Goal: Task Accomplishment & Management: Complete application form

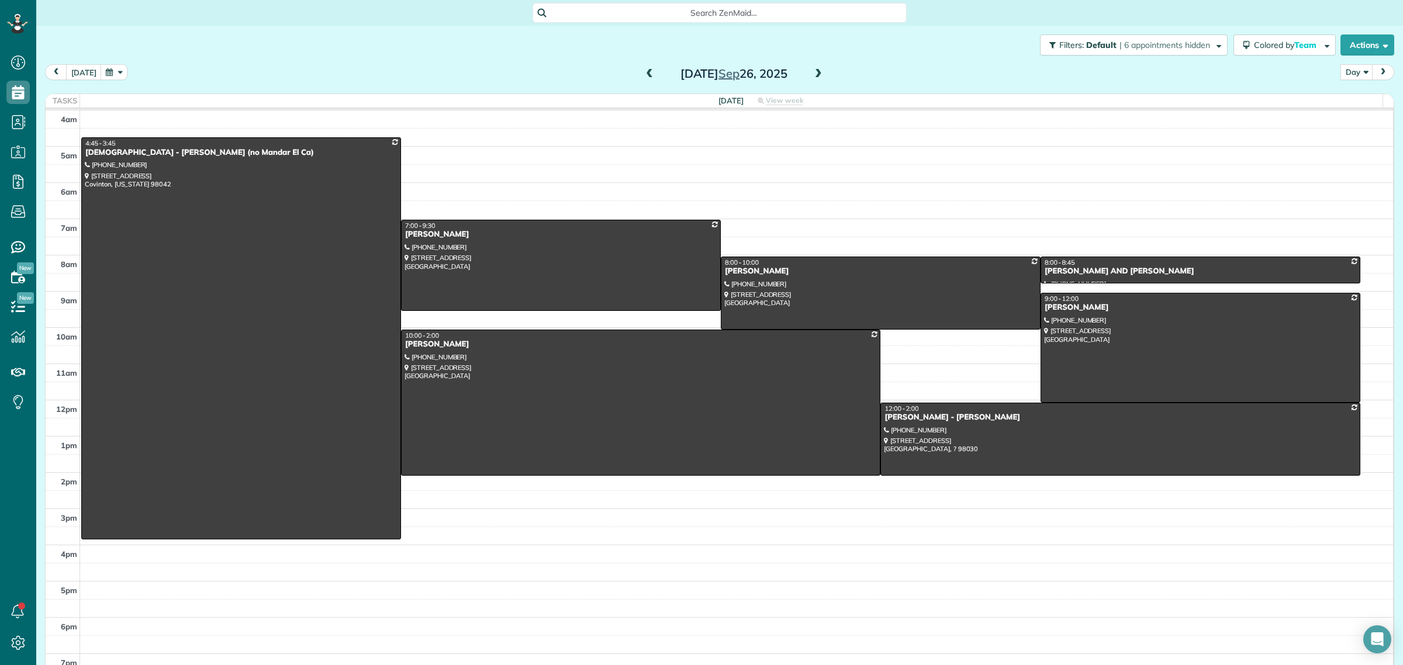
scroll to position [13, 0]
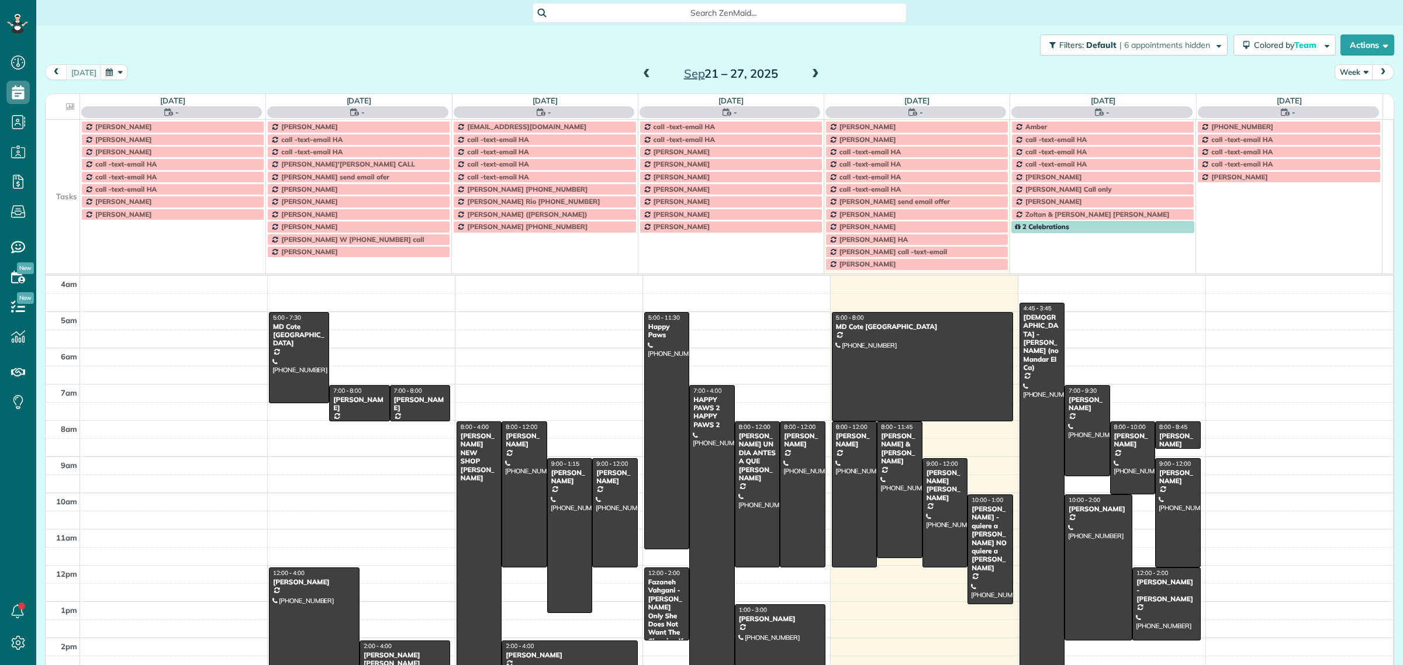
scroll to position [49, 0]
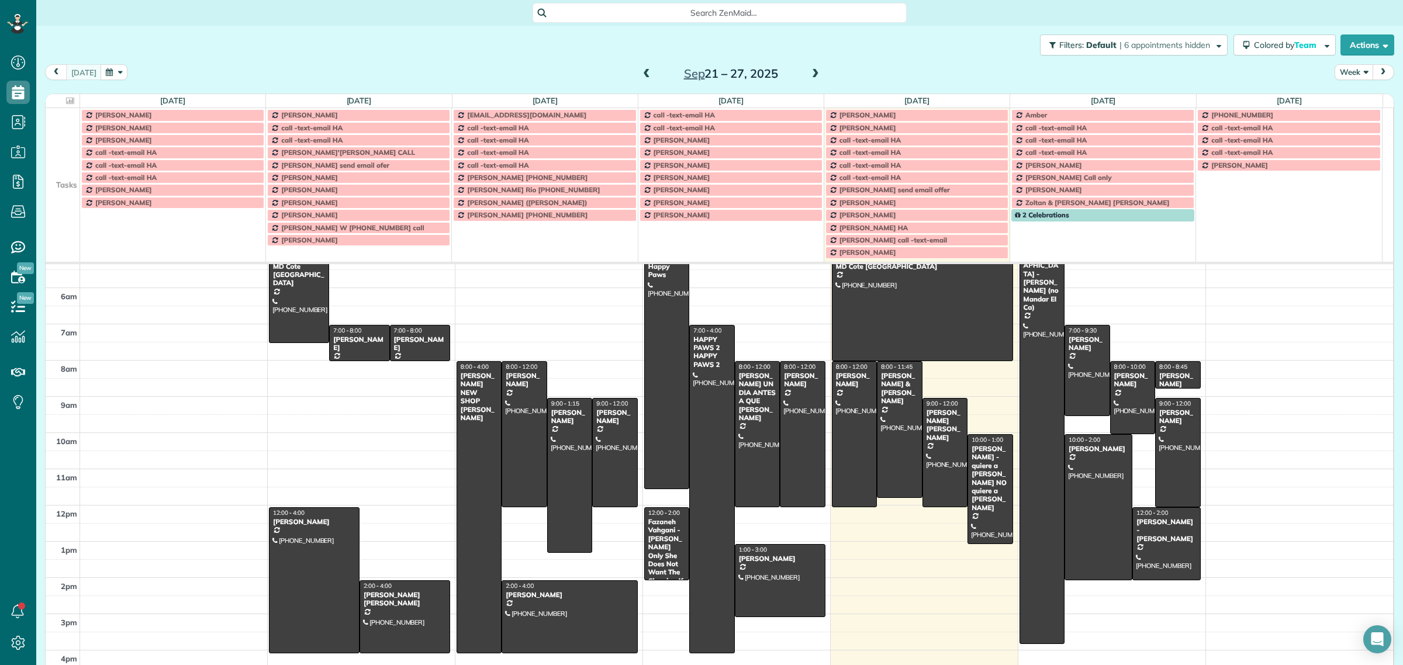
click at [1343, 65] on button "Week" at bounding box center [1354, 72] width 39 height 16
click at [1345, 106] on link "Day" at bounding box center [1381, 99] width 92 height 23
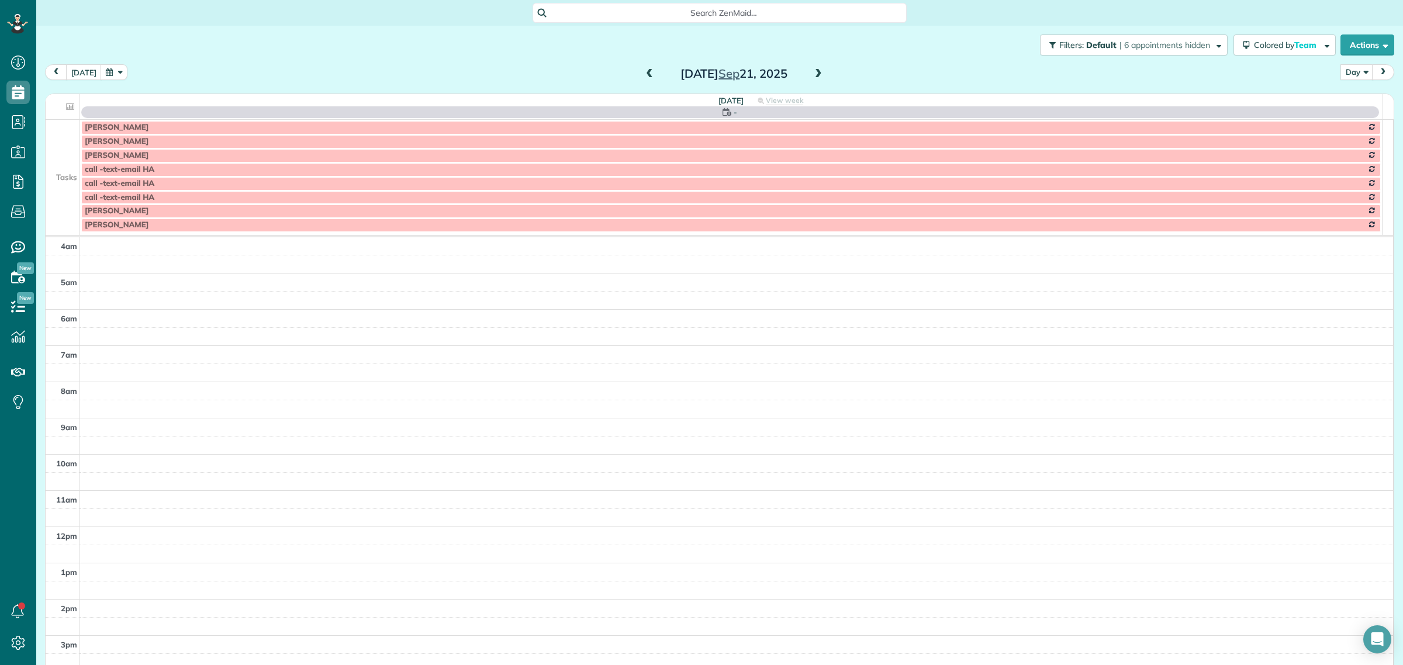
scroll to position [109, 0]
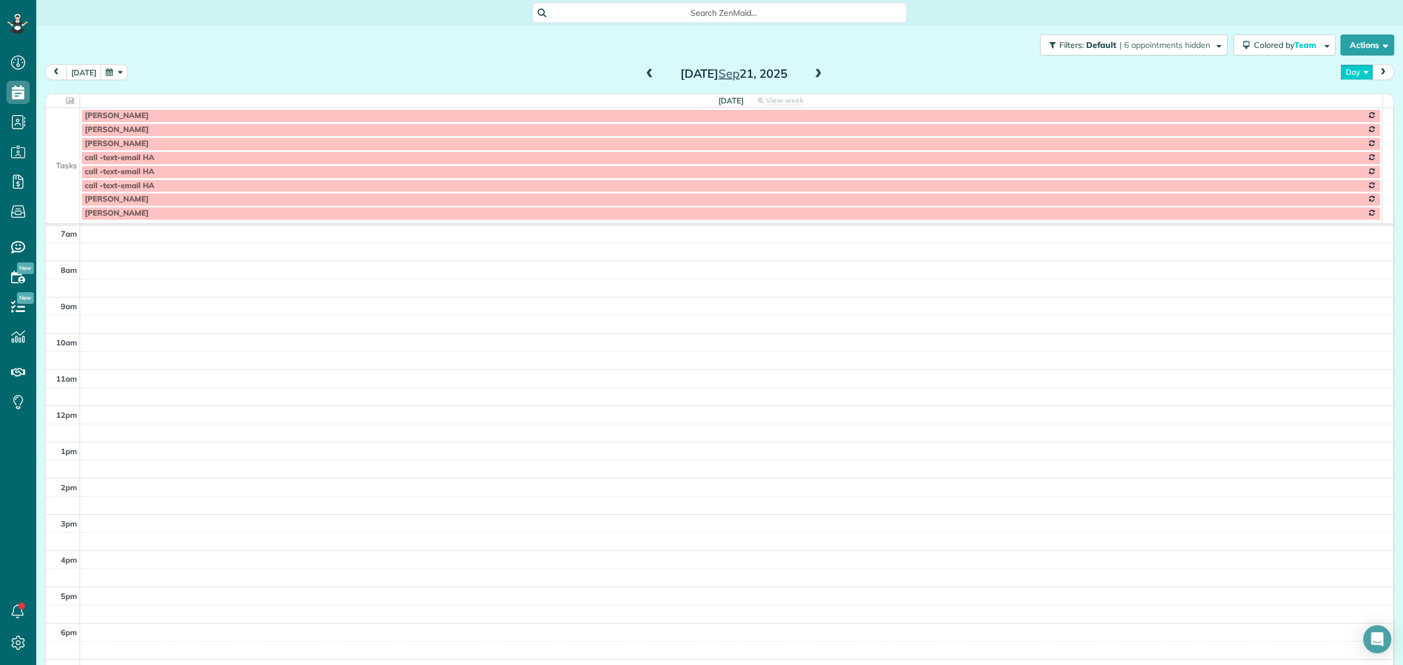
click at [1345, 75] on button "Day" at bounding box center [1356, 72] width 33 height 16
click at [1354, 107] on link "Day" at bounding box center [1387, 99] width 92 height 23
click at [75, 69] on button "today" at bounding box center [84, 72] width 36 height 16
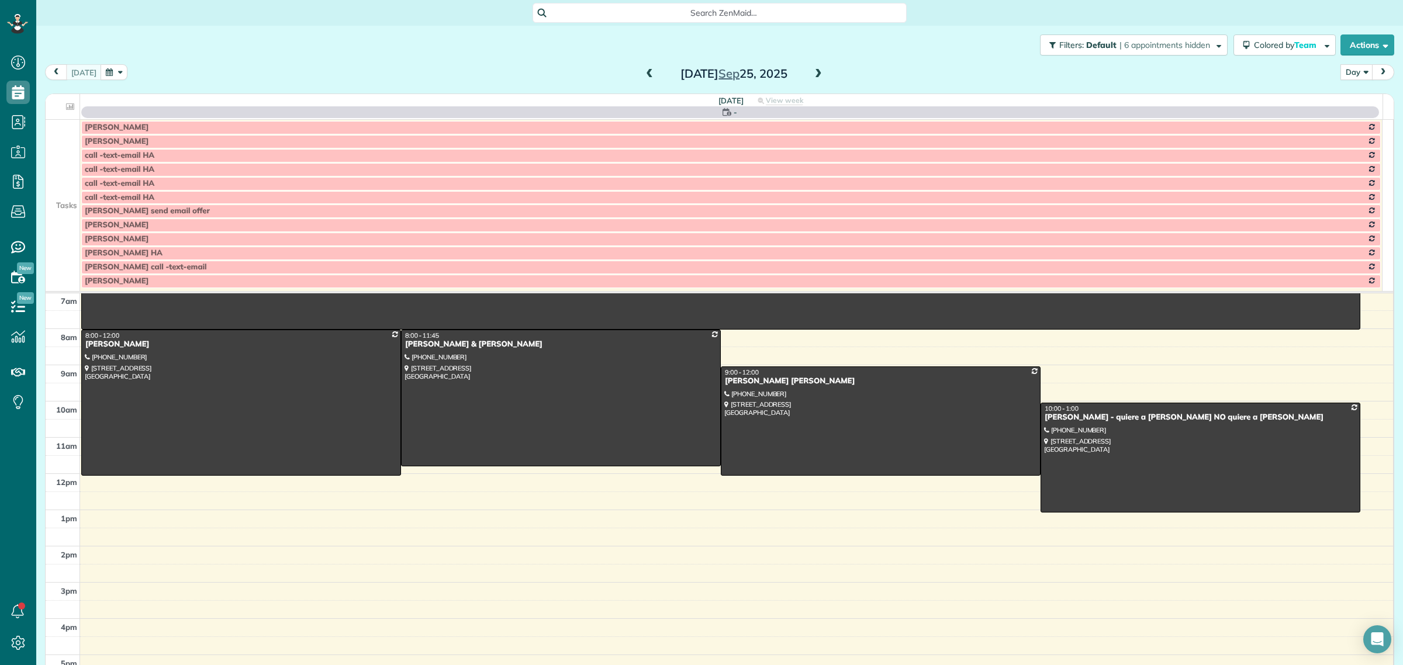
click at [812, 76] on span at bounding box center [818, 74] width 13 height 11
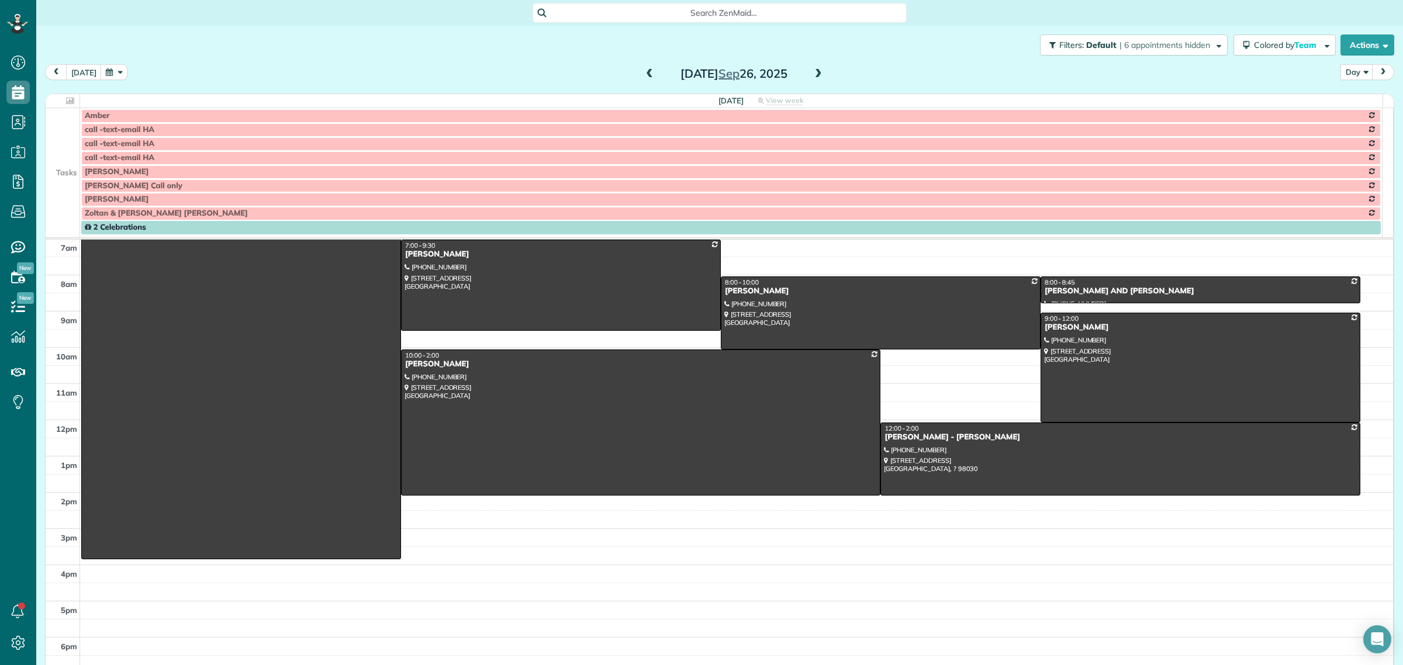
click at [67, 143] on td at bounding box center [63, 144] width 34 height 14
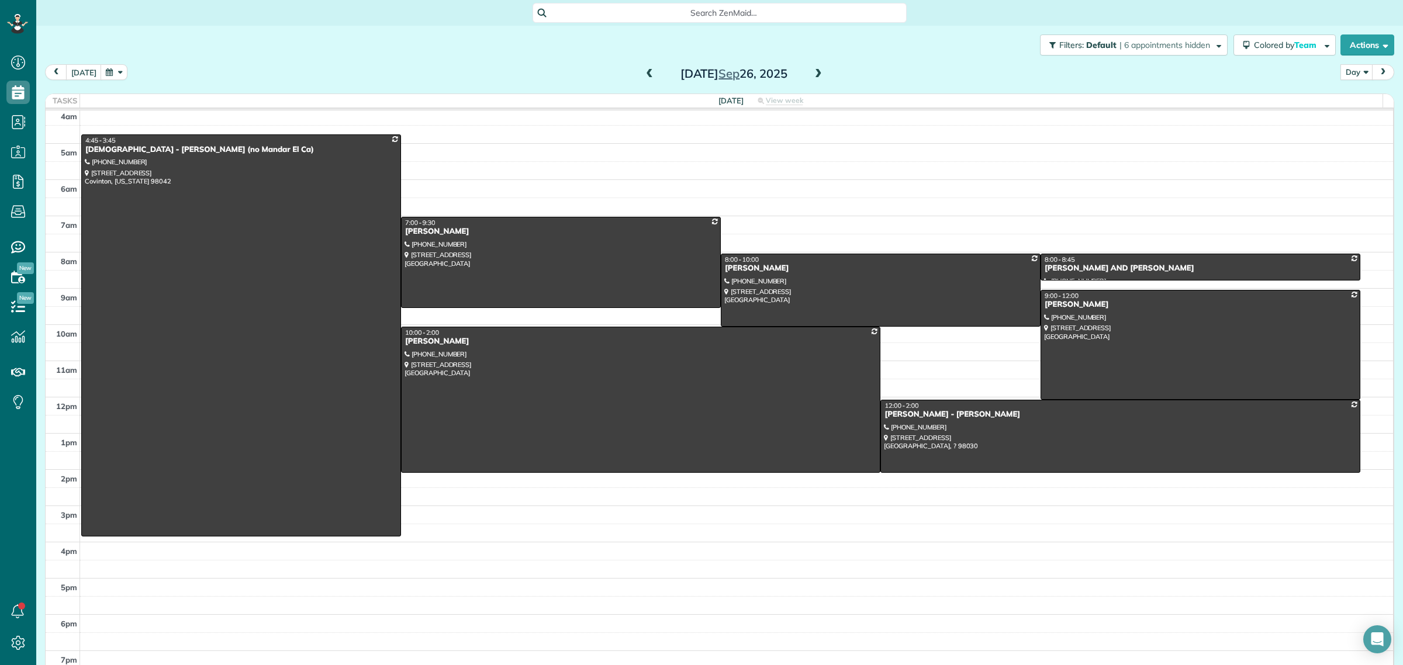
scroll to position [0, 0]
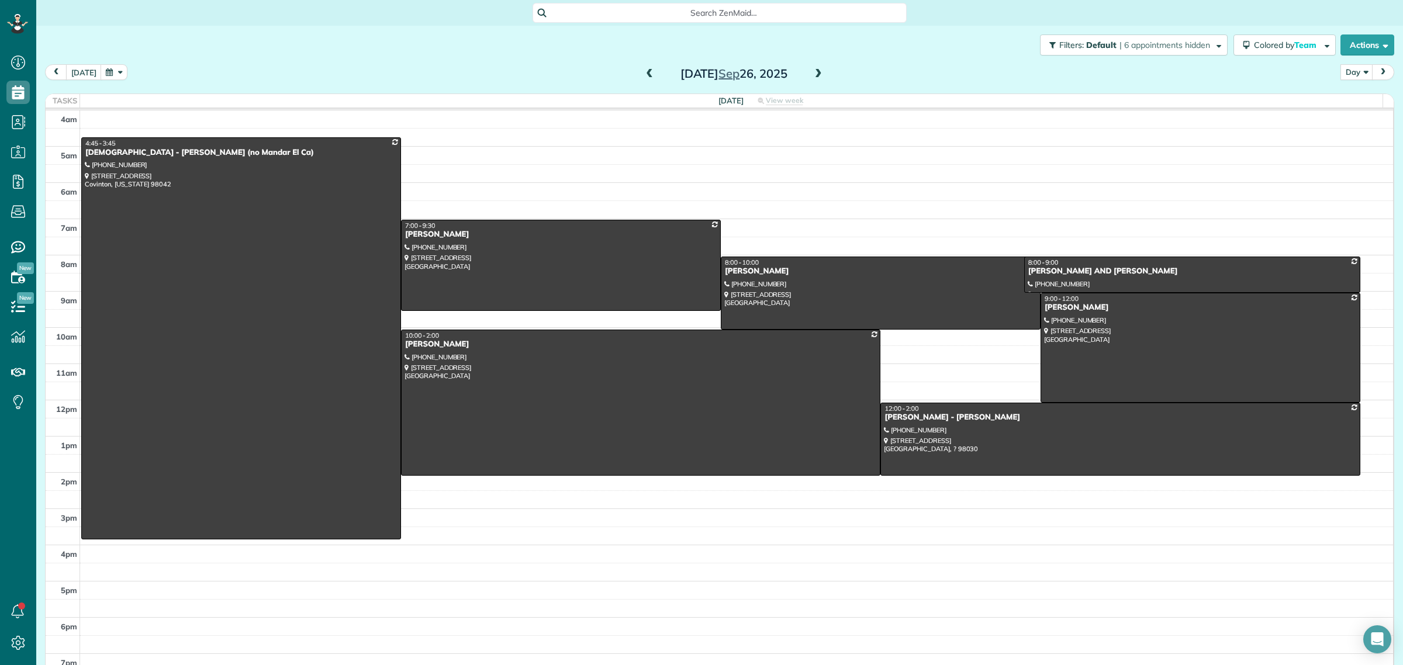
drag, startPoint x: 1178, startPoint y: 281, endPoint x: 1177, endPoint y: 290, distance: 8.9
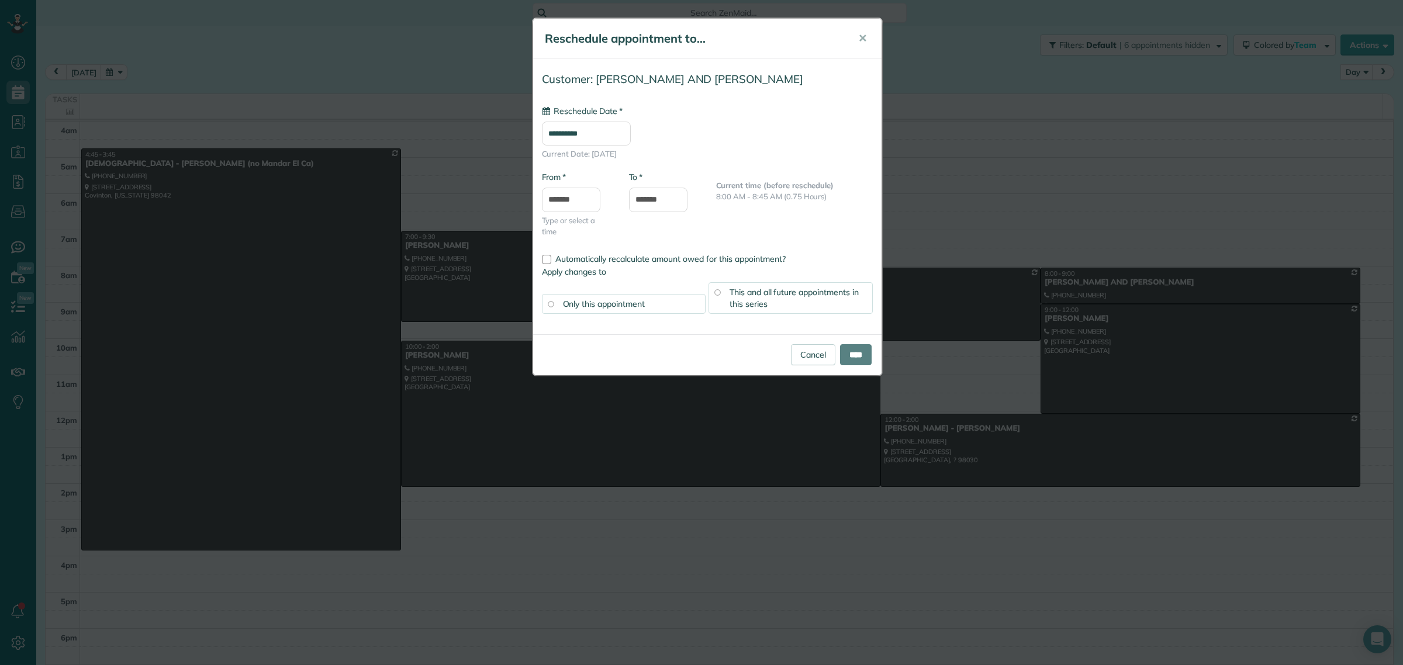
type input "**********"
click at [848, 358] on input "****" at bounding box center [856, 354] width 32 height 21
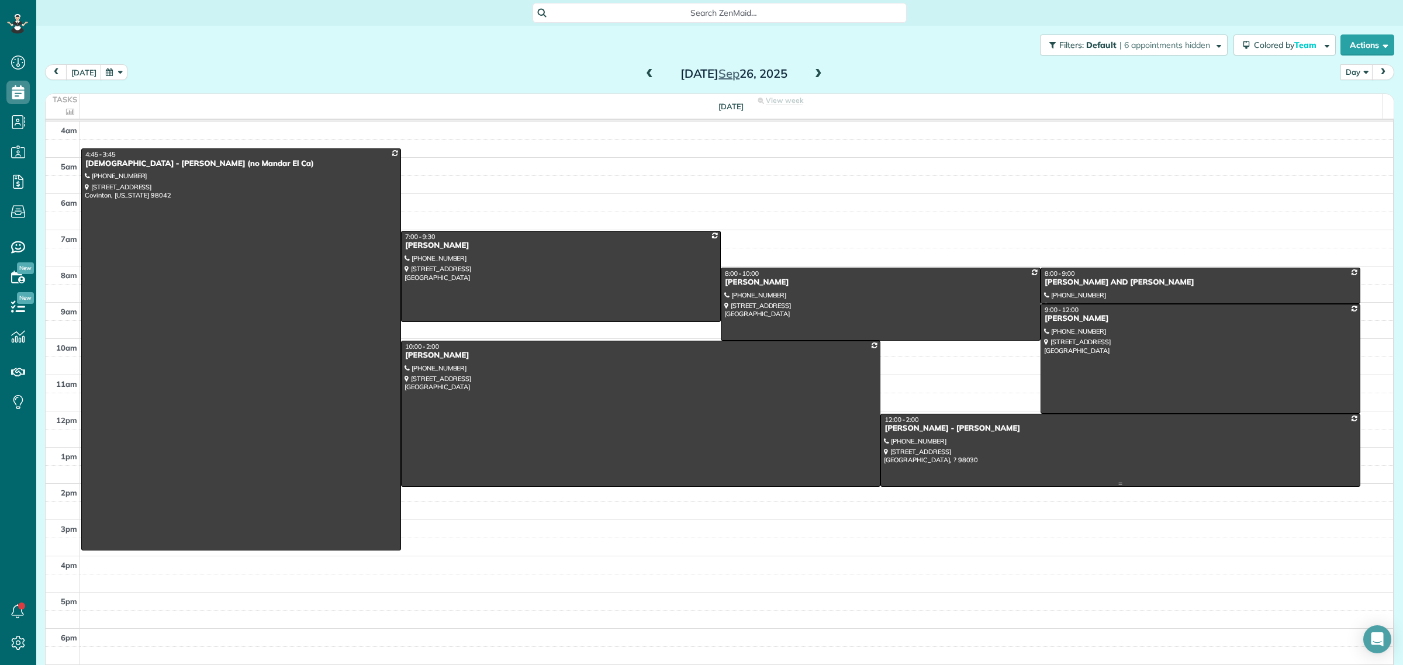
click at [959, 456] on div at bounding box center [1120, 450] width 478 height 72
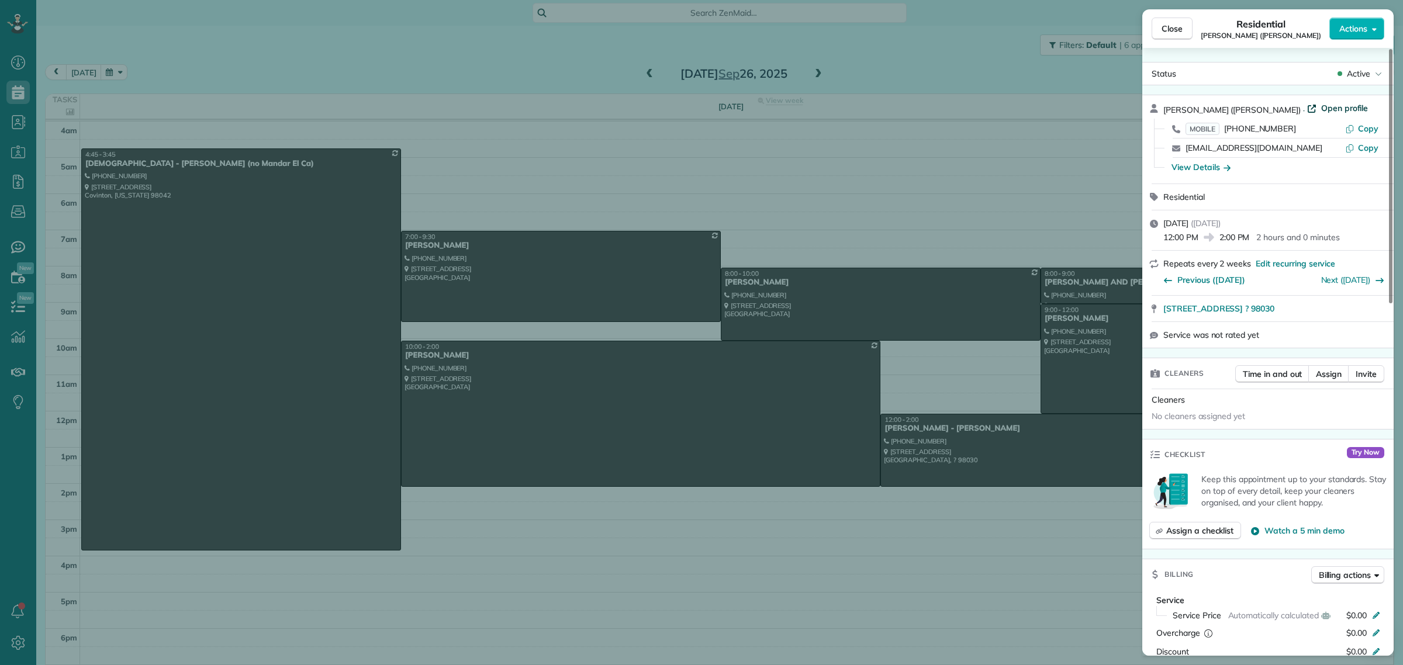
click at [1321, 105] on span "Open profile" at bounding box center [1344, 108] width 47 height 12
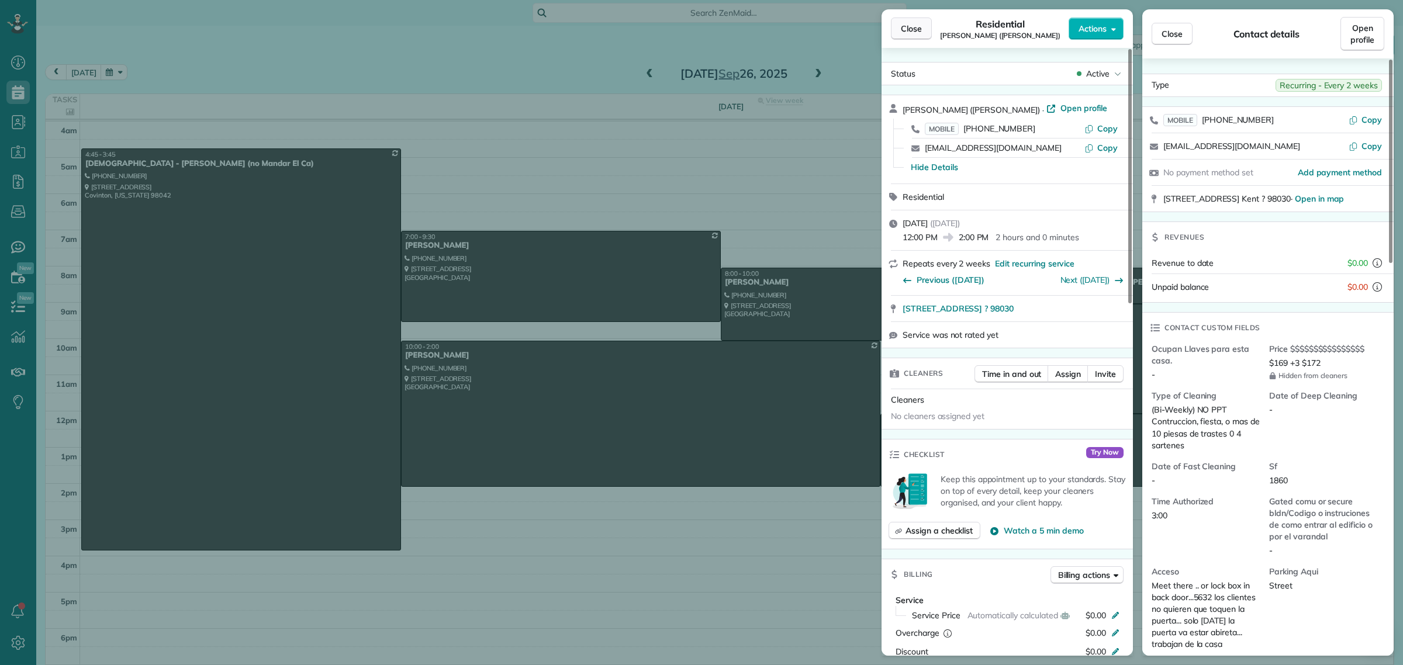
click at [914, 30] on span "Close" at bounding box center [911, 29] width 21 height 12
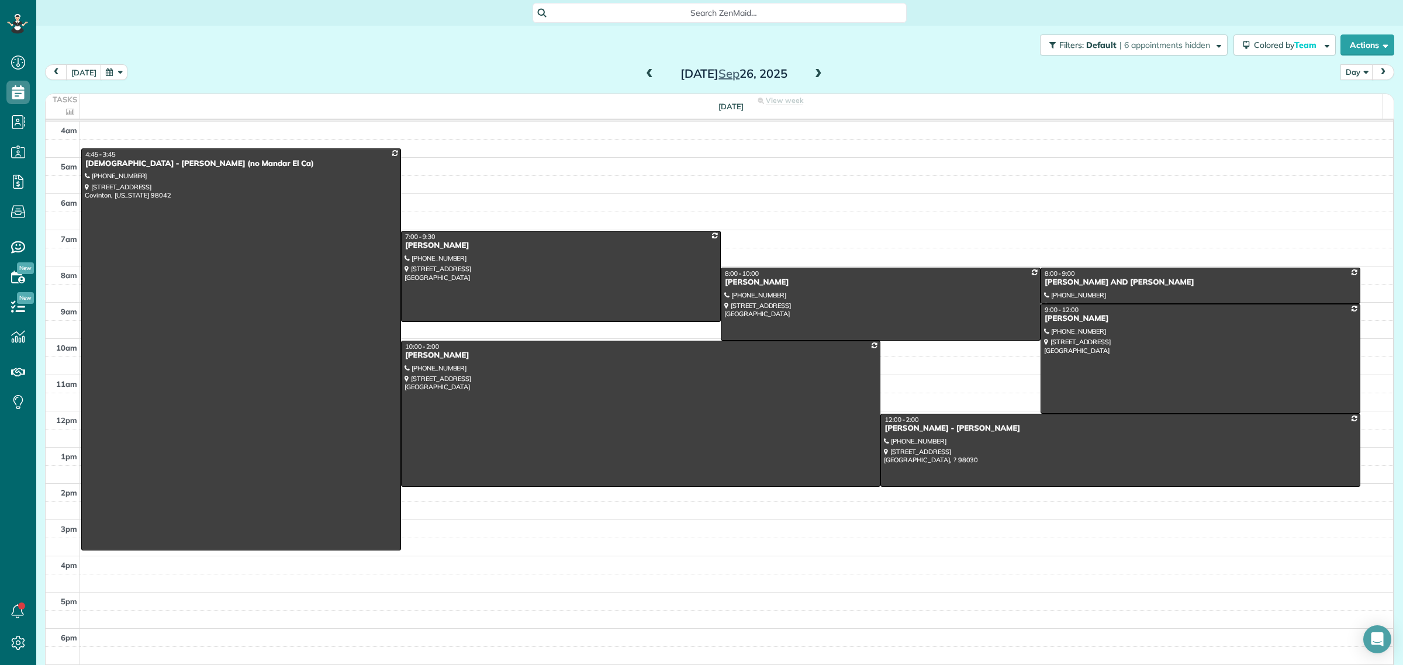
click at [597, 4] on div "Search ZenMaid…" at bounding box center [720, 13] width 374 height 20
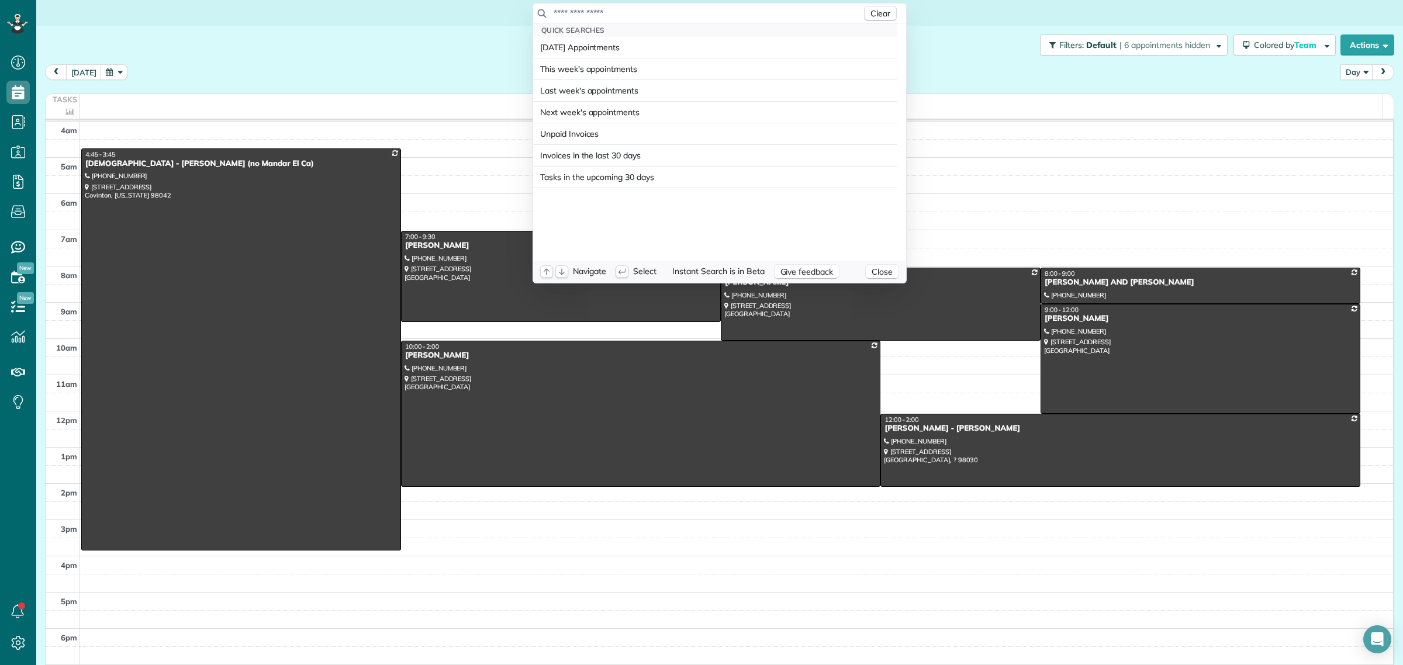
click at [597, 4] on div "Clear" at bounding box center [719, 14] width 373 height 20
click at [588, 13] on input "text" at bounding box center [707, 13] width 309 height 12
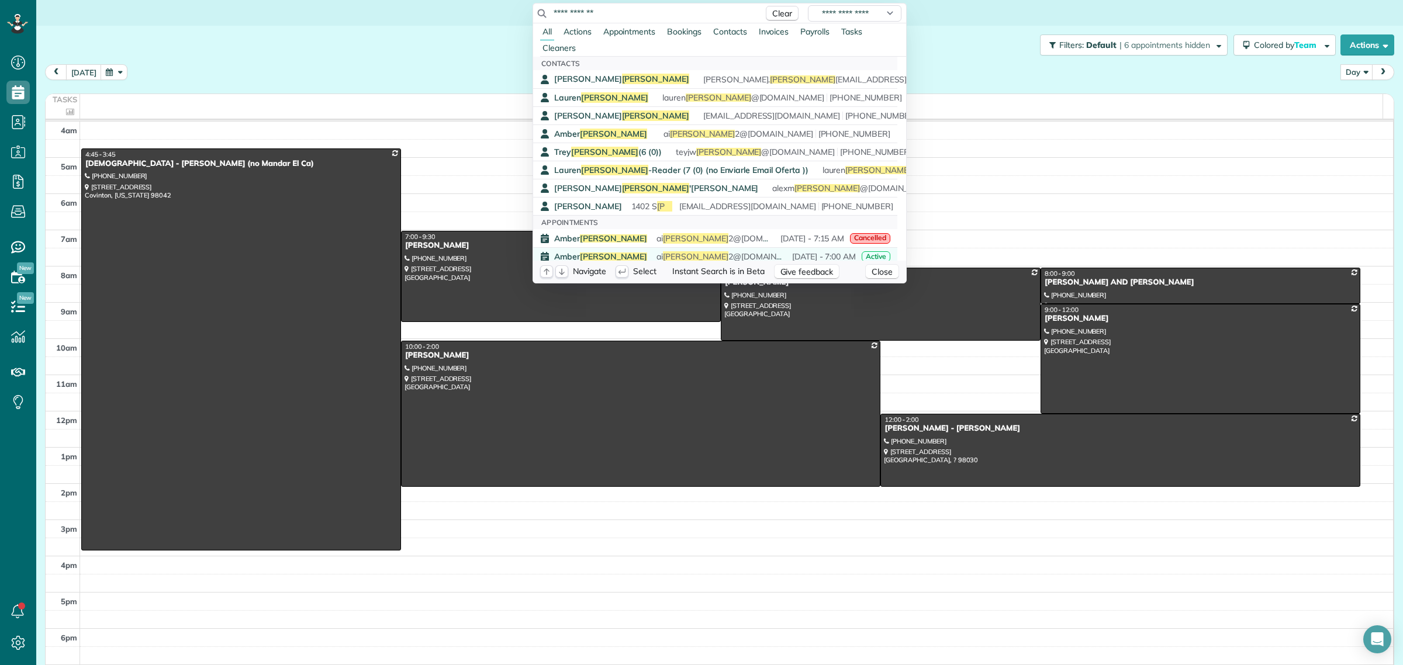
type input "**********"
click at [606, 255] on div "Amber Walker ai walker 2@yahoo.com August 21 - 7:00 AM Active" at bounding box center [722, 257] width 336 height 12
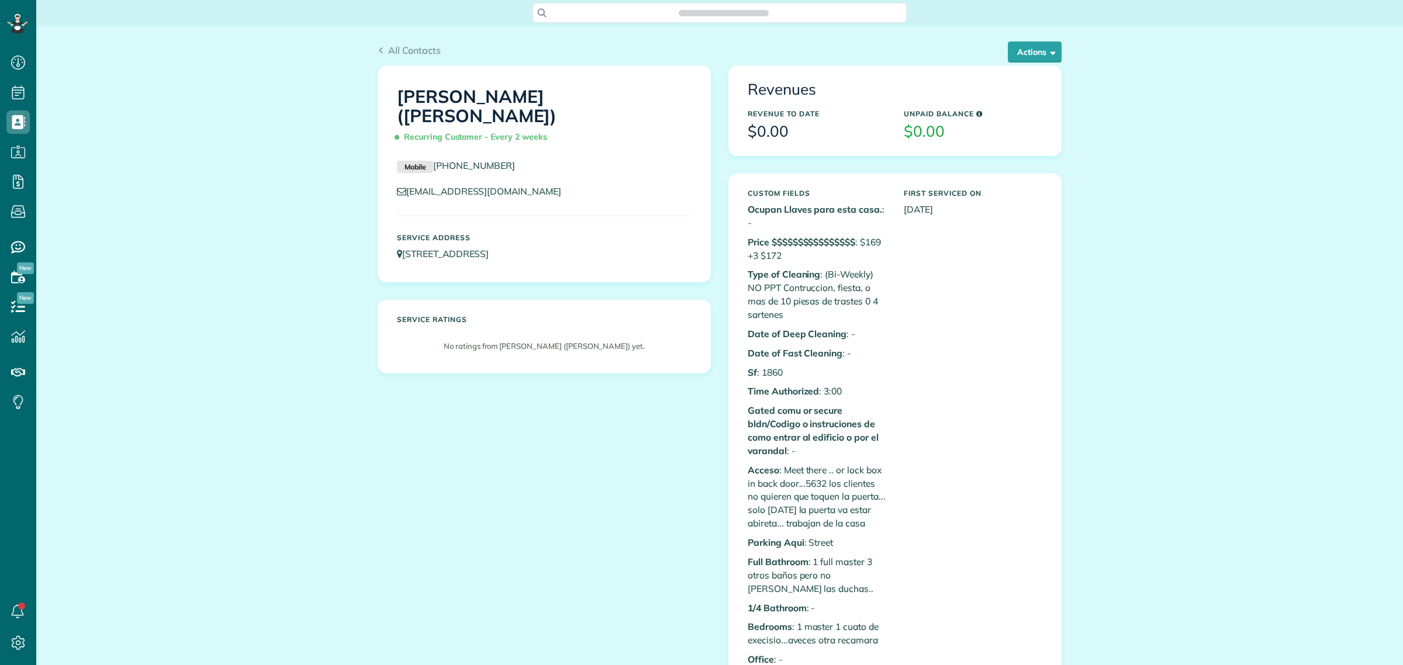
scroll to position [5, 5]
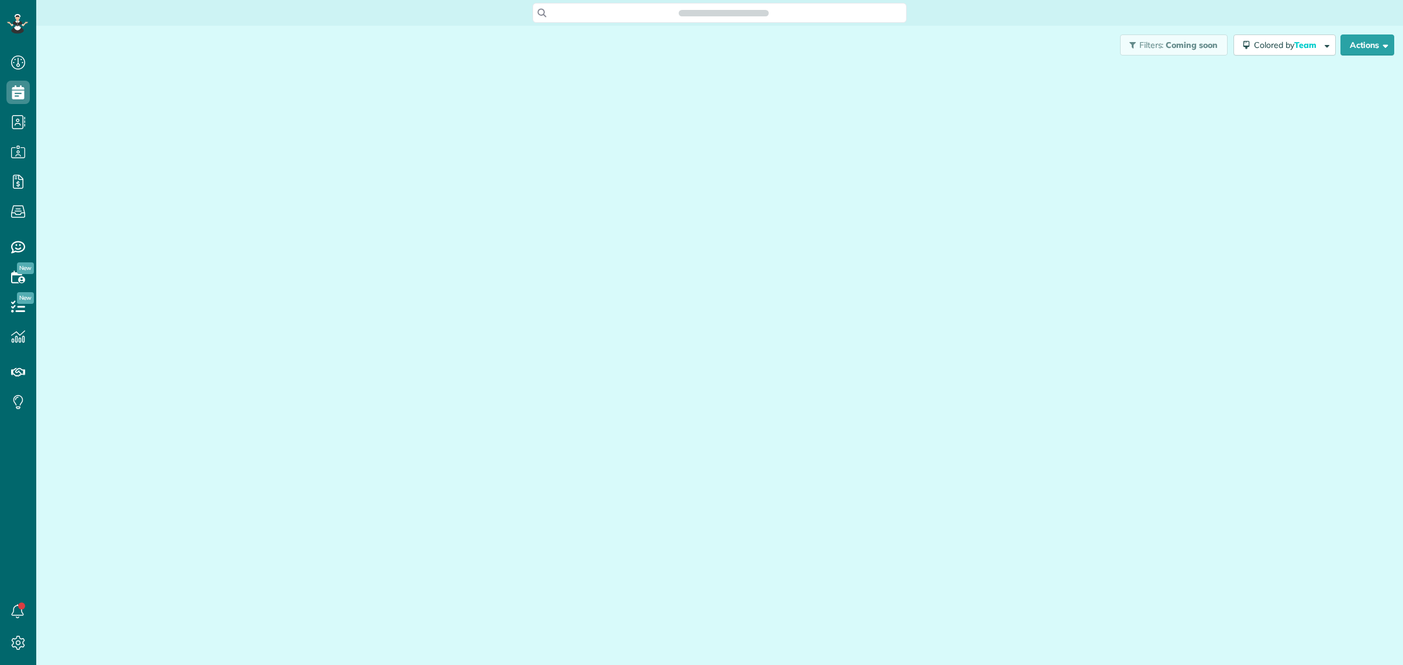
scroll to position [5, 5]
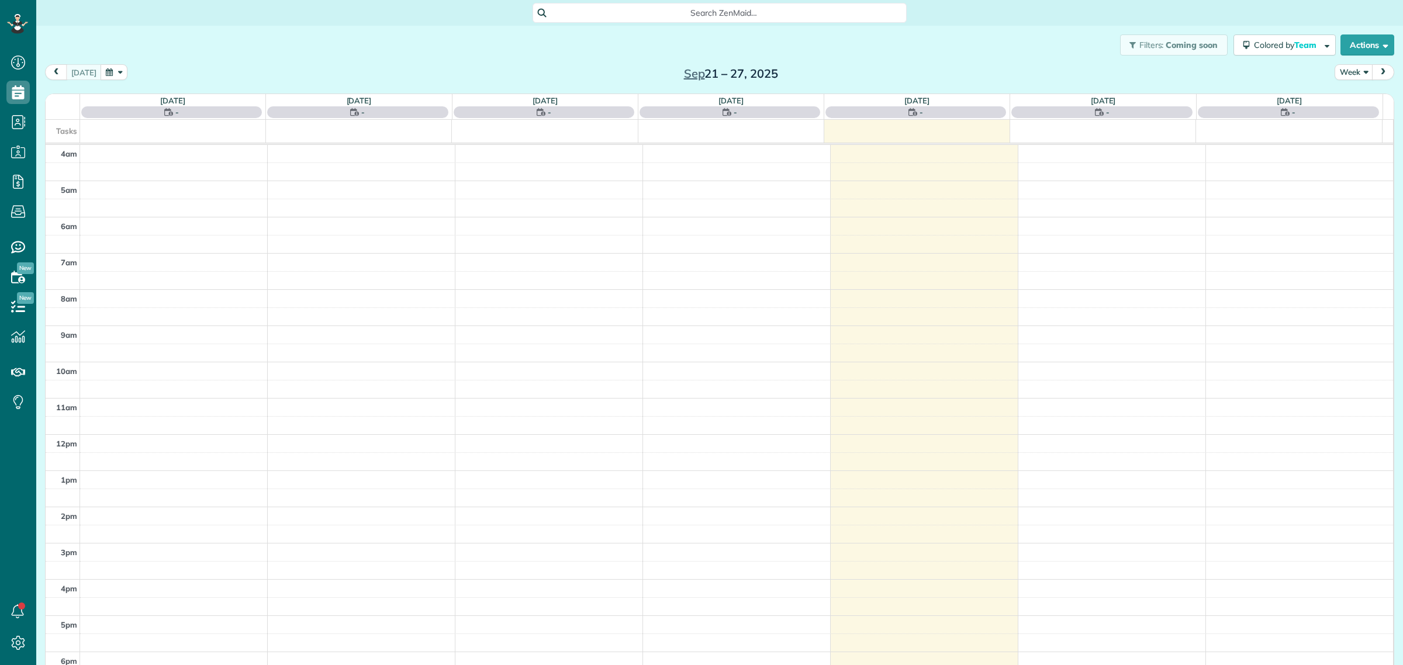
scroll to position [49, 0]
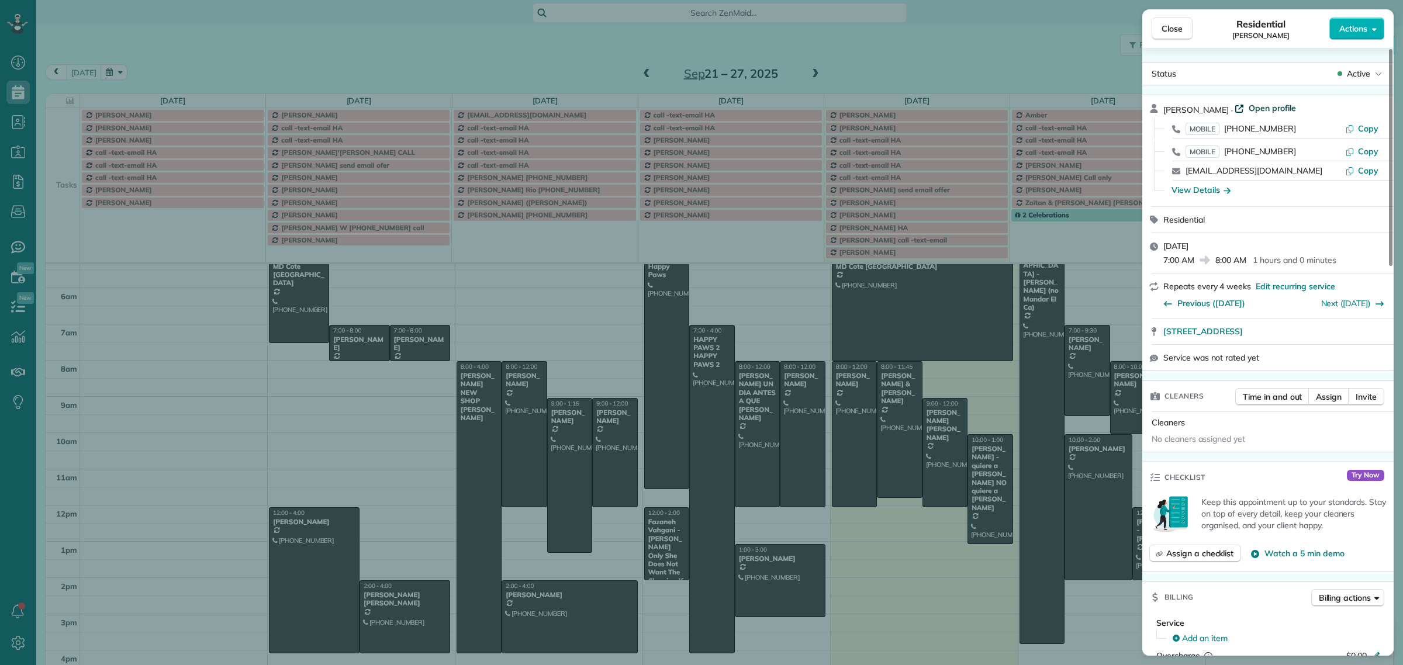
click at [1250, 109] on span "Open profile" at bounding box center [1272, 108] width 47 height 12
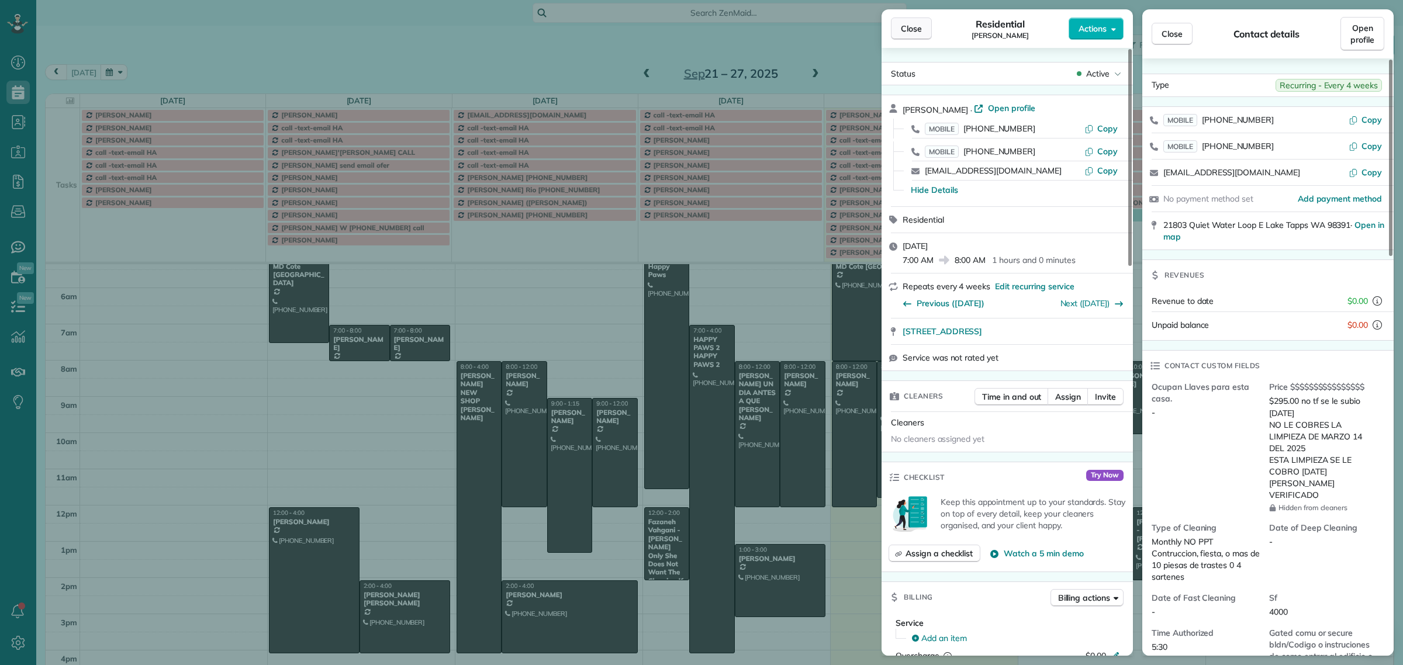
click at [912, 22] on button "Close" at bounding box center [911, 29] width 41 height 22
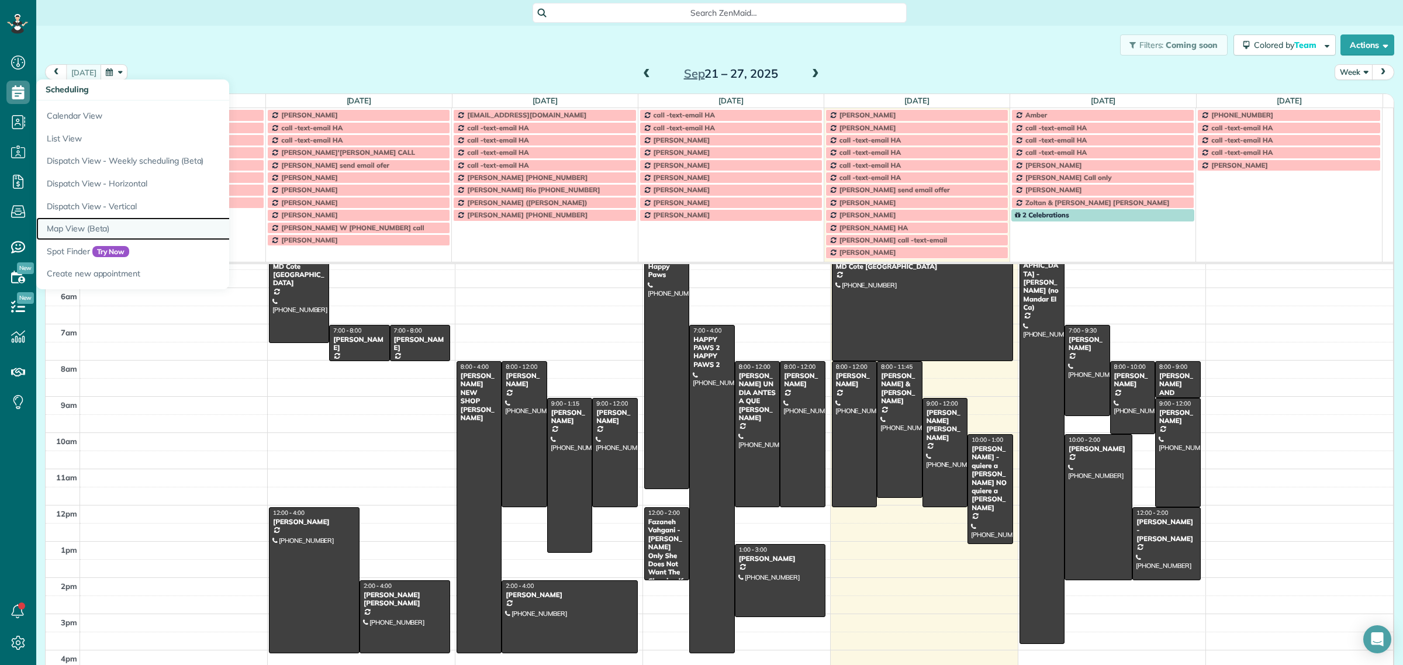
click at [75, 226] on link "Map View (Beta)" at bounding box center [182, 228] width 292 height 23
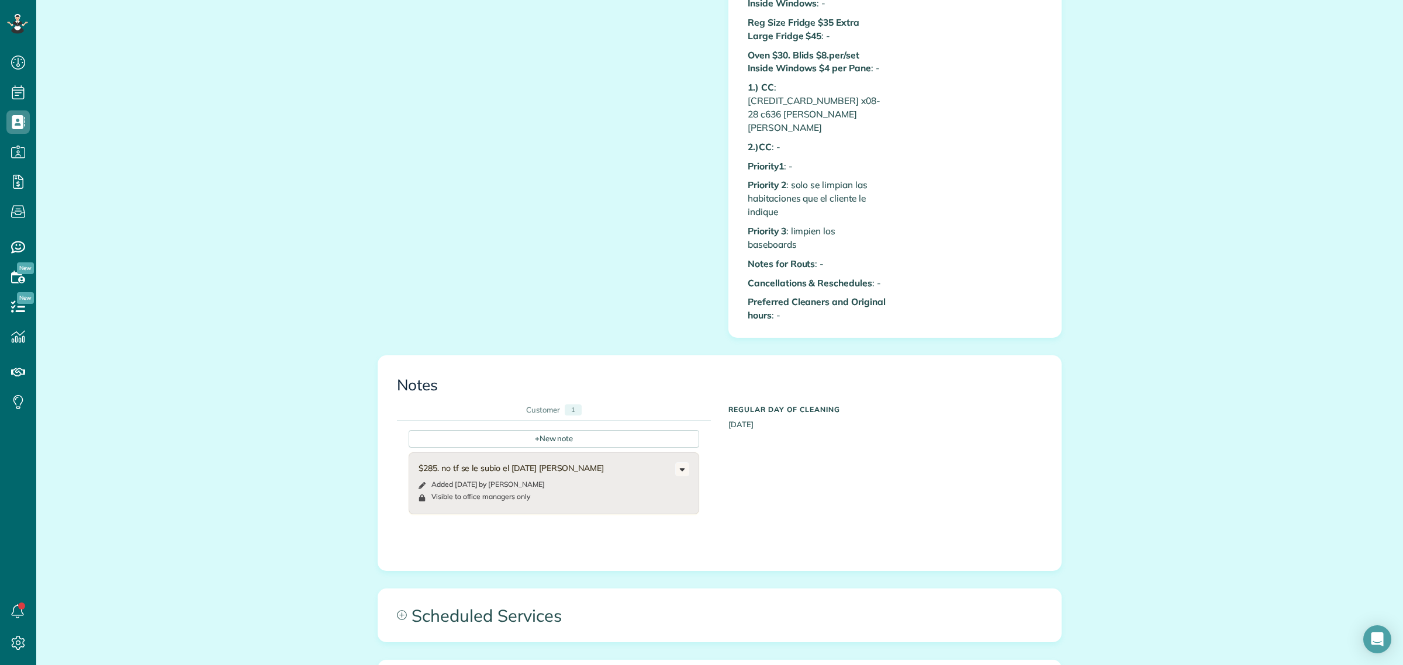
scroll to position [1315, 0]
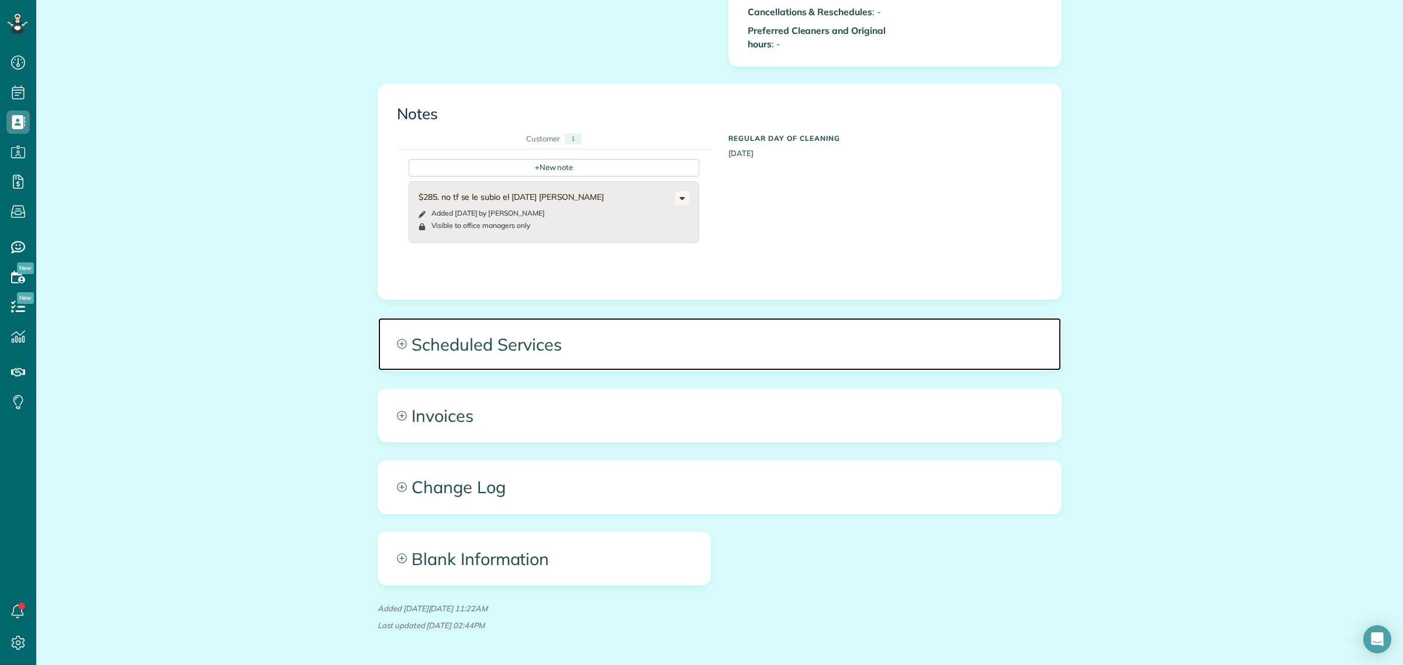
click at [506, 320] on span "Scheduled Services" at bounding box center [719, 344] width 683 height 53
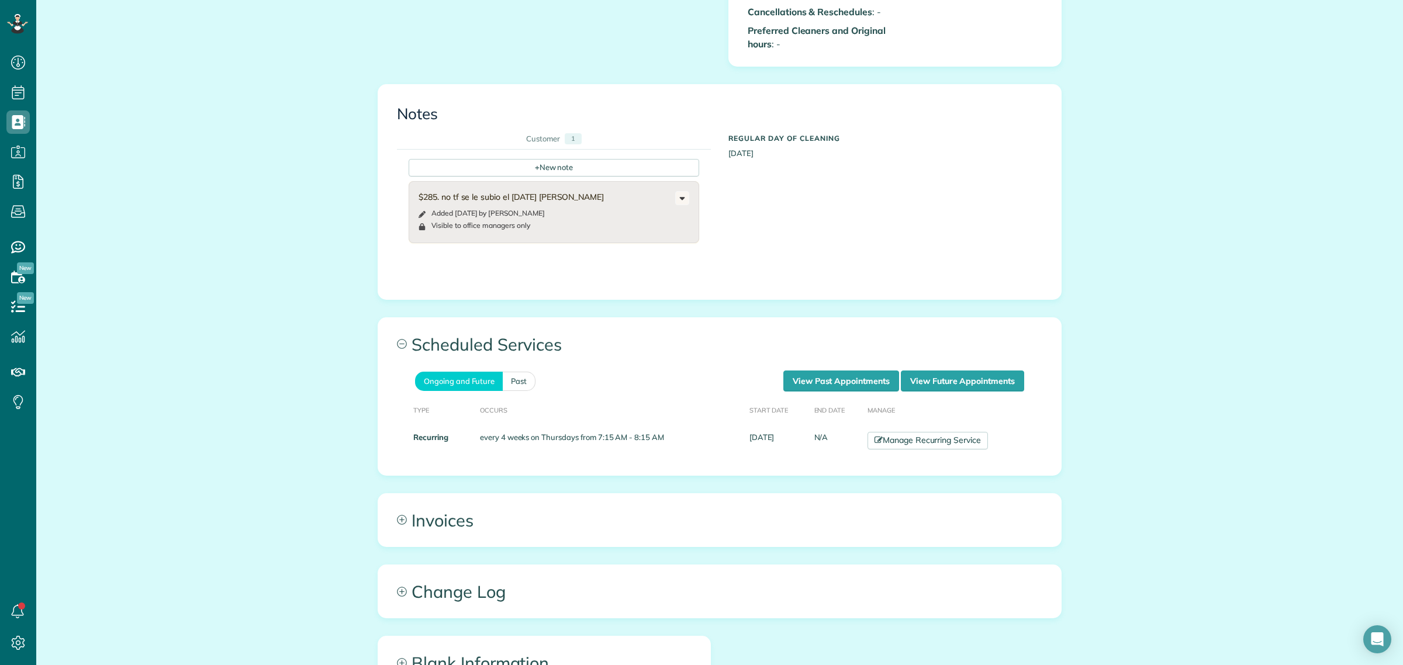
click at [897, 401] on th "Manage" at bounding box center [953, 410] width 181 height 36
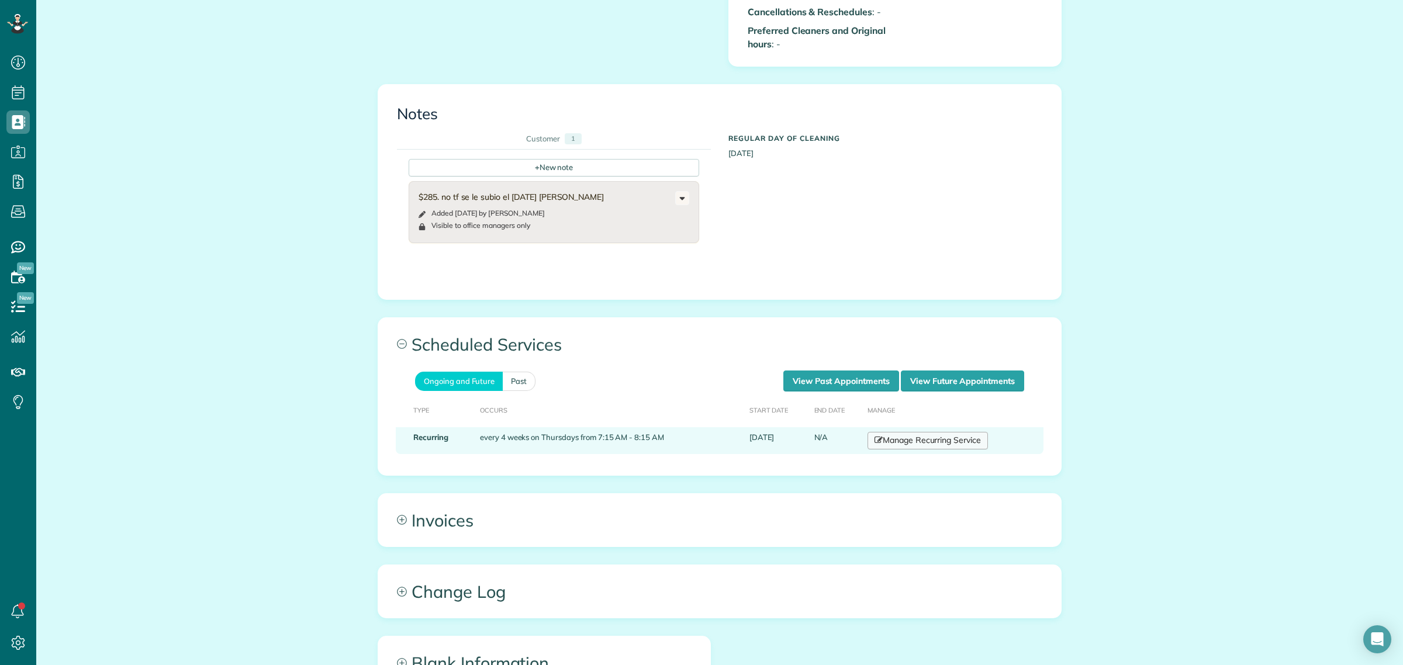
click at [893, 432] on link "Manage Recurring Service" at bounding box center [927, 441] width 120 height 18
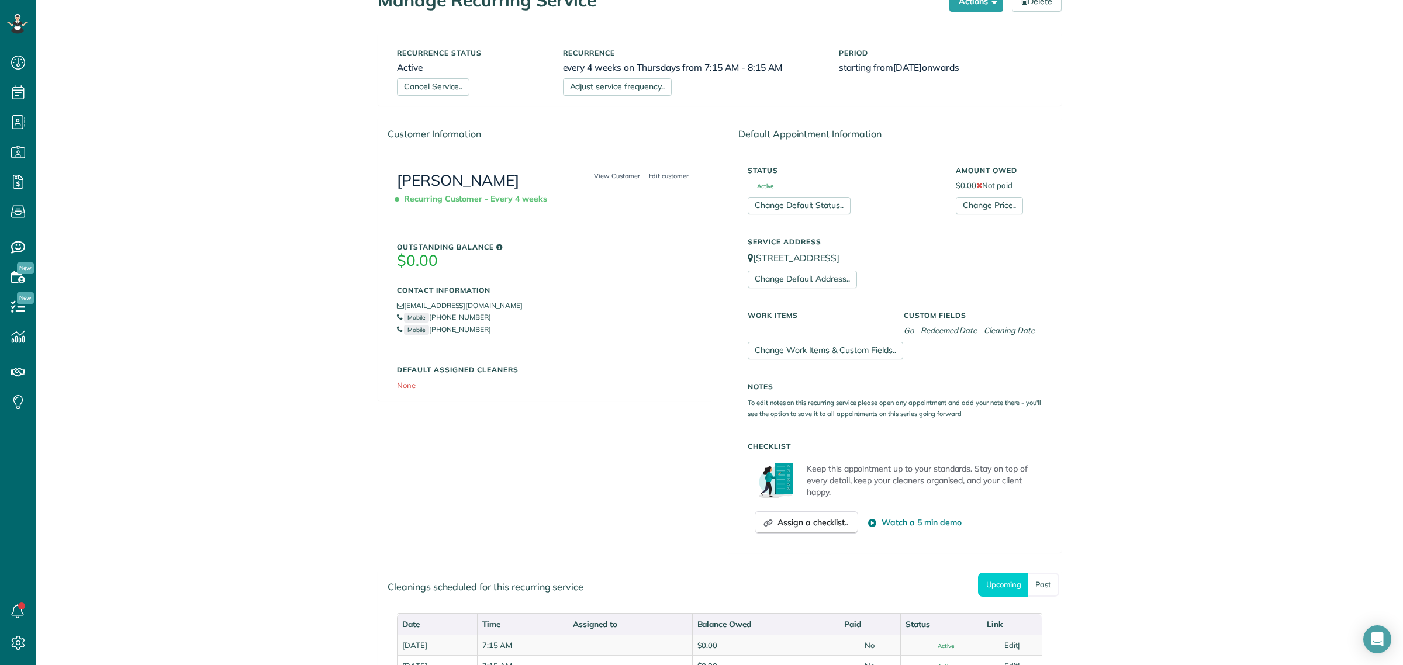
scroll to position [274, 0]
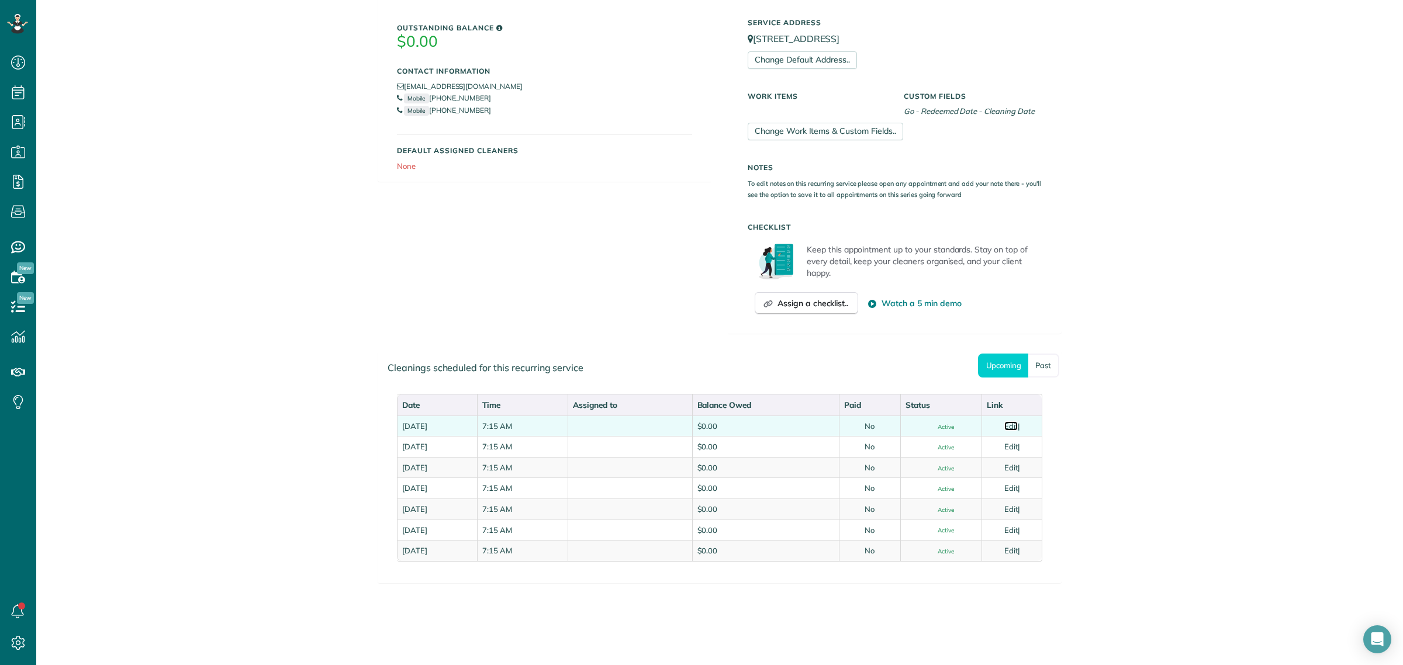
click at [1014, 423] on link "Edit" at bounding box center [1011, 425] width 14 height 9
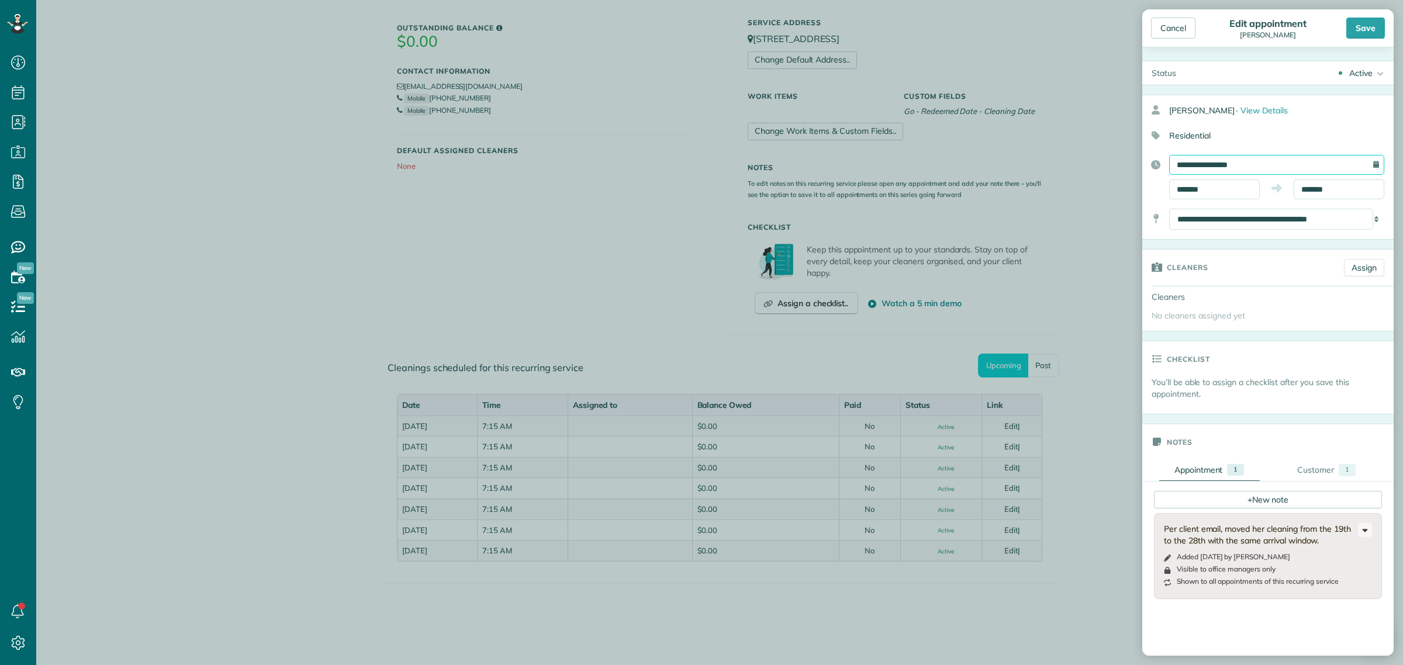
click at [1221, 172] on input "**********" at bounding box center [1276, 165] width 215 height 20
click at [1301, 191] on link "Next" at bounding box center [1299, 190] width 32 height 29
click at [1243, 223] on link "1" at bounding box center [1242, 223] width 19 height 19
type input "**********"
click at [1354, 24] on div "Save" at bounding box center [1365, 28] width 39 height 21
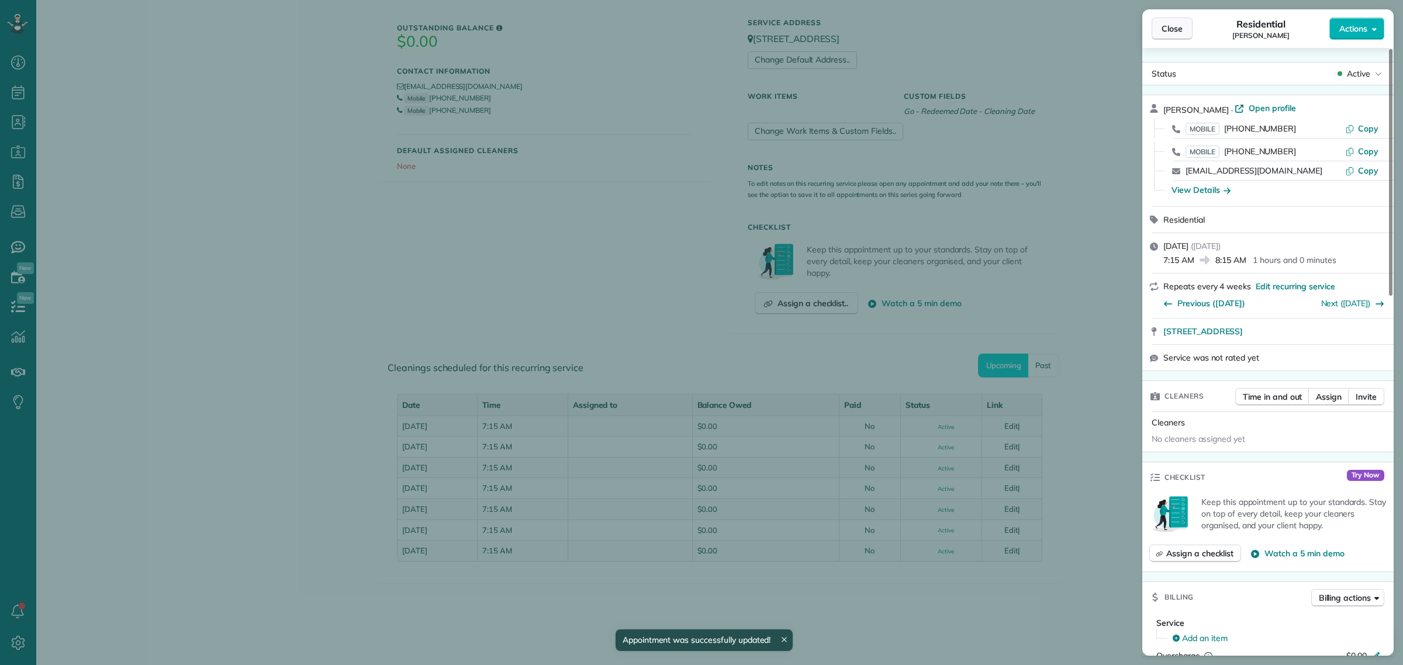
click at [1174, 34] on span "Close" at bounding box center [1172, 29] width 21 height 12
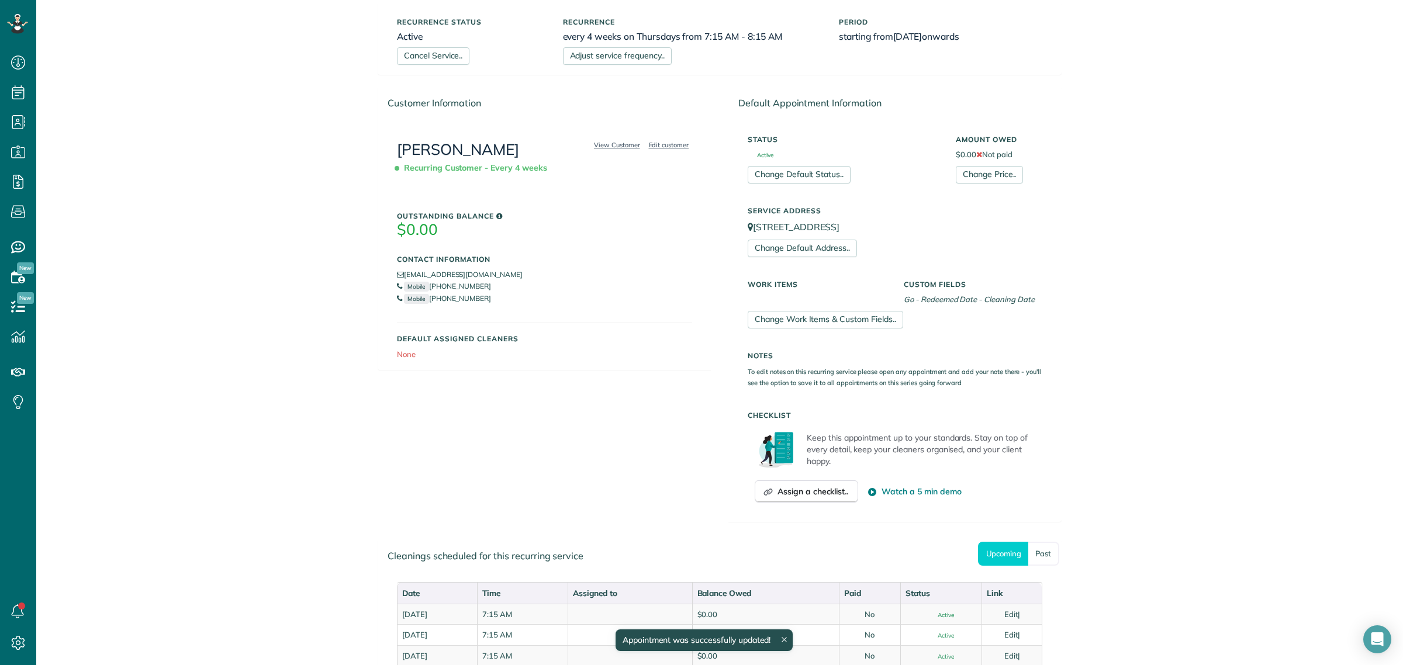
scroll to position [54, 0]
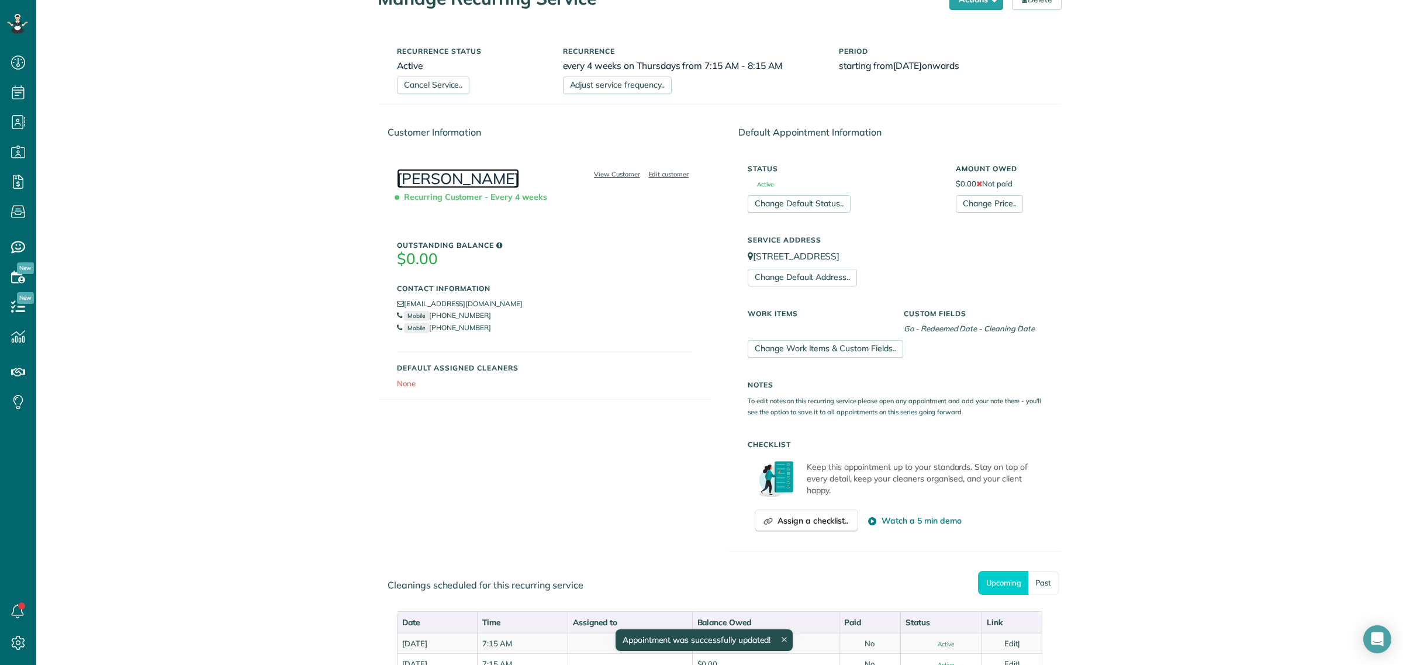
click at [423, 174] on link "Amber Walker" at bounding box center [458, 178] width 122 height 19
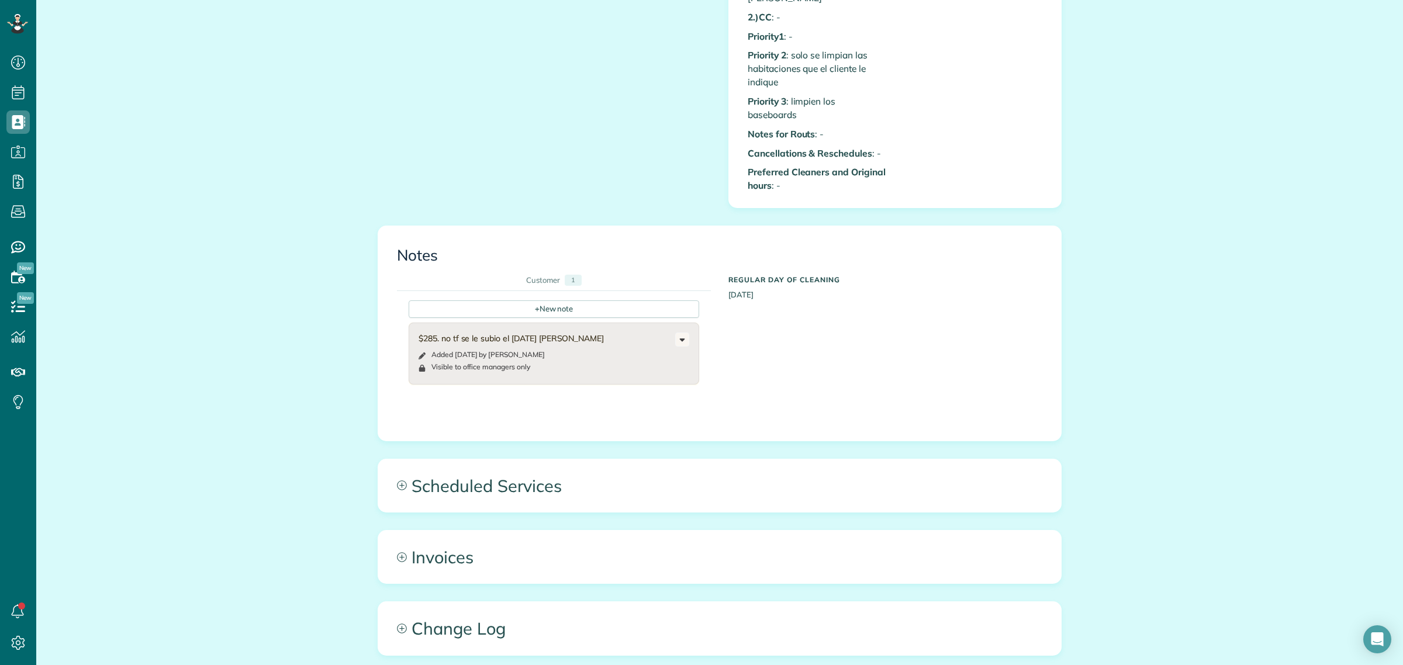
scroll to position [1315, 0]
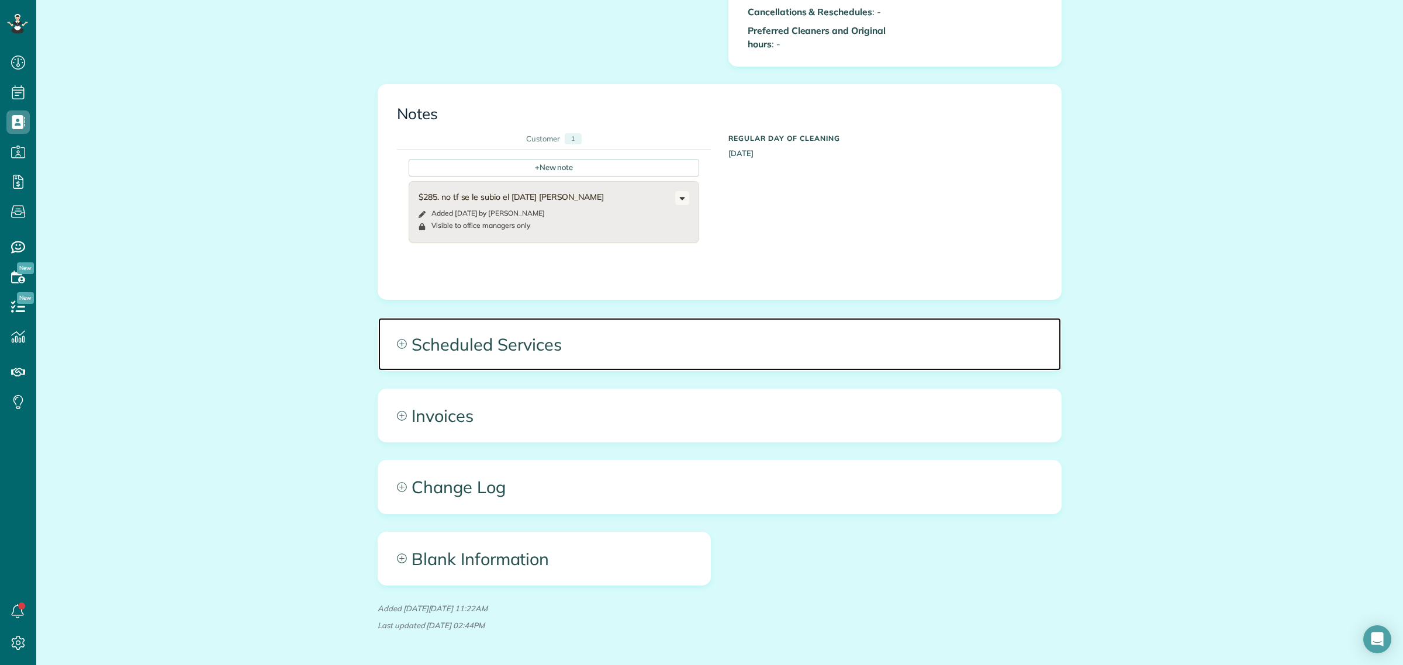
click at [477, 318] on span "Scheduled Services" at bounding box center [719, 344] width 683 height 53
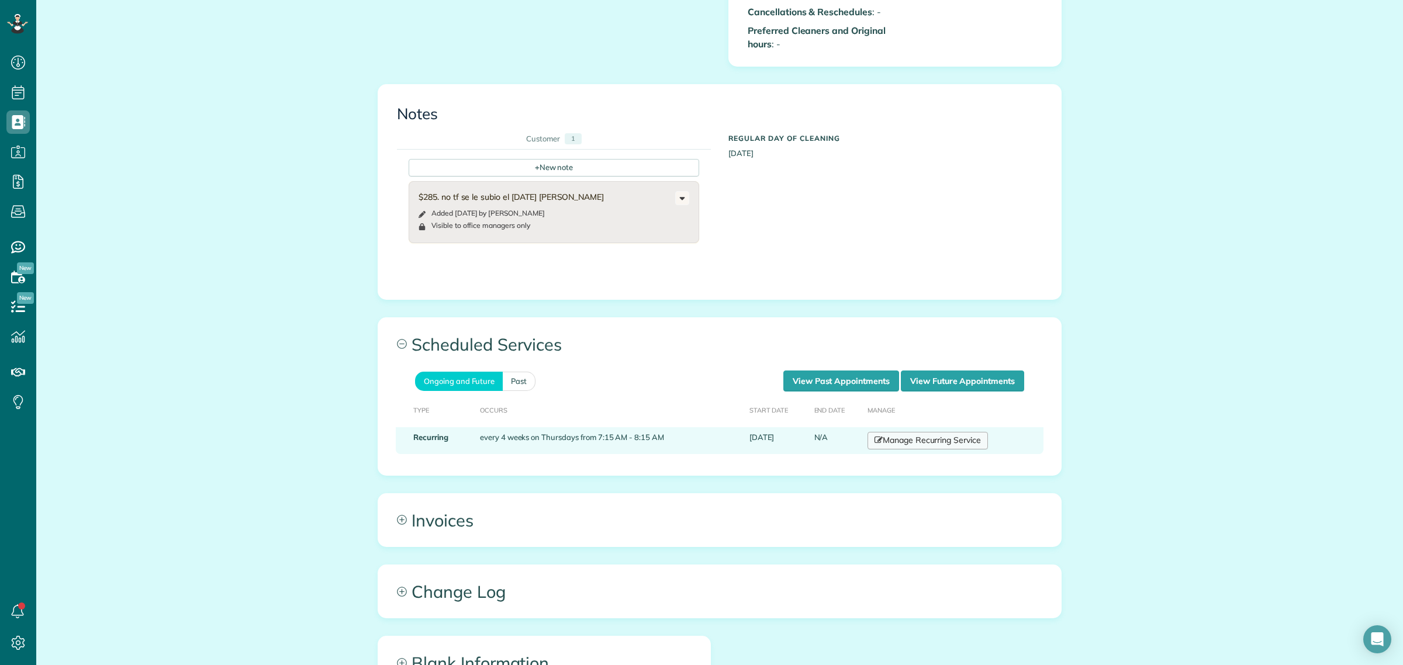
click at [893, 432] on link "Manage Recurring Service" at bounding box center [927, 441] width 120 height 18
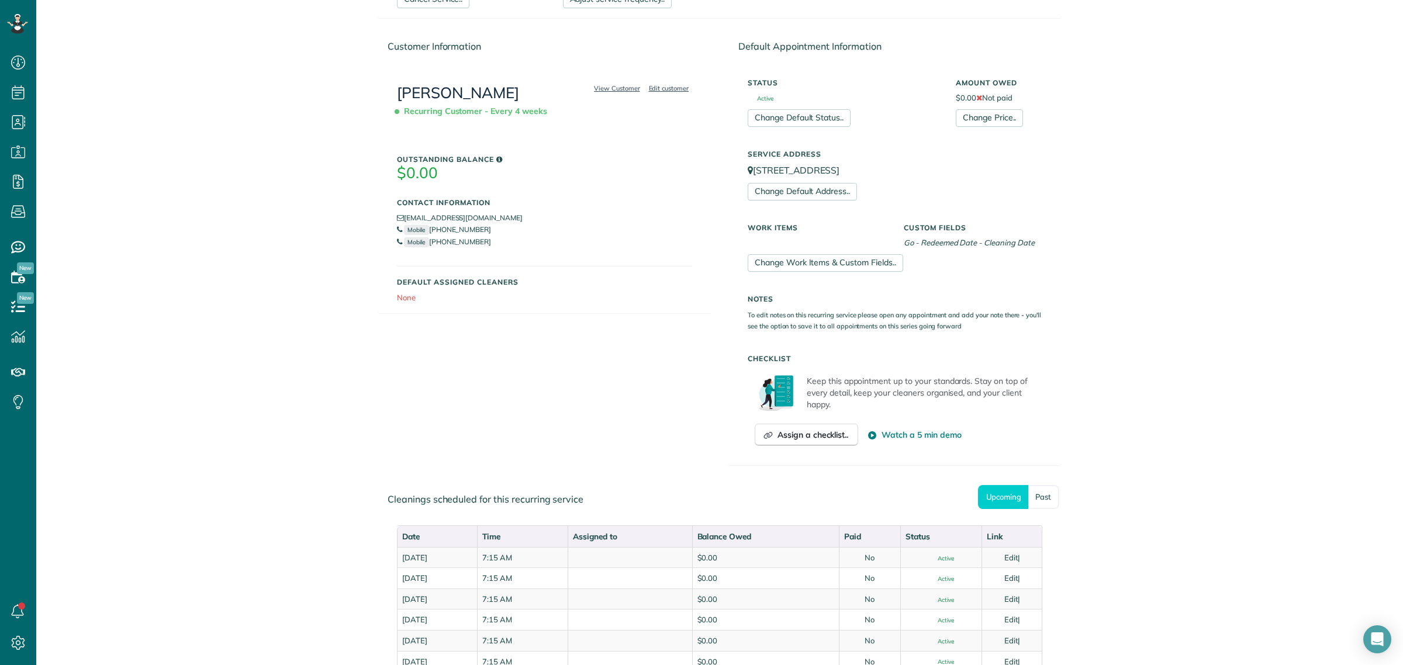
scroll to position [146, 0]
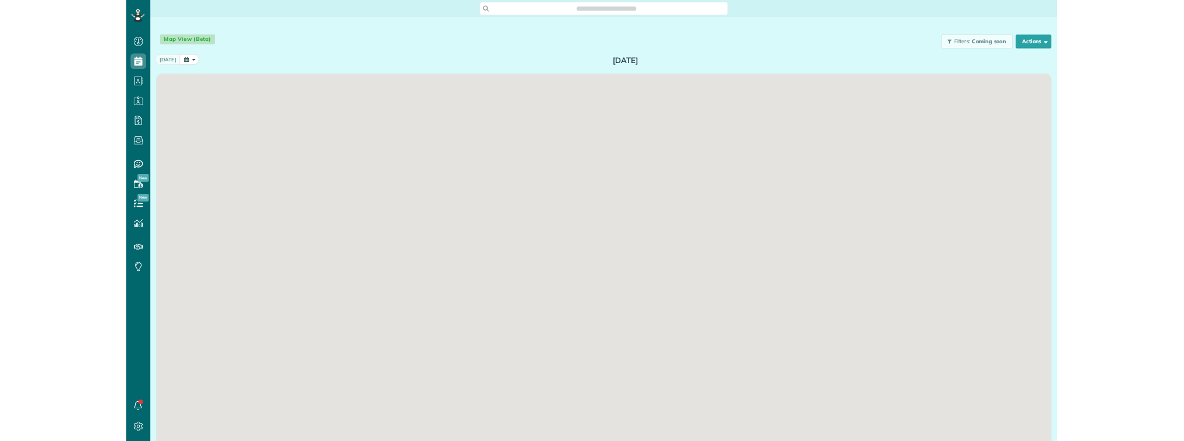
scroll to position [5, 5]
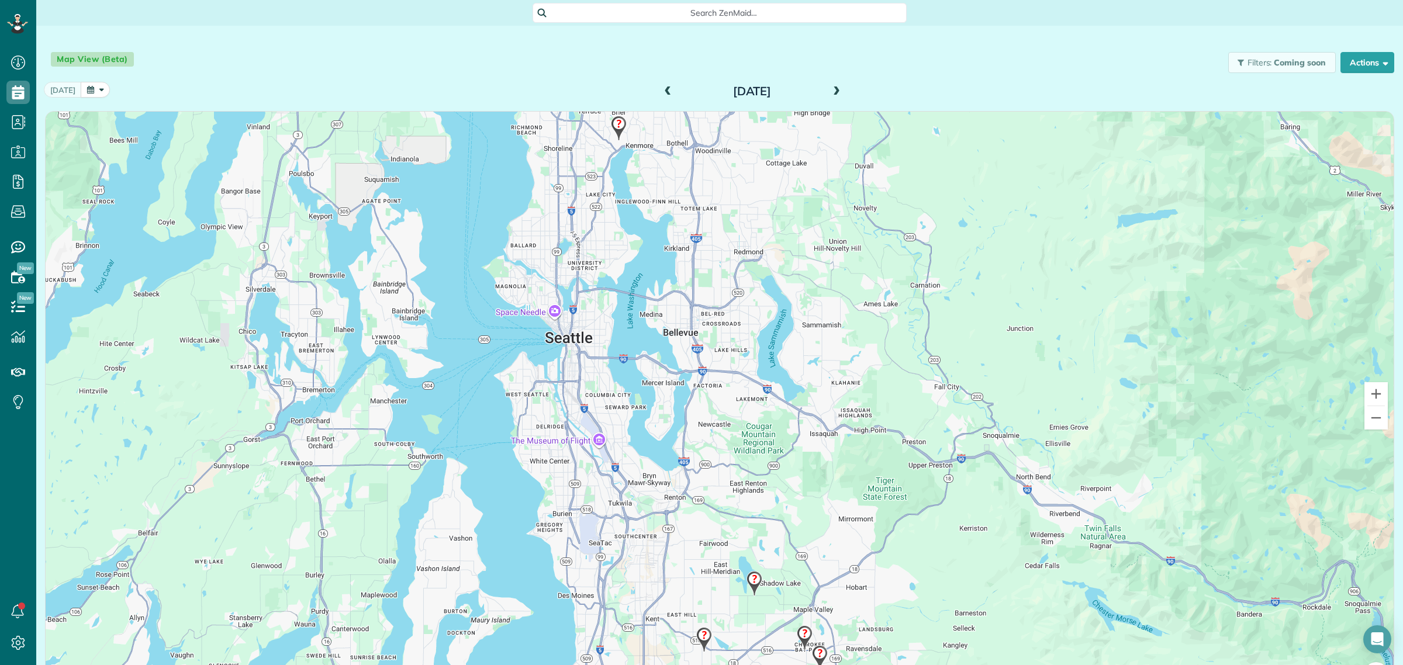
click at [830, 94] on span at bounding box center [836, 92] width 13 height 11
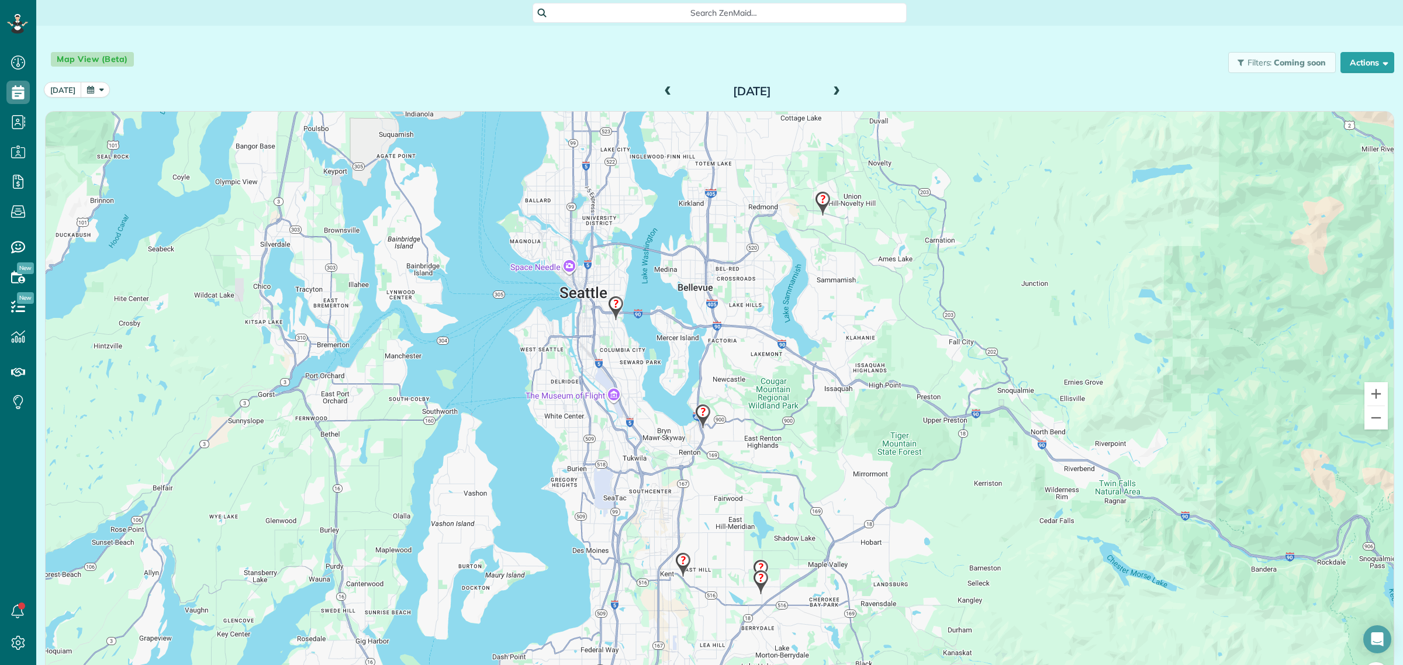
click at [597, 140] on div at bounding box center [720, 406] width 1348 height 588
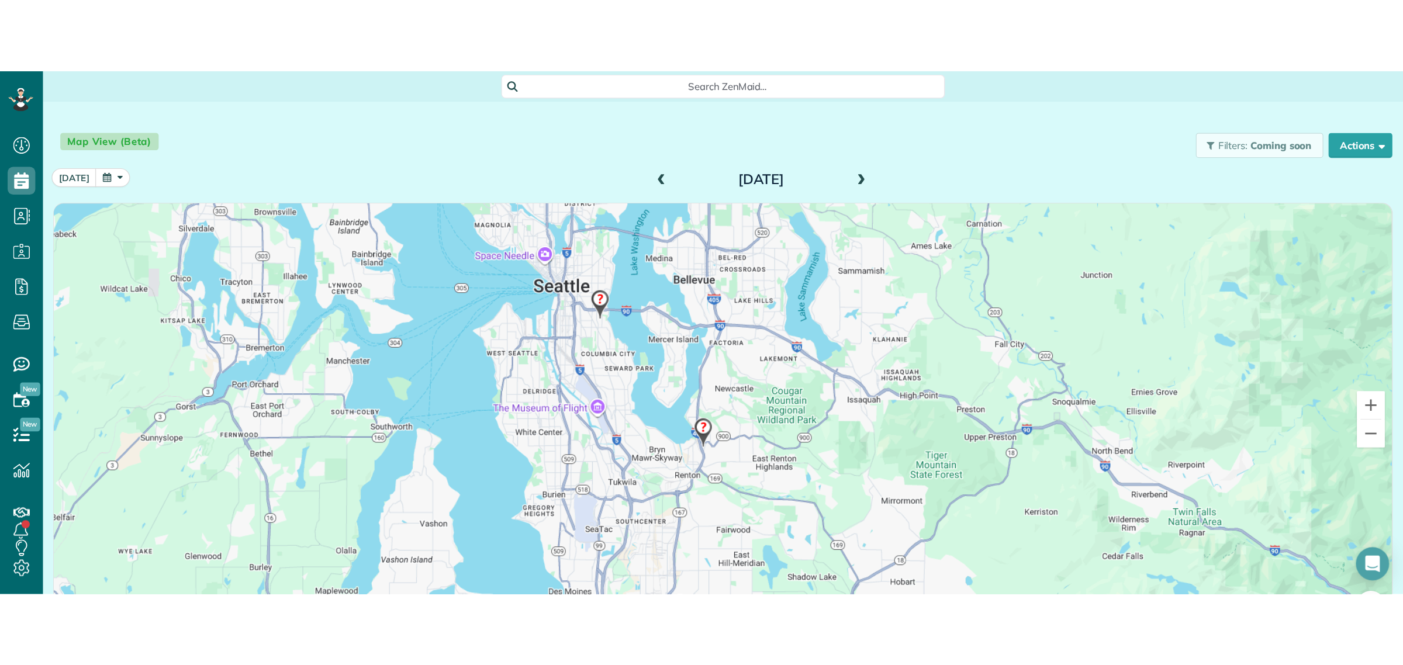
scroll to position [665, 36]
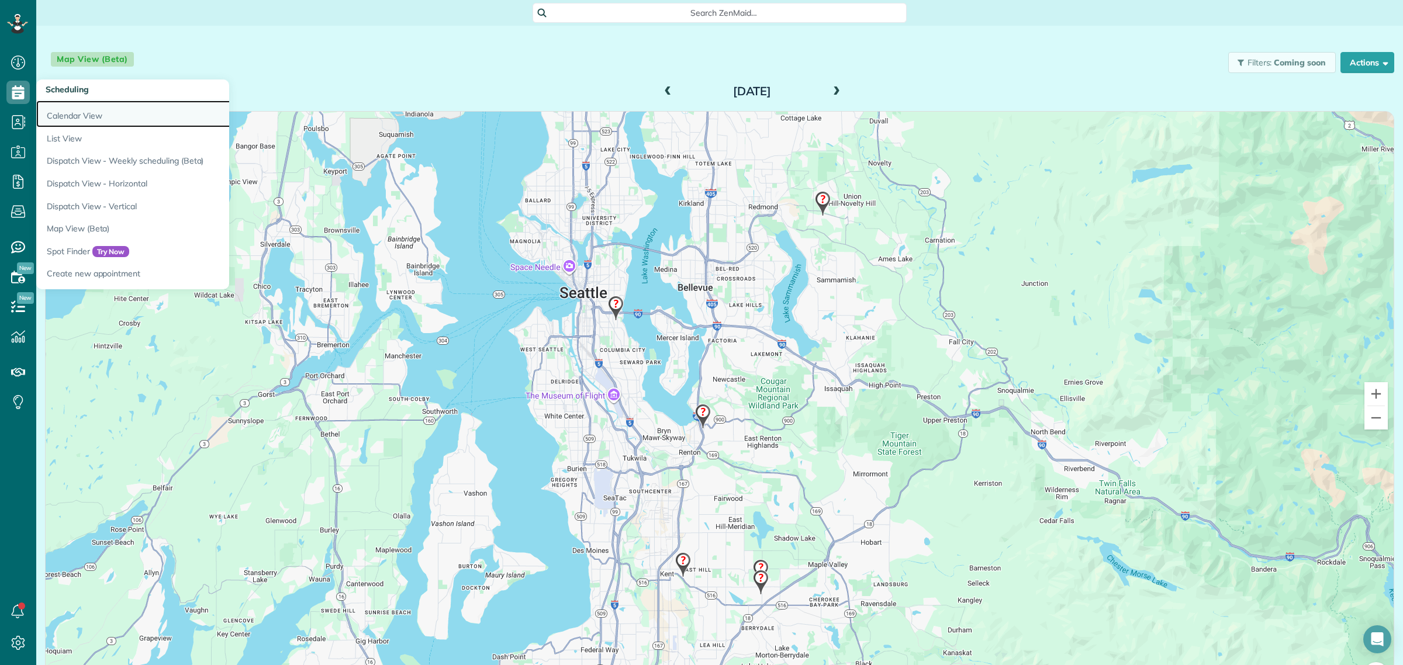
click at [87, 122] on link "Calendar View" at bounding box center [182, 114] width 292 height 27
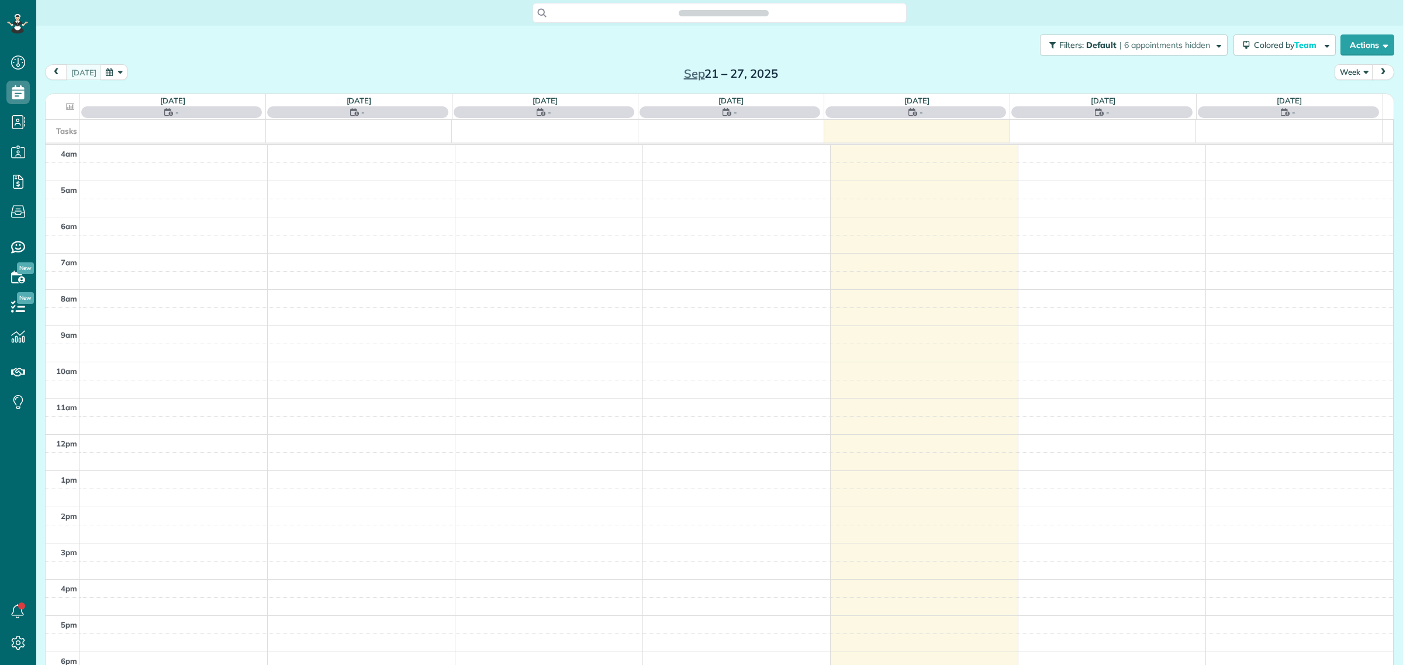
scroll to position [49, 0]
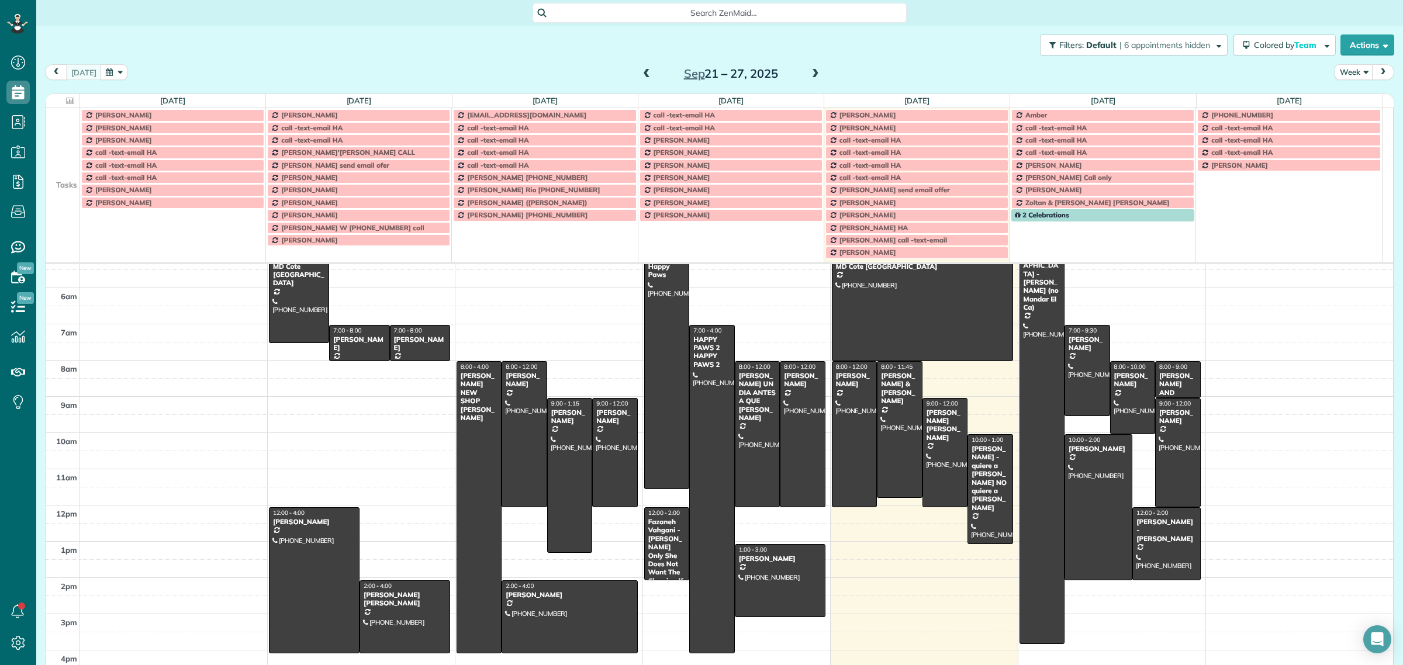
click at [50, 120] on td at bounding box center [63, 114] width 34 height 13
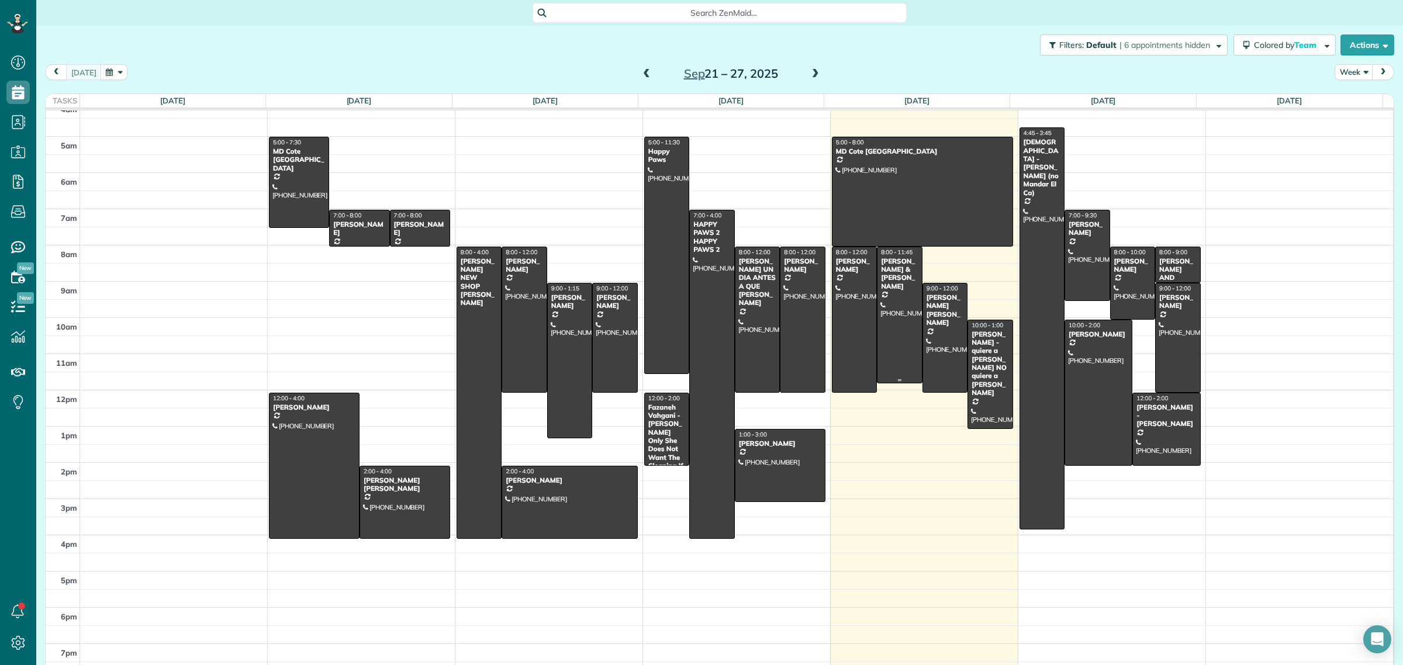
scroll to position [0, 0]
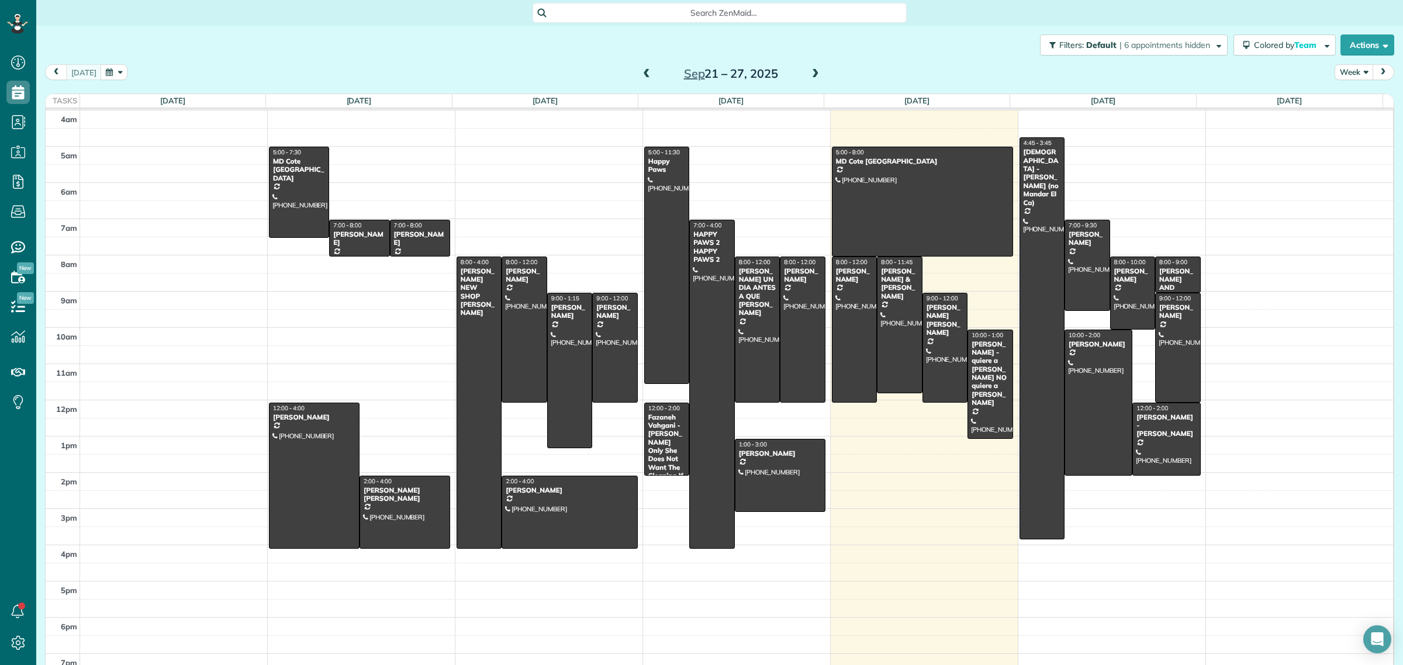
click at [1335, 70] on button "Week" at bounding box center [1354, 72] width 39 height 16
click at [1345, 107] on link "Day" at bounding box center [1381, 99] width 92 height 23
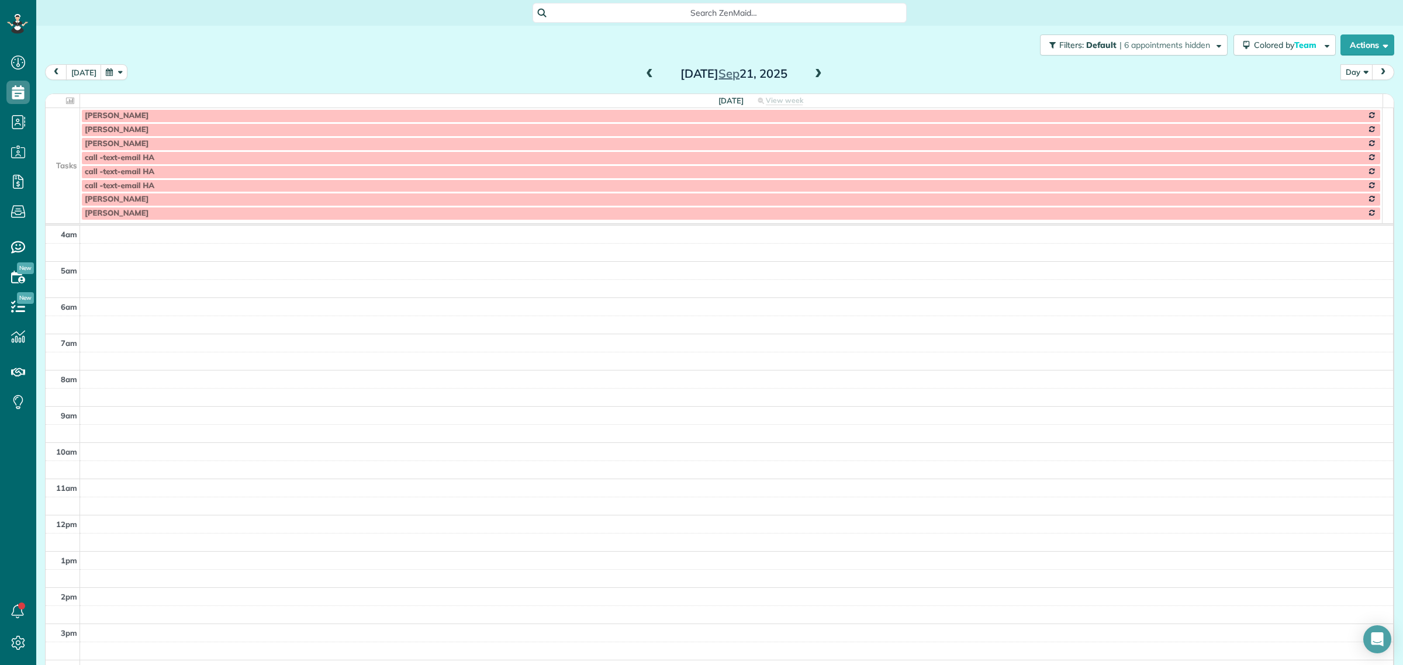
scroll to position [109, 0]
click at [83, 71] on button "[DATE]" at bounding box center [84, 72] width 36 height 16
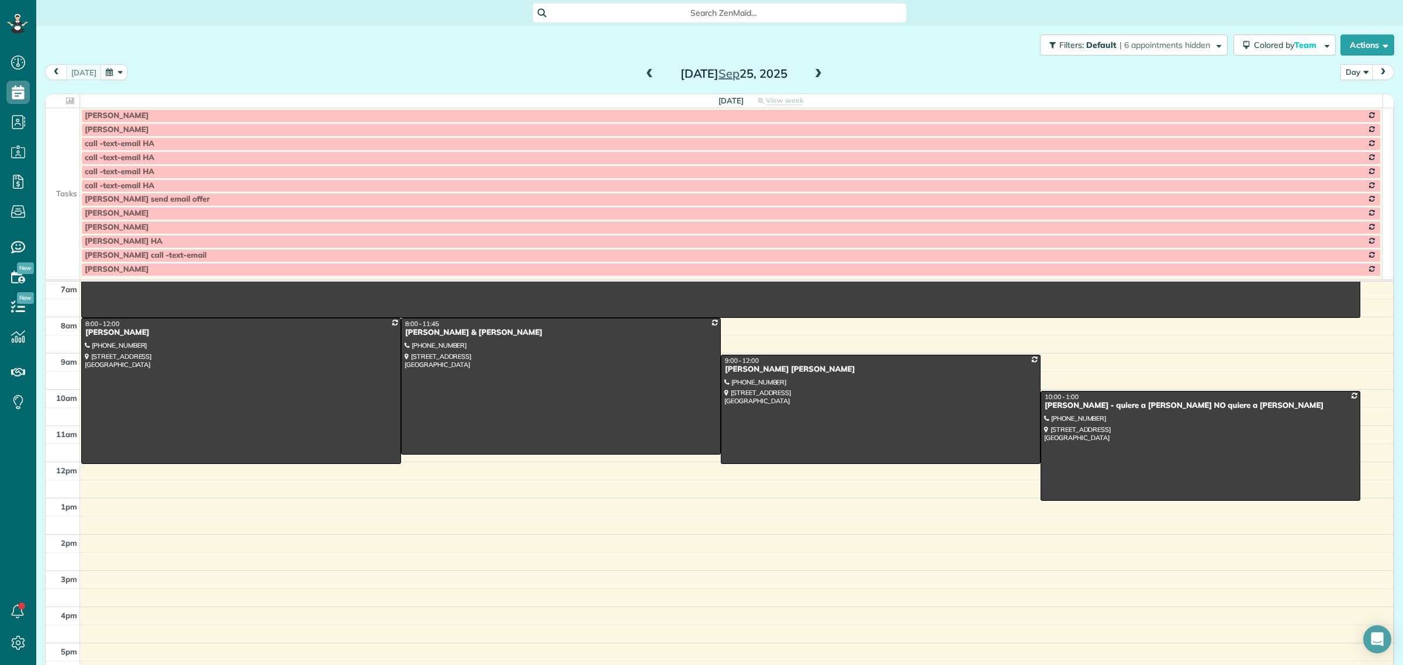
click at [75, 171] on td at bounding box center [63, 172] width 34 height 14
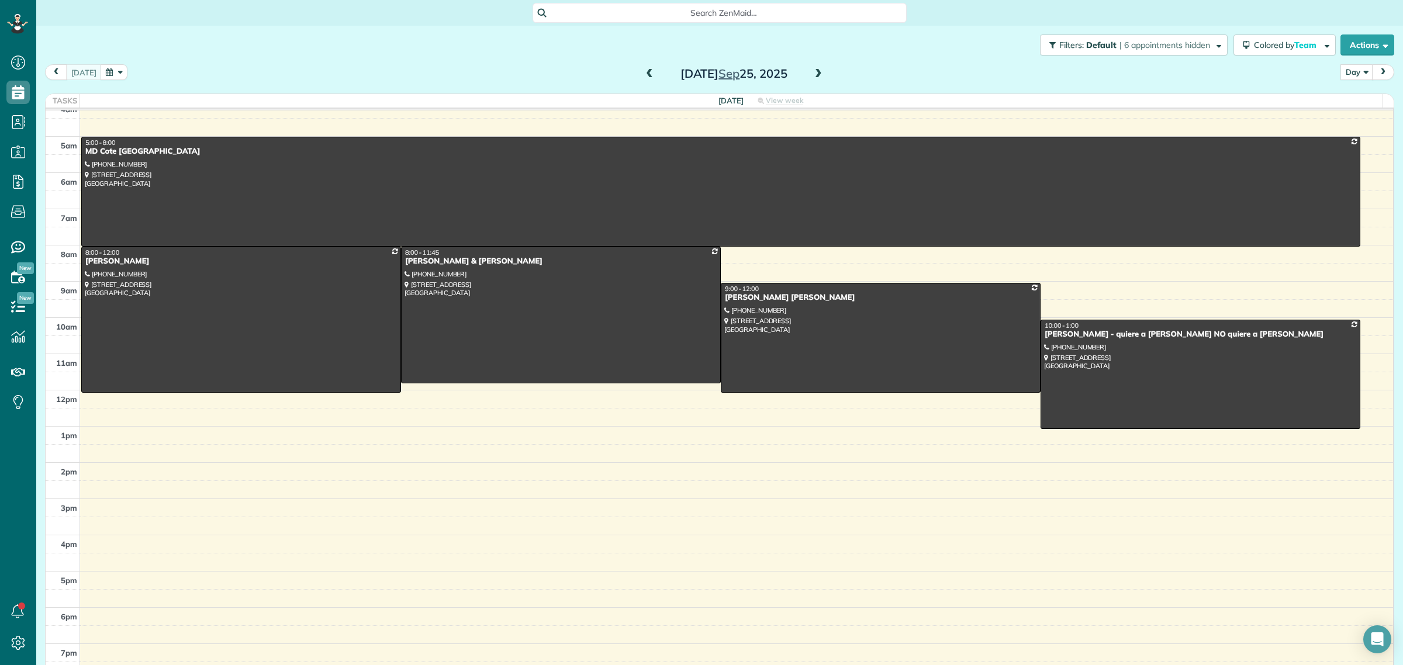
scroll to position [13, 0]
click at [812, 75] on span at bounding box center [818, 74] width 13 height 11
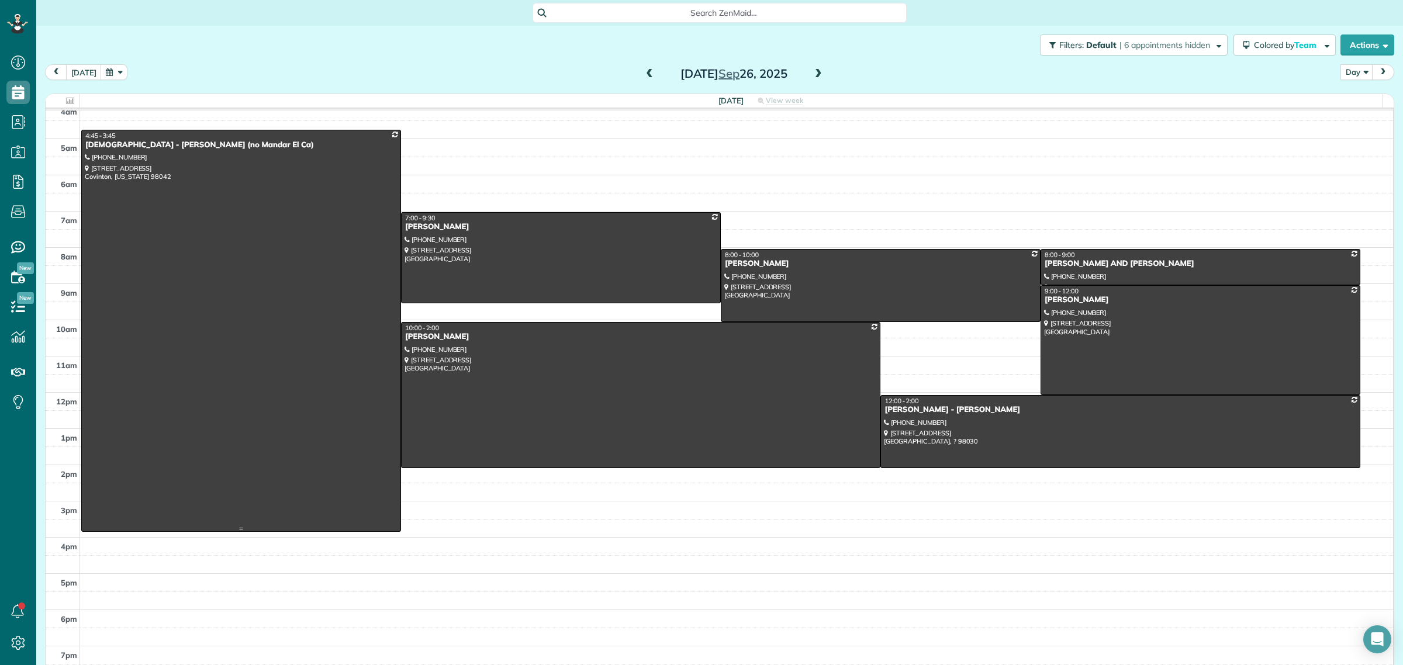
scroll to position [0, 0]
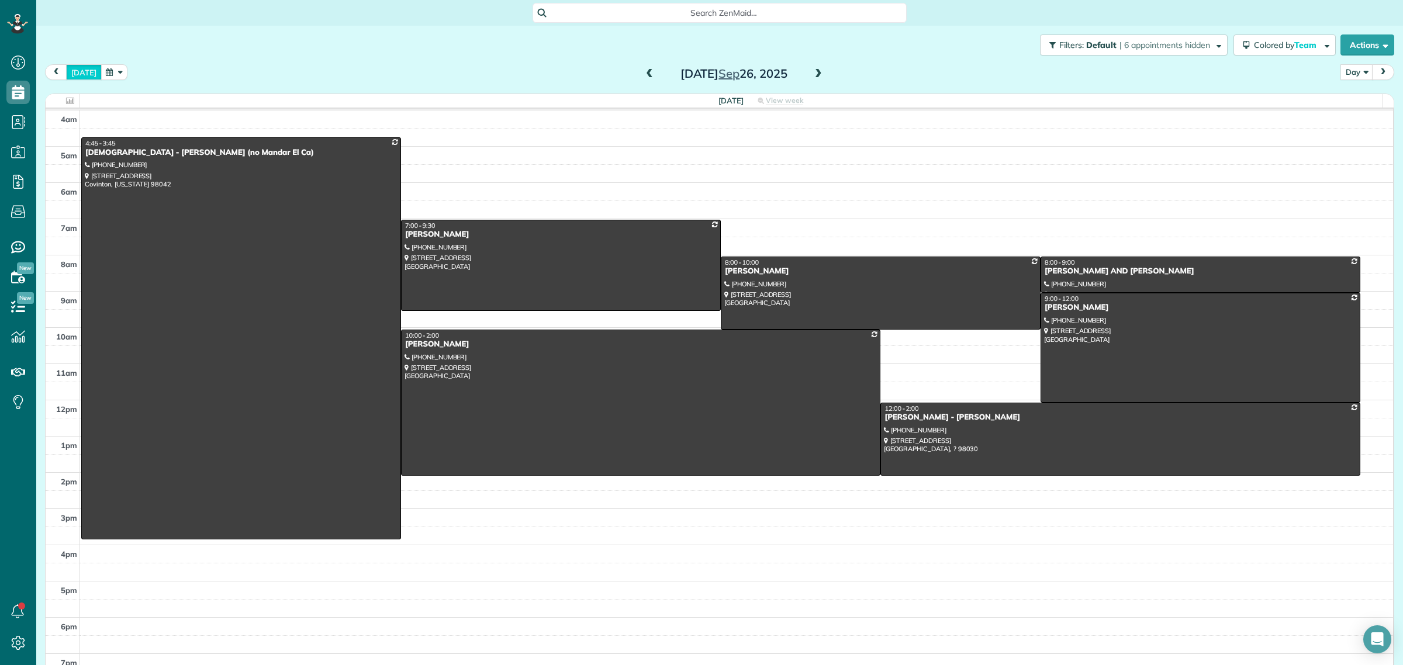
click at [80, 71] on button "[DATE]" at bounding box center [84, 72] width 36 height 16
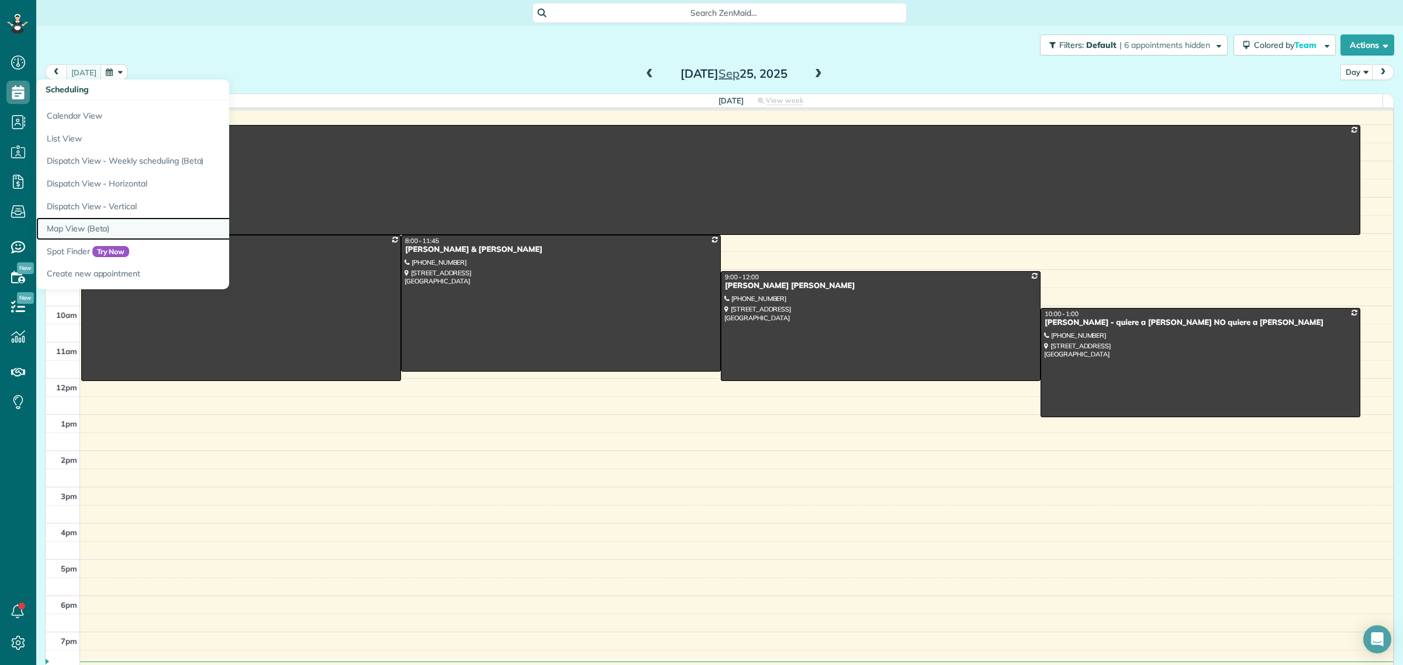
click at [73, 229] on link "Map View (Beta)" at bounding box center [182, 228] width 292 height 23
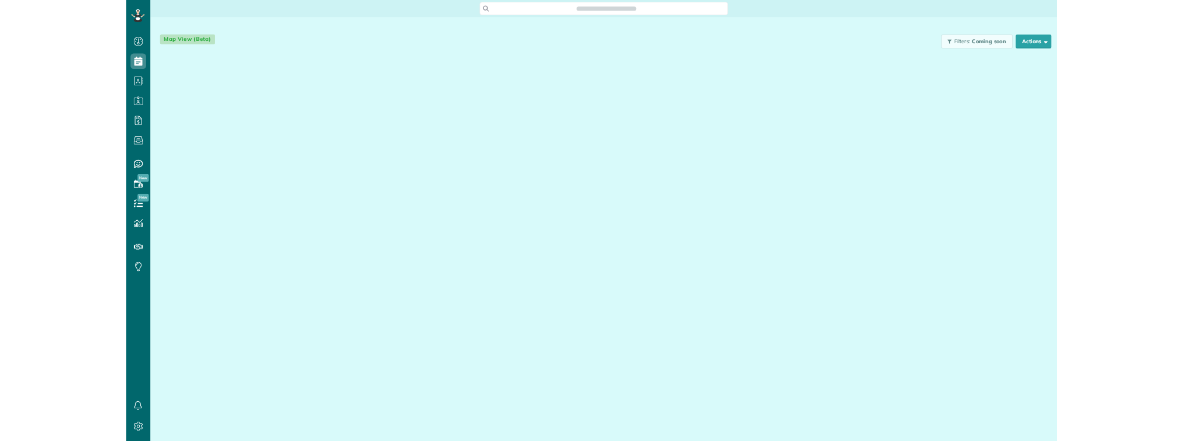
scroll to position [5, 5]
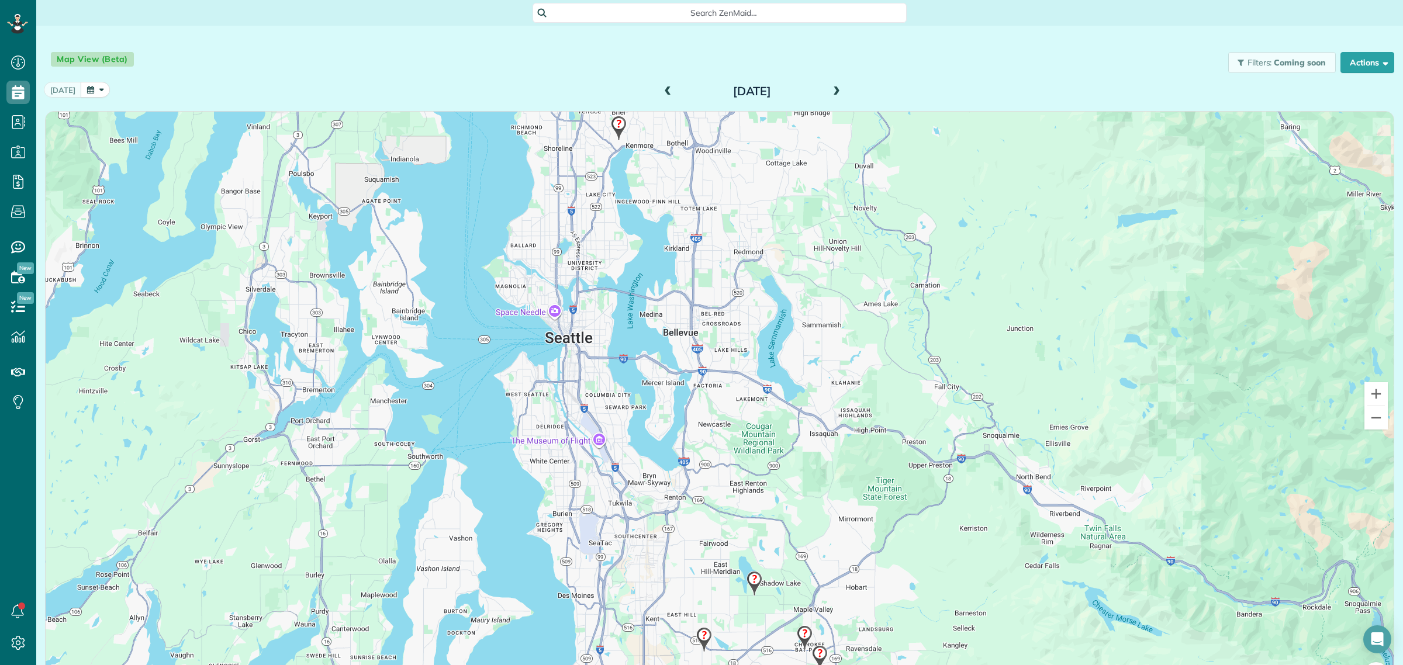
click at [830, 85] on span at bounding box center [836, 92] width 13 height 18
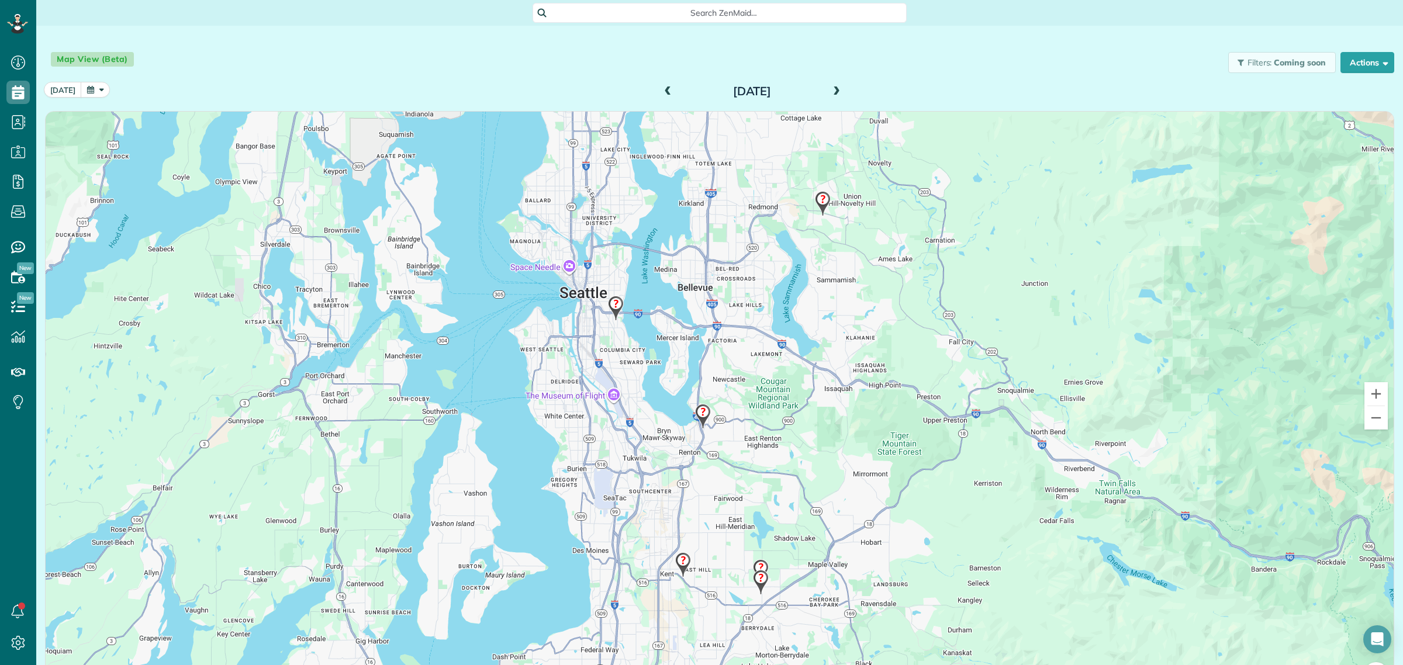
click at [609, 300] on img at bounding box center [615, 308] width 25 height 34
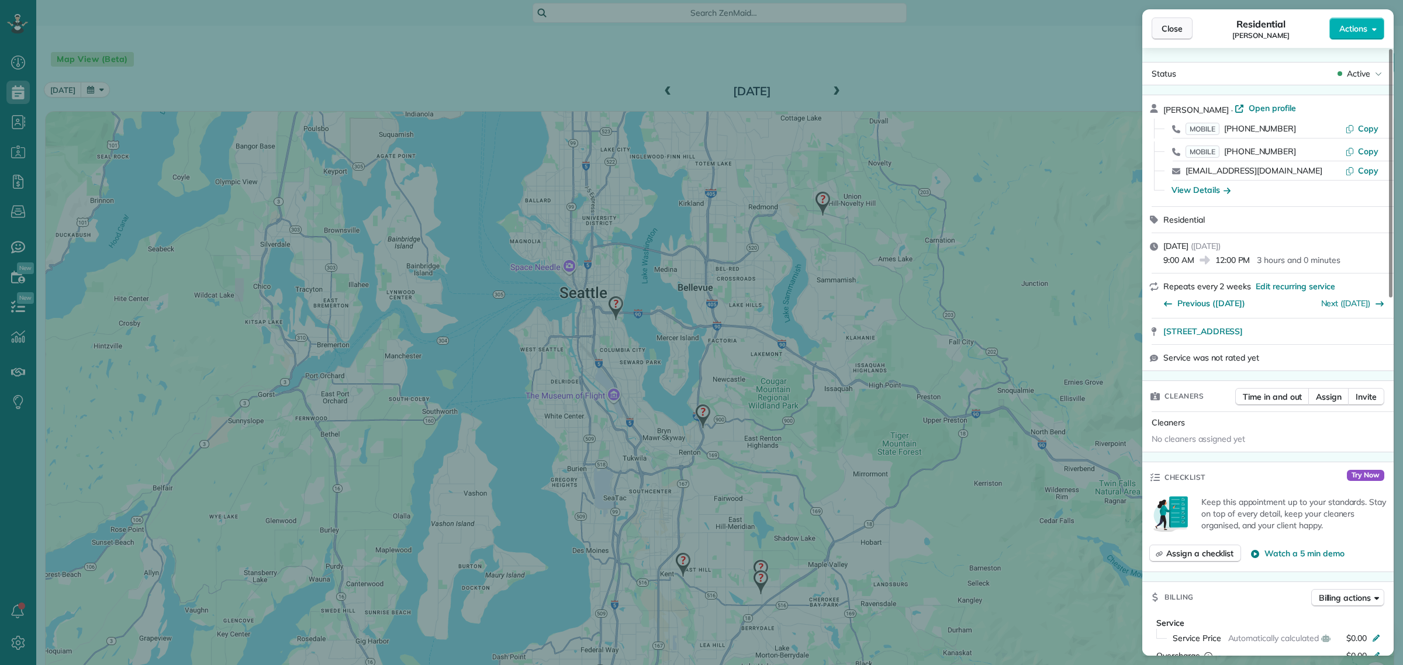
click at [1164, 23] on span "Close" at bounding box center [1172, 29] width 21 height 12
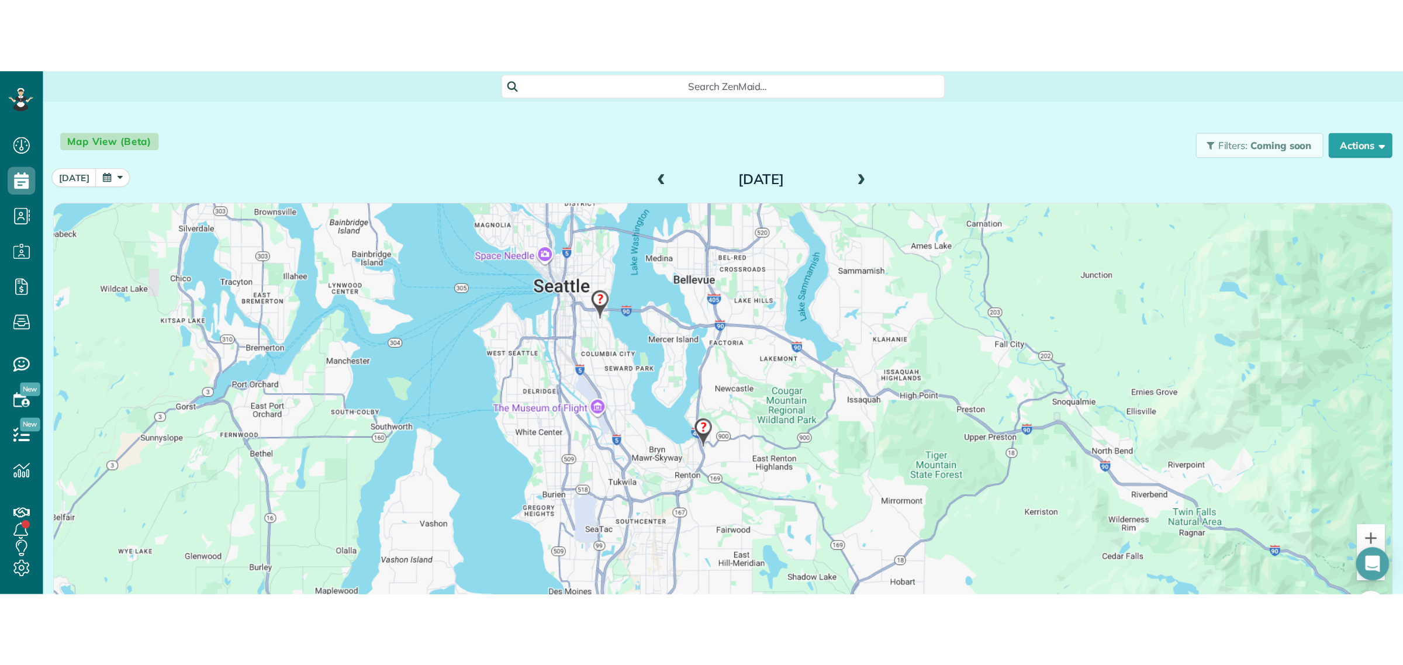
scroll to position [665, 36]
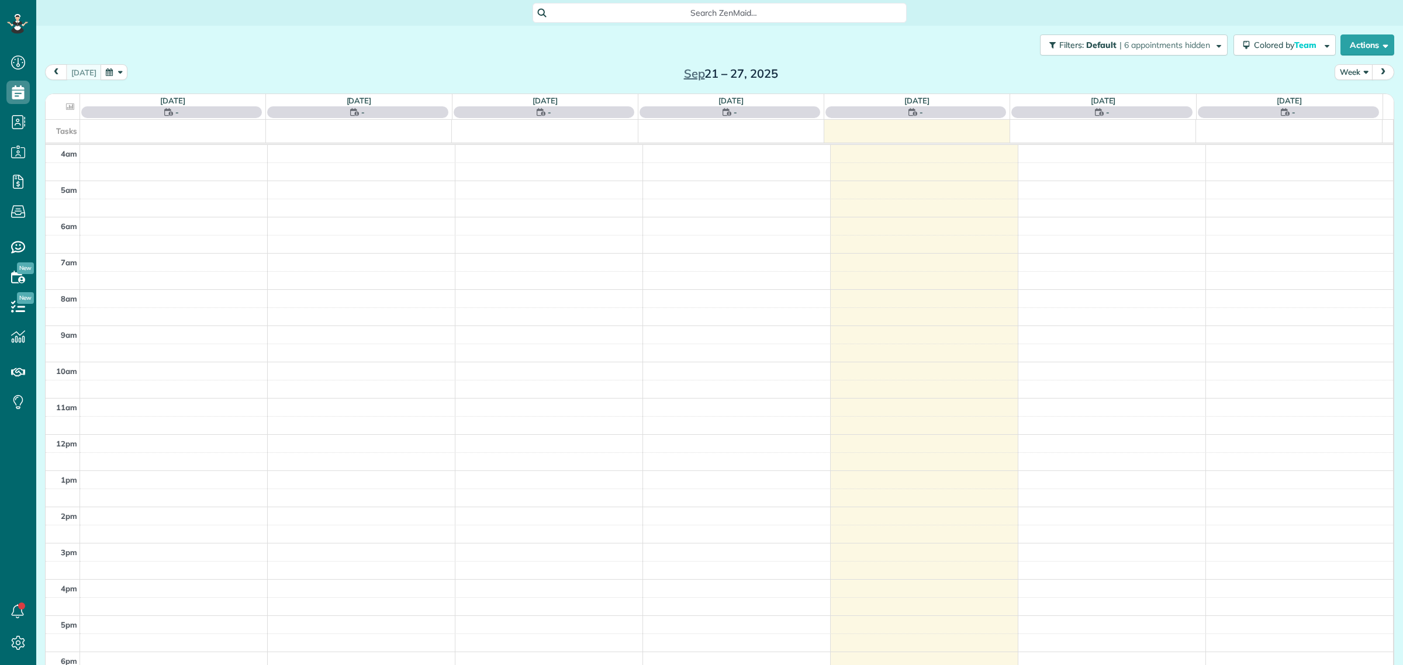
scroll to position [49, 0]
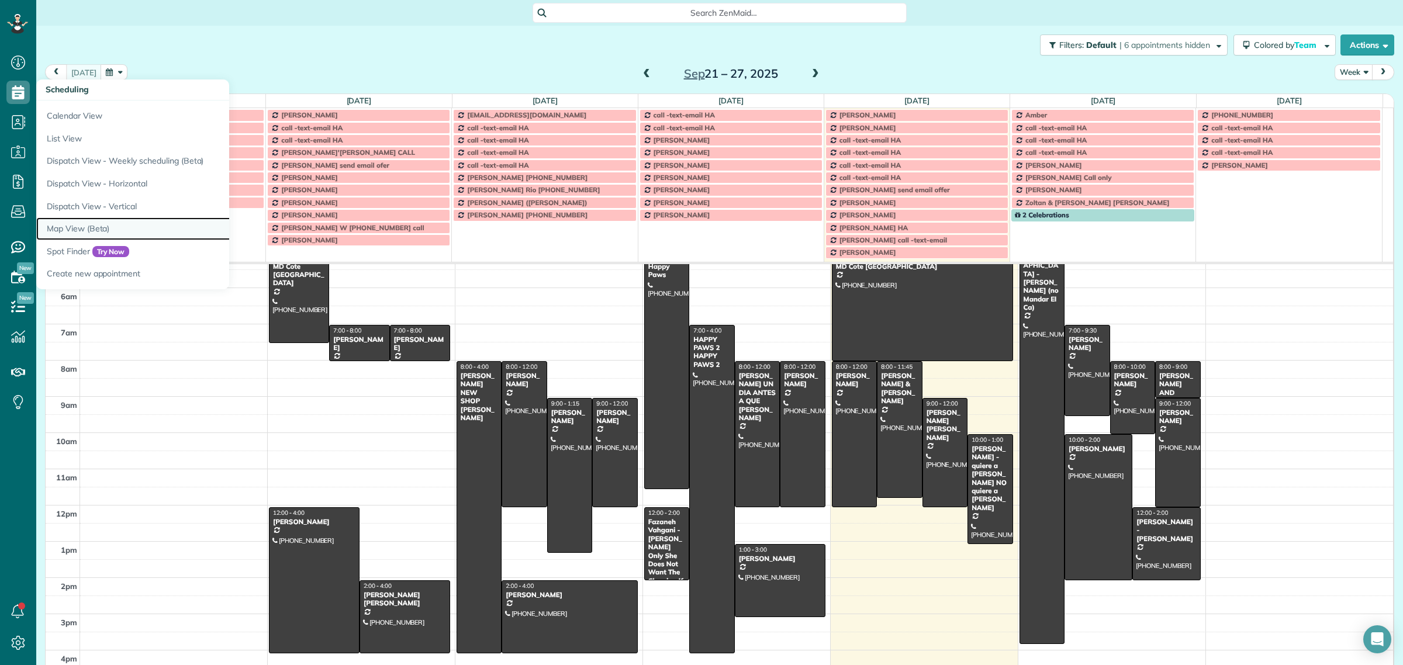
click at [67, 228] on link "Map View (Beta)" at bounding box center [182, 228] width 292 height 23
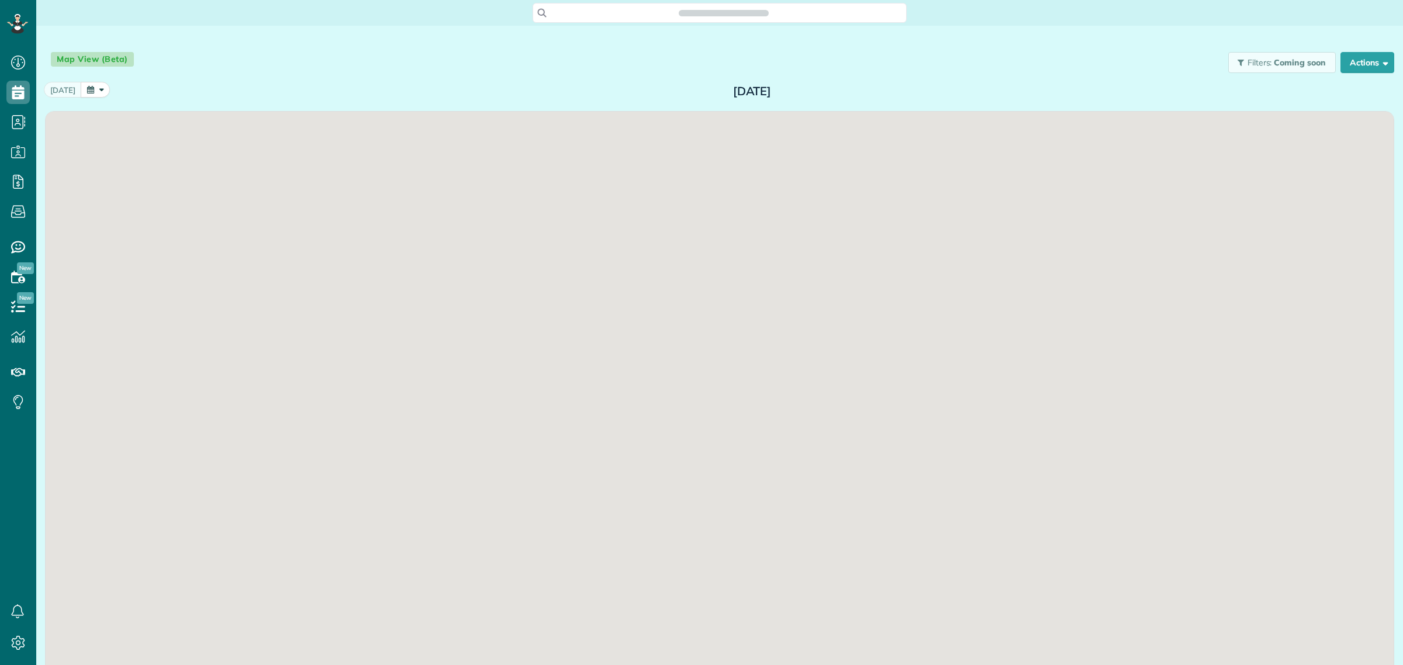
scroll to position [5, 5]
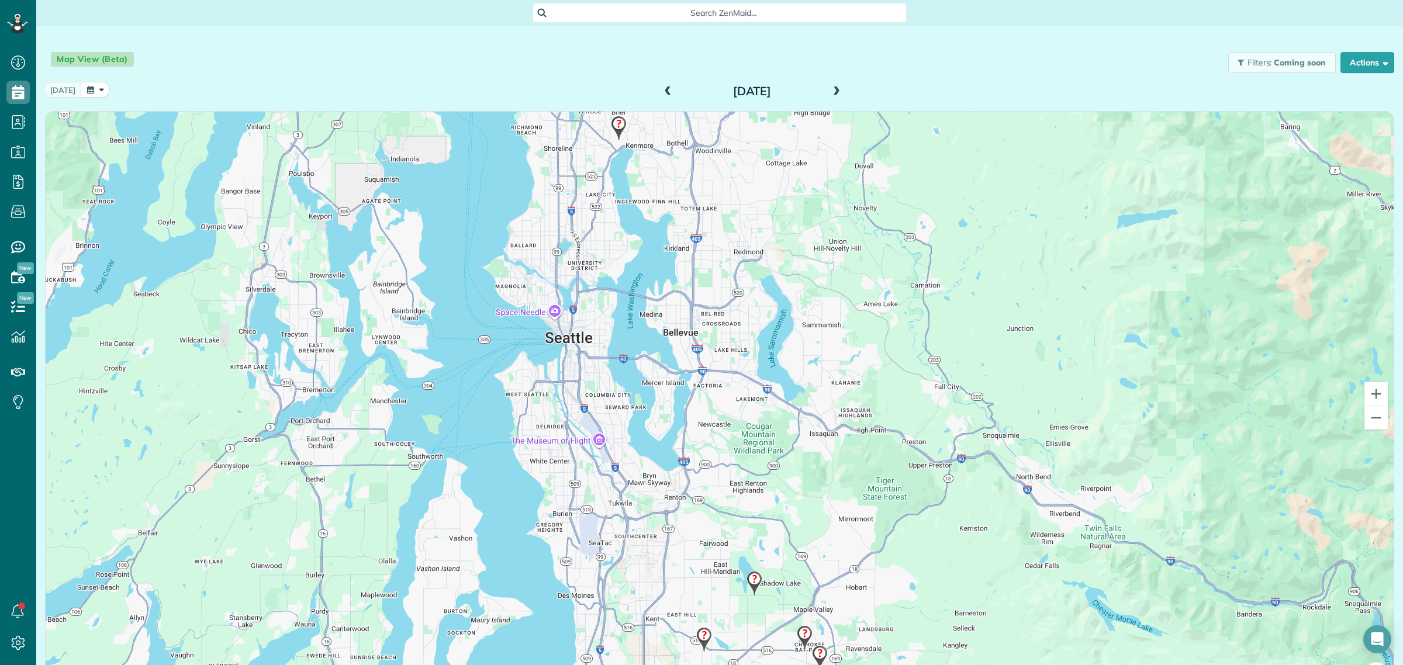
click at [832, 91] on span at bounding box center [836, 92] width 13 height 11
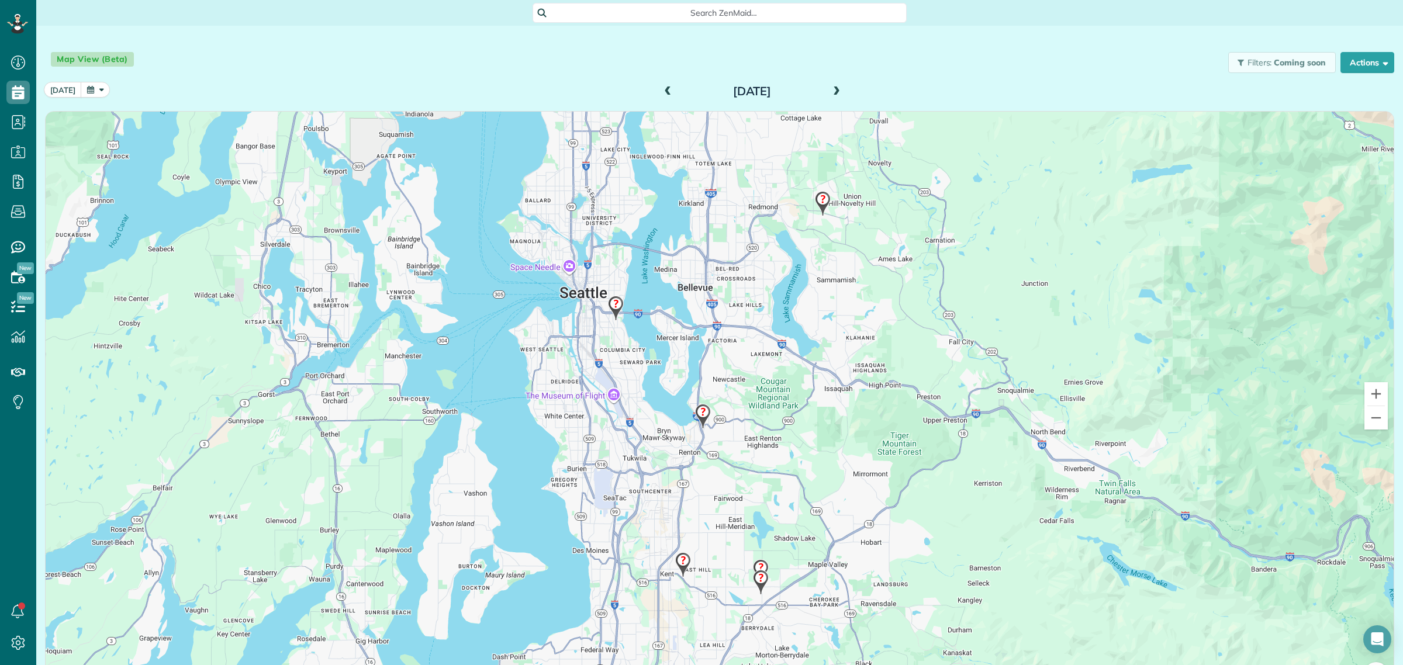
click at [816, 202] on img at bounding box center [822, 203] width 25 height 34
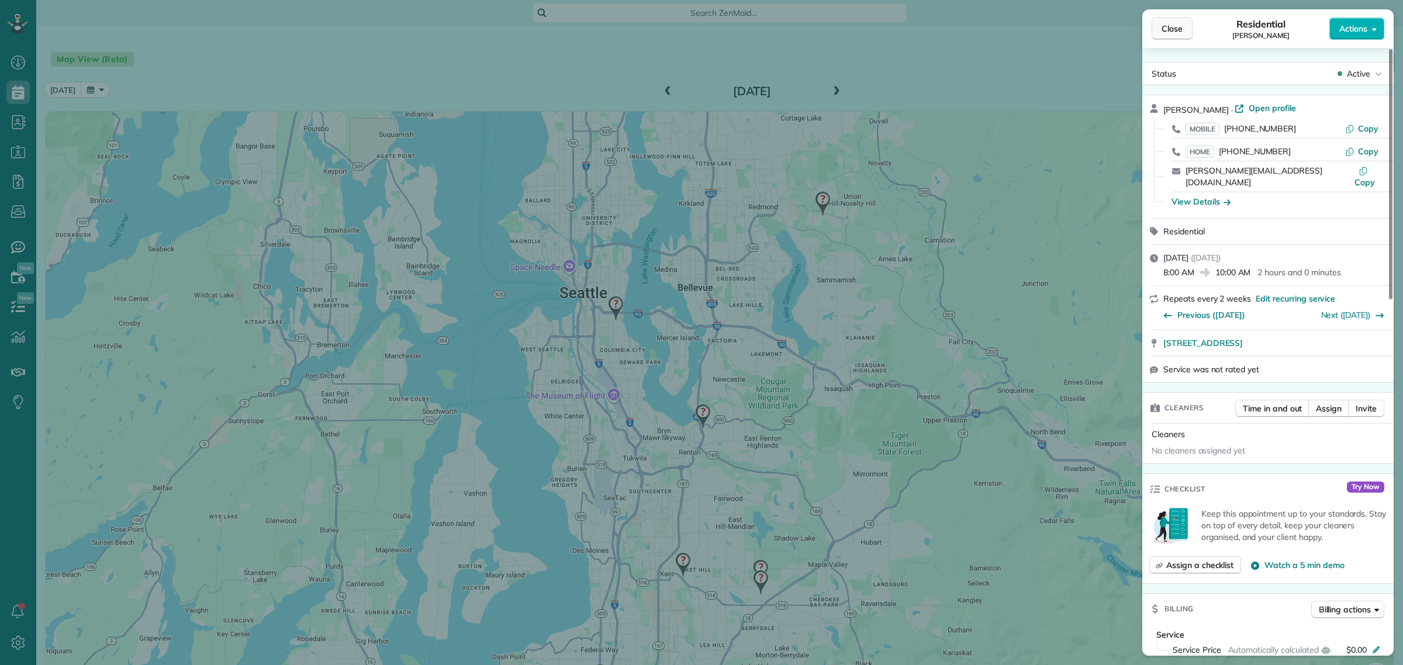
click at [1169, 32] on span "Close" at bounding box center [1172, 29] width 21 height 12
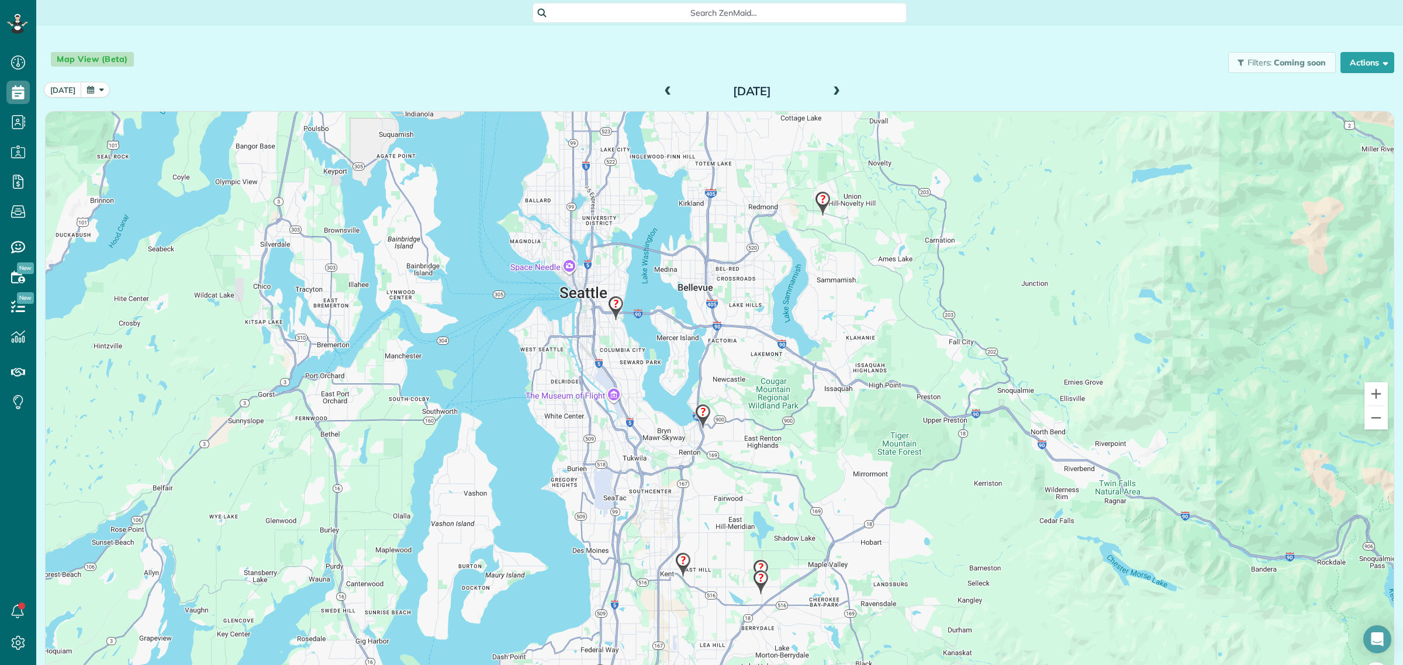
click at [615, 303] on img at bounding box center [615, 308] width 25 height 34
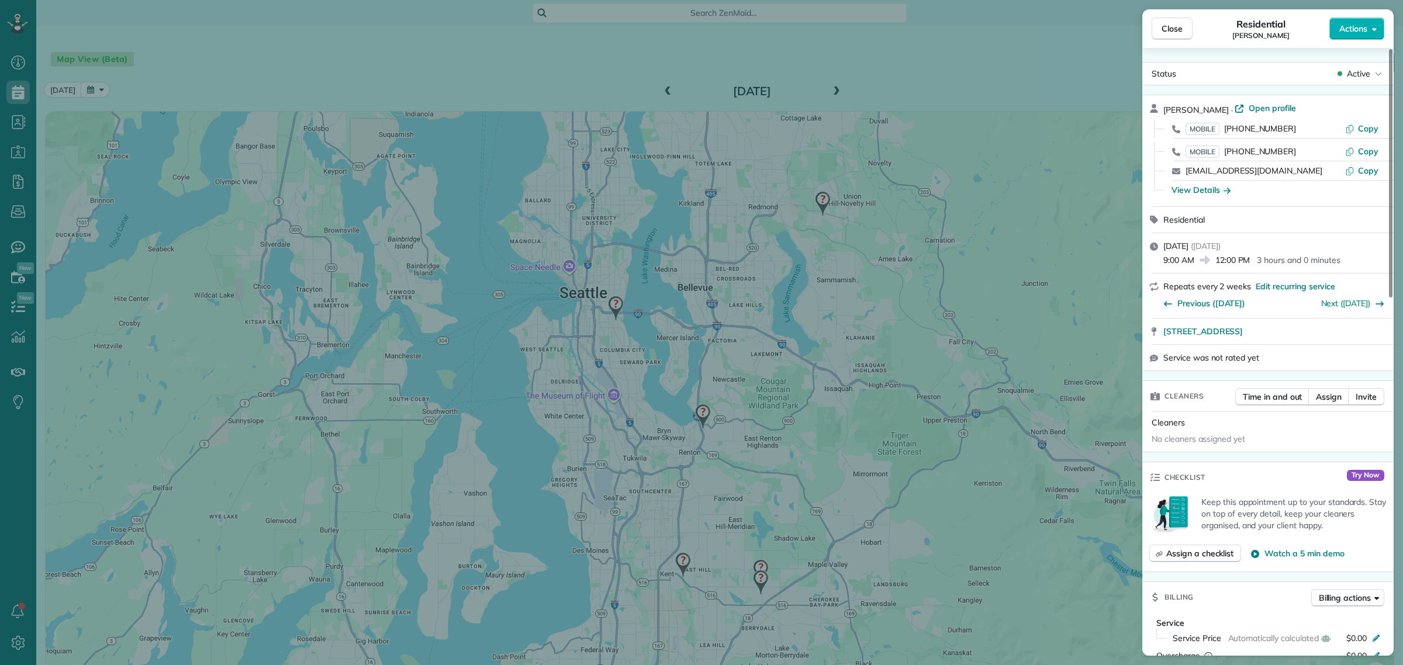
click at [936, 47] on div "Close Residential Whitney Maehara Actions Status Active Whitney Maehara · Open …" at bounding box center [701, 332] width 1403 height 665
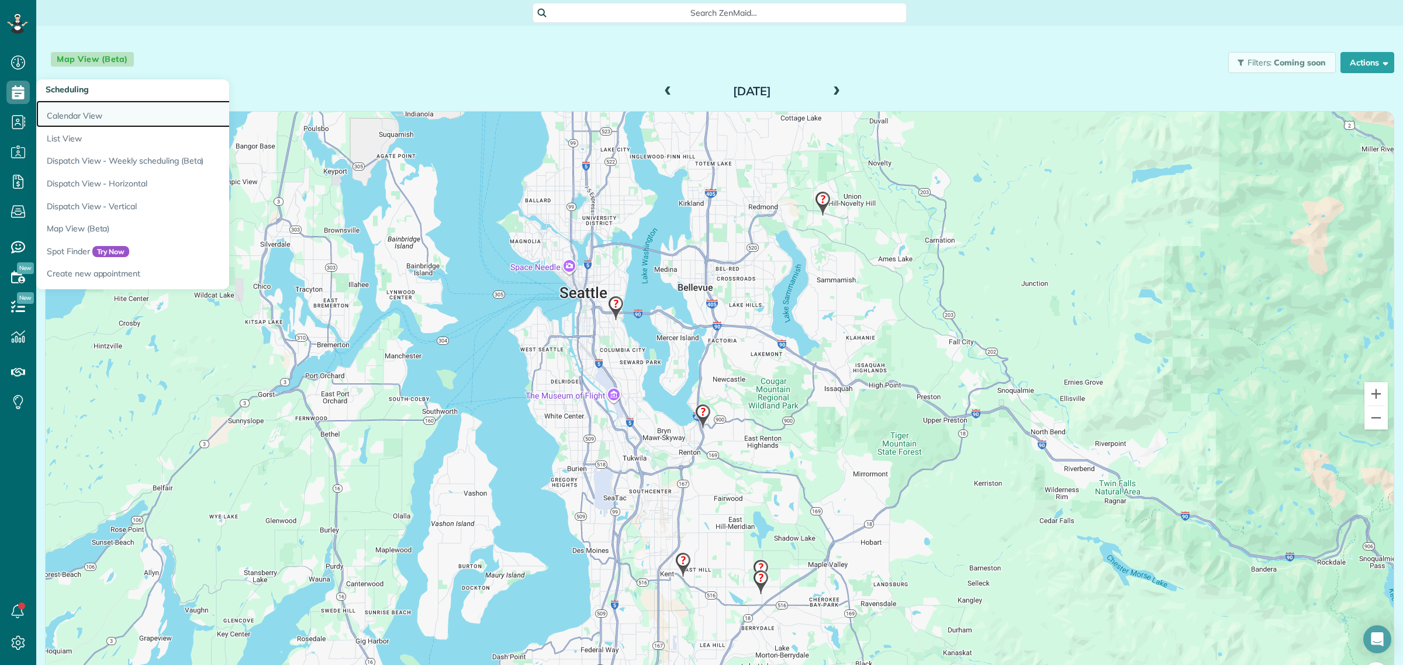
click at [92, 112] on link "Calendar View" at bounding box center [182, 114] width 292 height 27
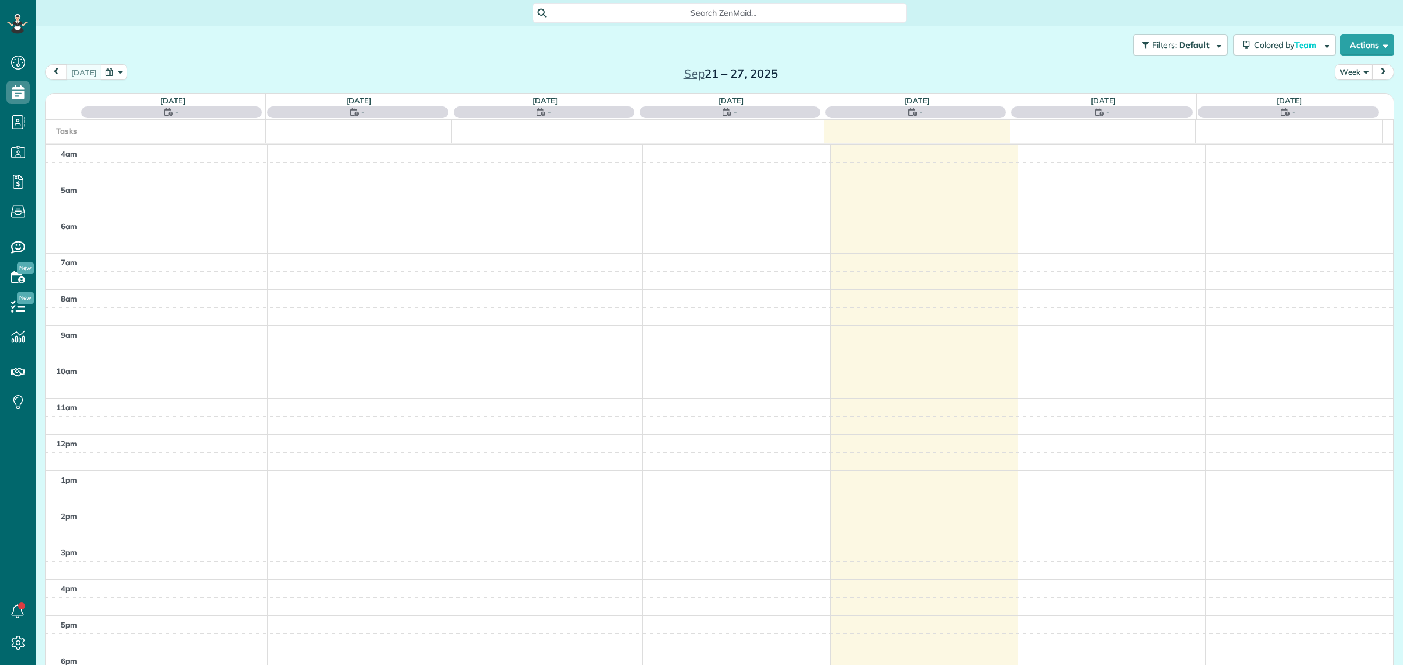
scroll to position [49, 0]
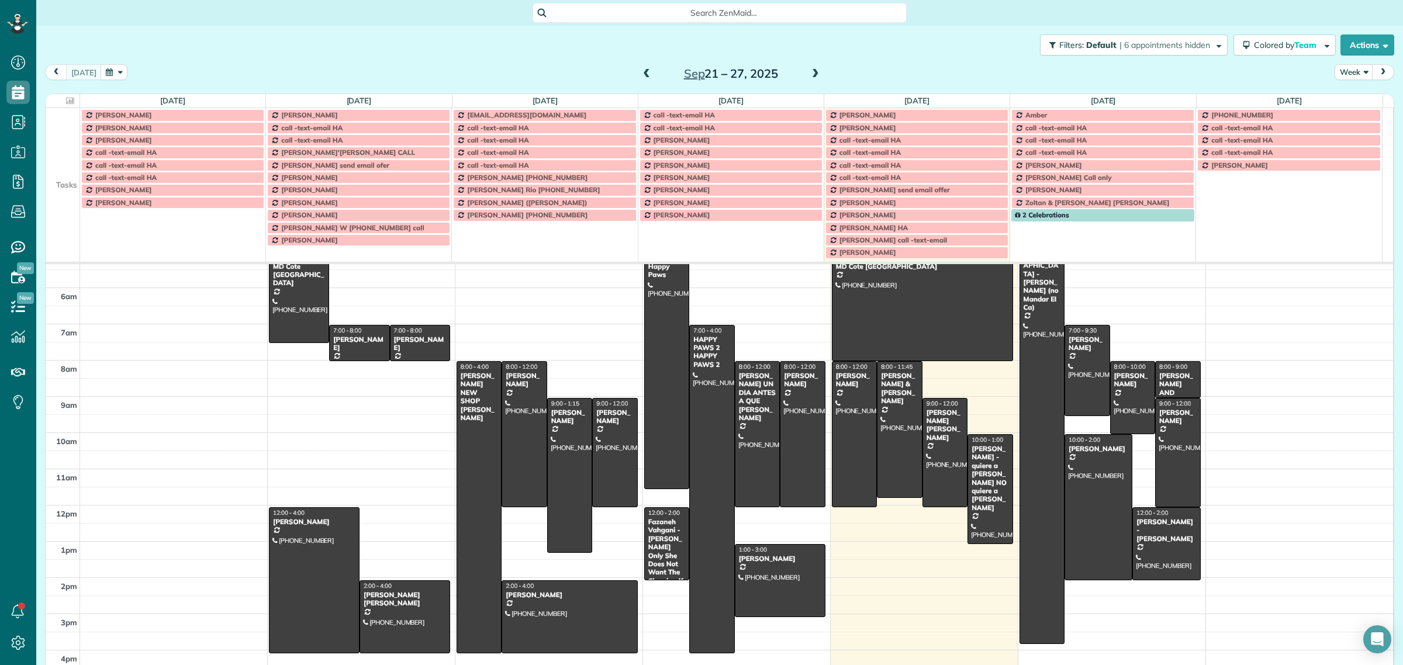
click at [63, 161] on td at bounding box center [63, 165] width 34 height 12
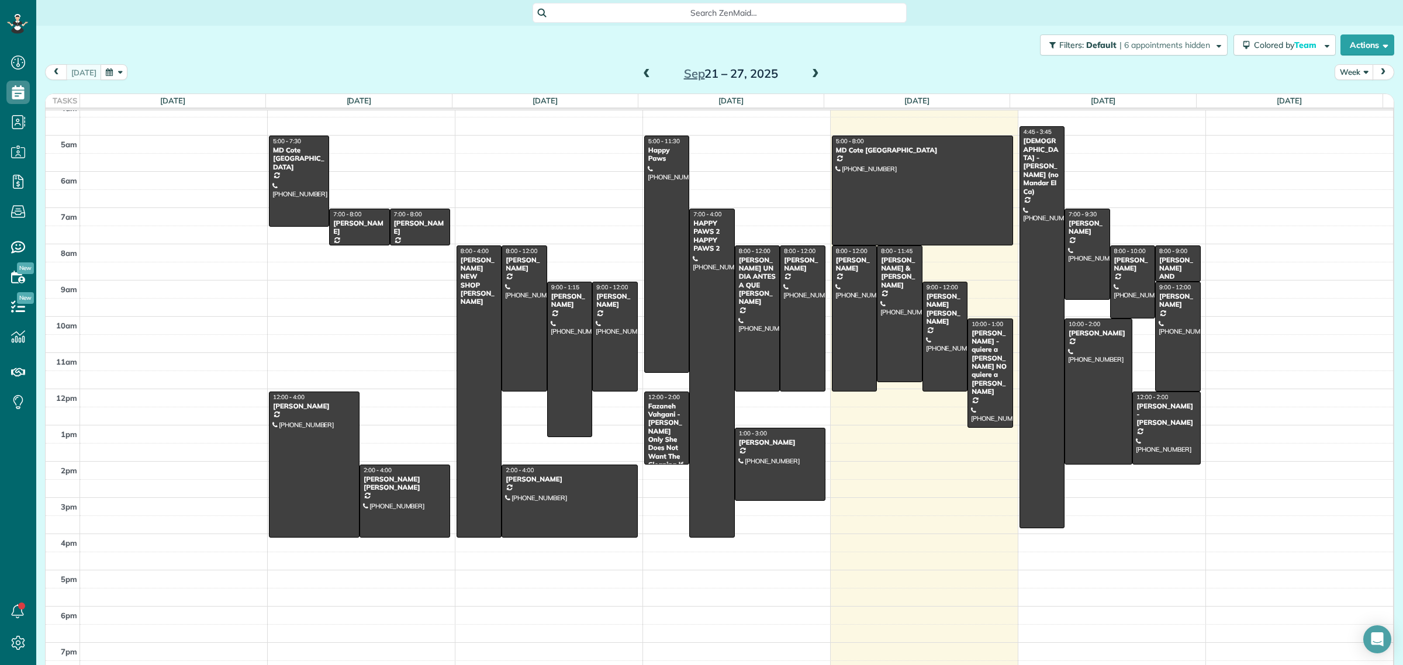
click at [1347, 72] on button "Week" at bounding box center [1354, 72] width 39 height 16
click at [1353, 94] on link "Day" at bounding box center [1381, 99] width 92 height 23
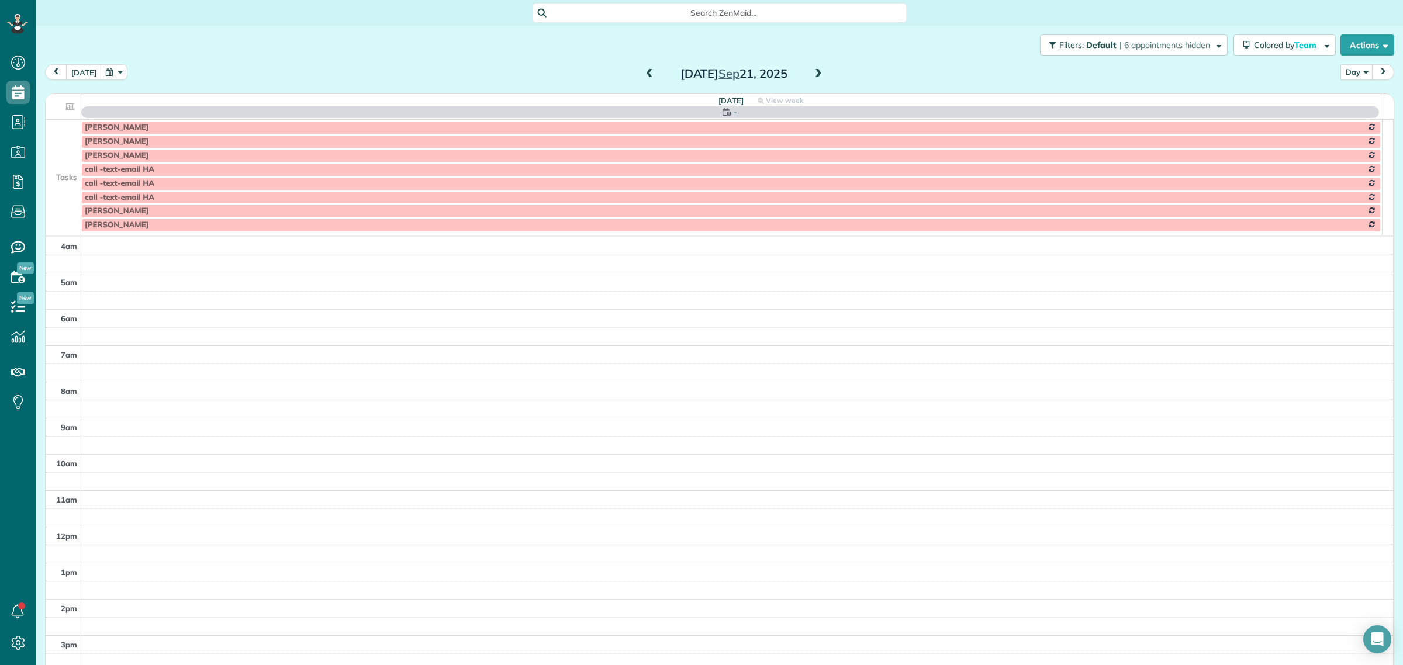
scroll to position [109, 0]
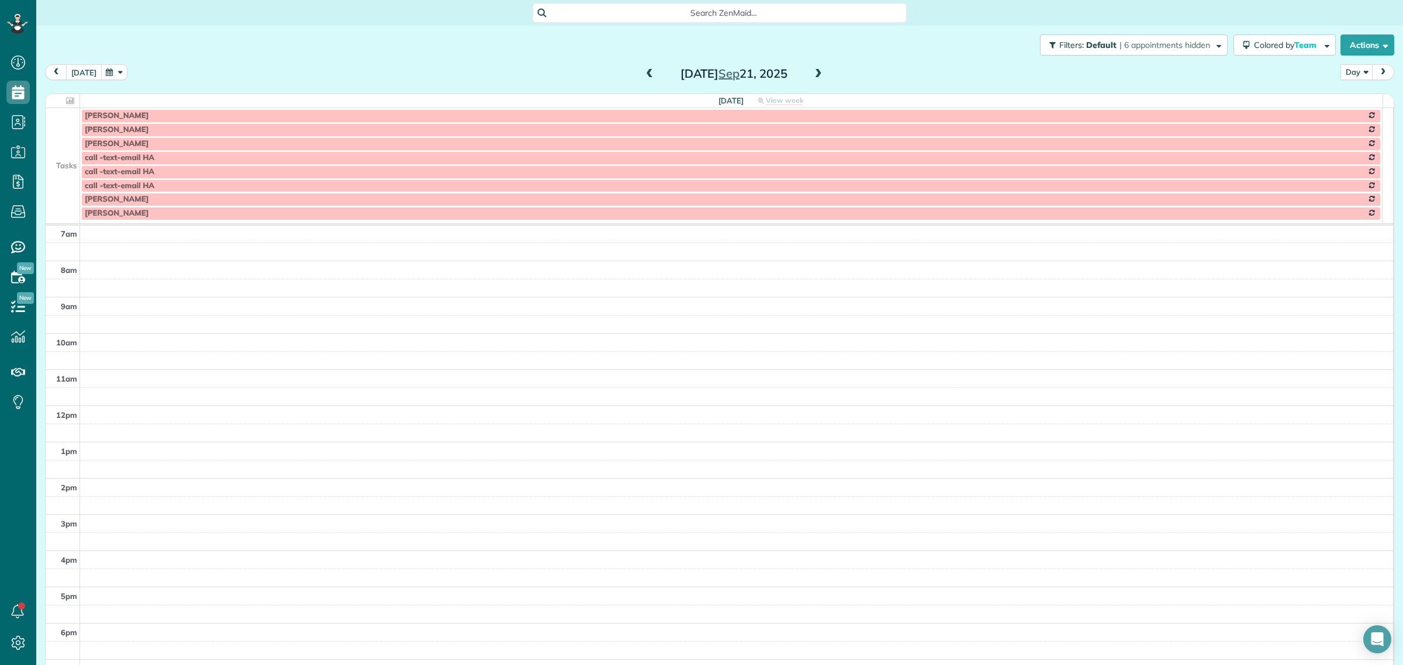
click at [74, 66] on button "[DATE]" at bounding box center [84, 72] width 36 height 16
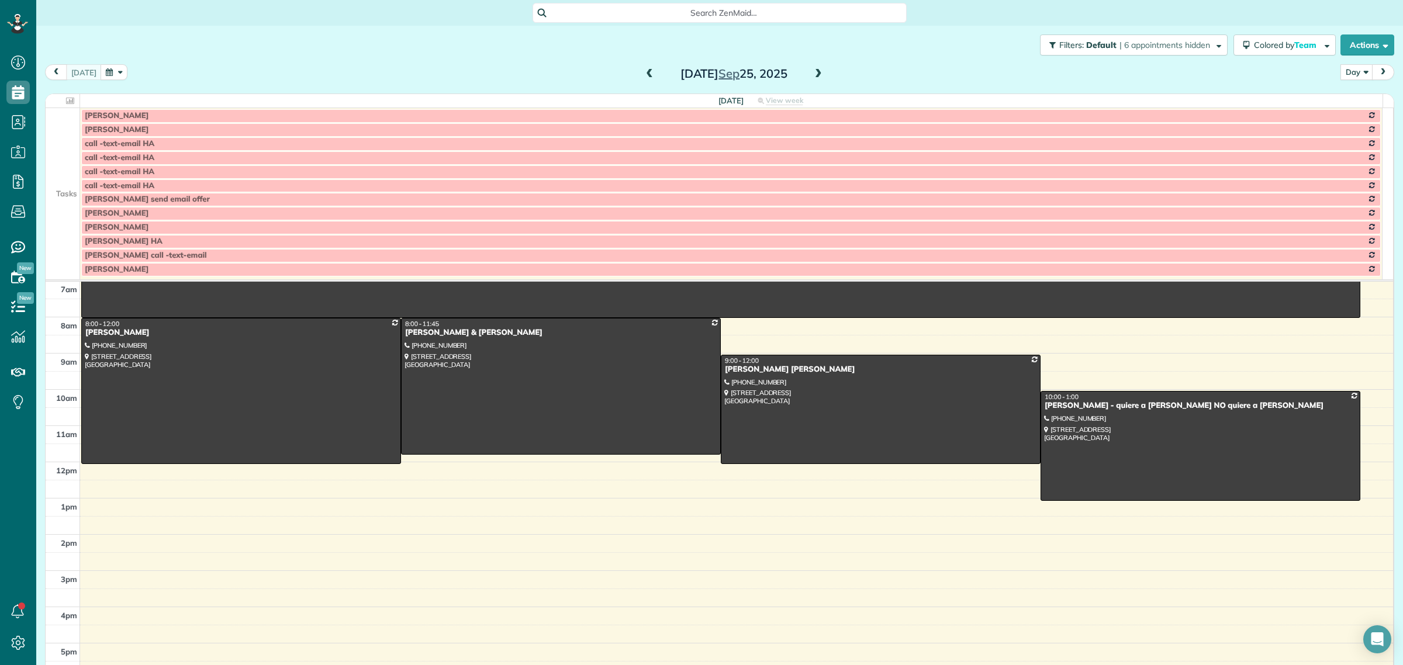
click at [65, 160] on td at bounding box center [63, 158] width 34 height 14
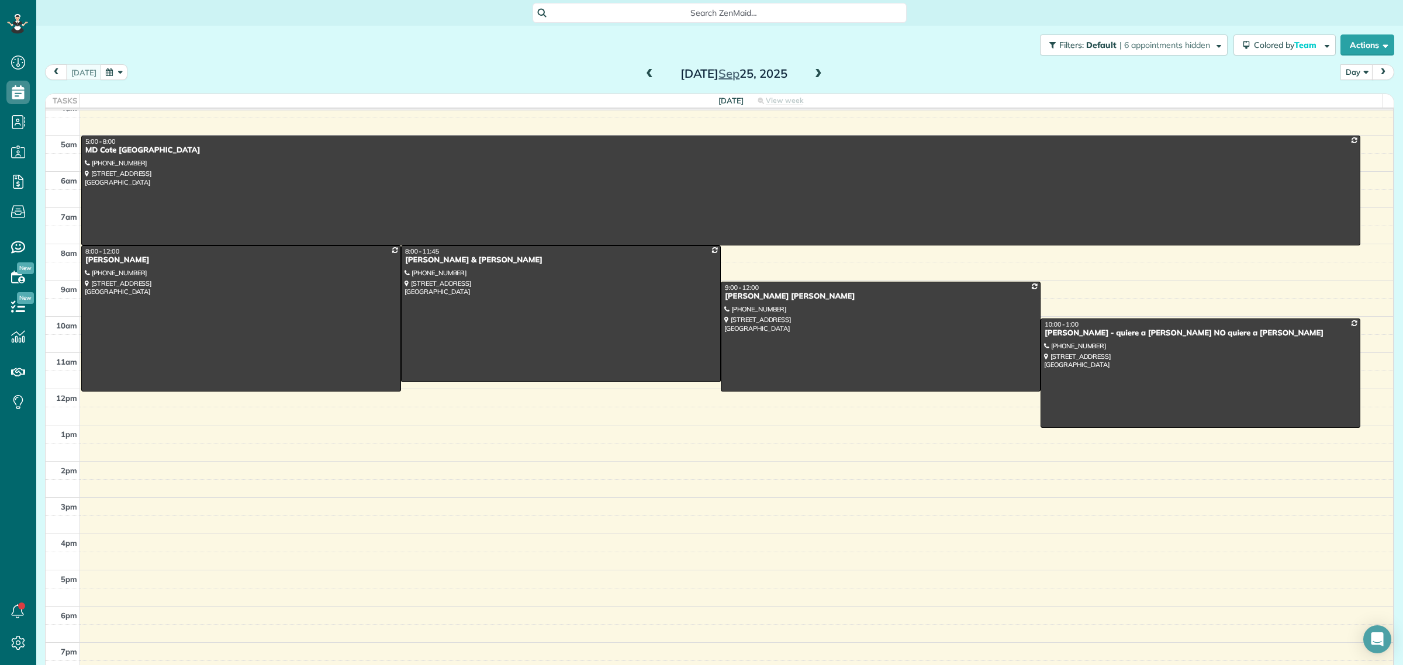
scroll to position [13, 0]
click at [817, 75] on span at bounding box center [818, 74] width 13 height 11
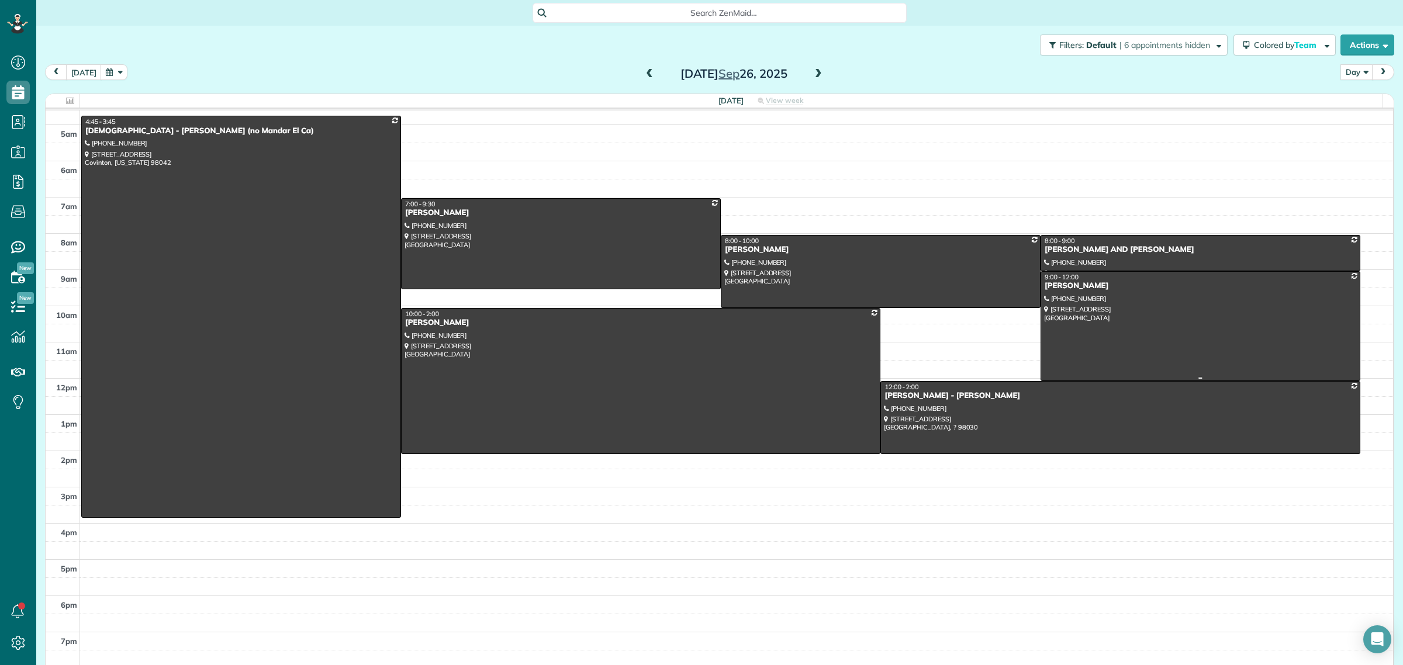
click at [1115, 329] on div at bounding box center [1200, 326] width 319 height 109
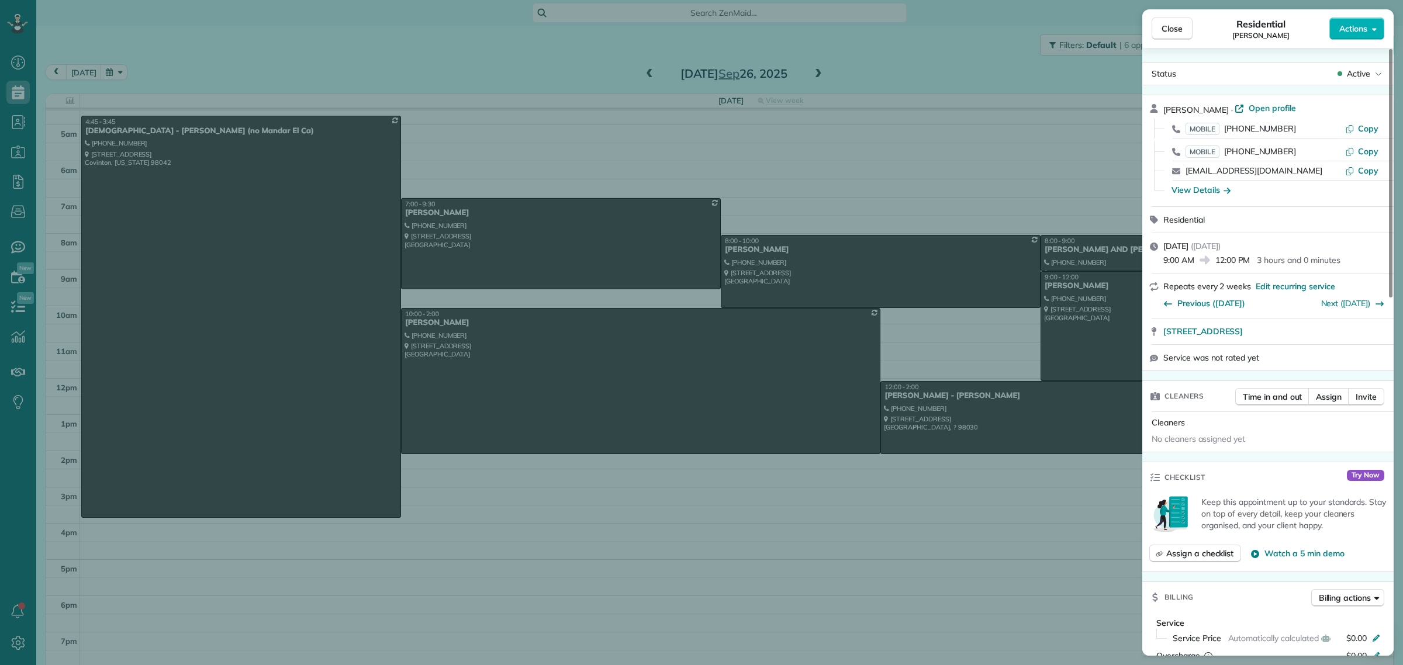
drag, startPoint x: 1162, startPoint y: 23, endPoint x: 828, endPoint y: 53, distance: 335.7
click at [1162, 23] on span "Close" at bounding box center [1172, 29] width 21 height 12
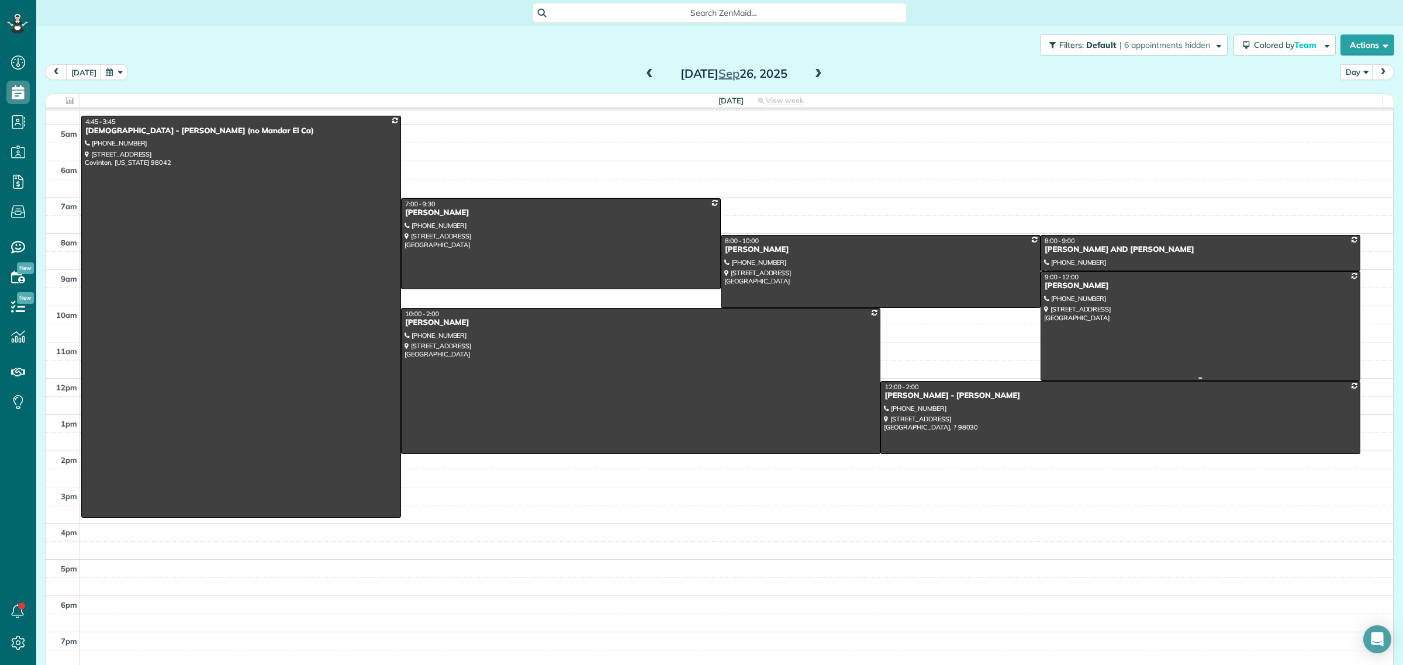
click at [1090, 326] on div at bounding box center [1200, 326] width 319 height 109
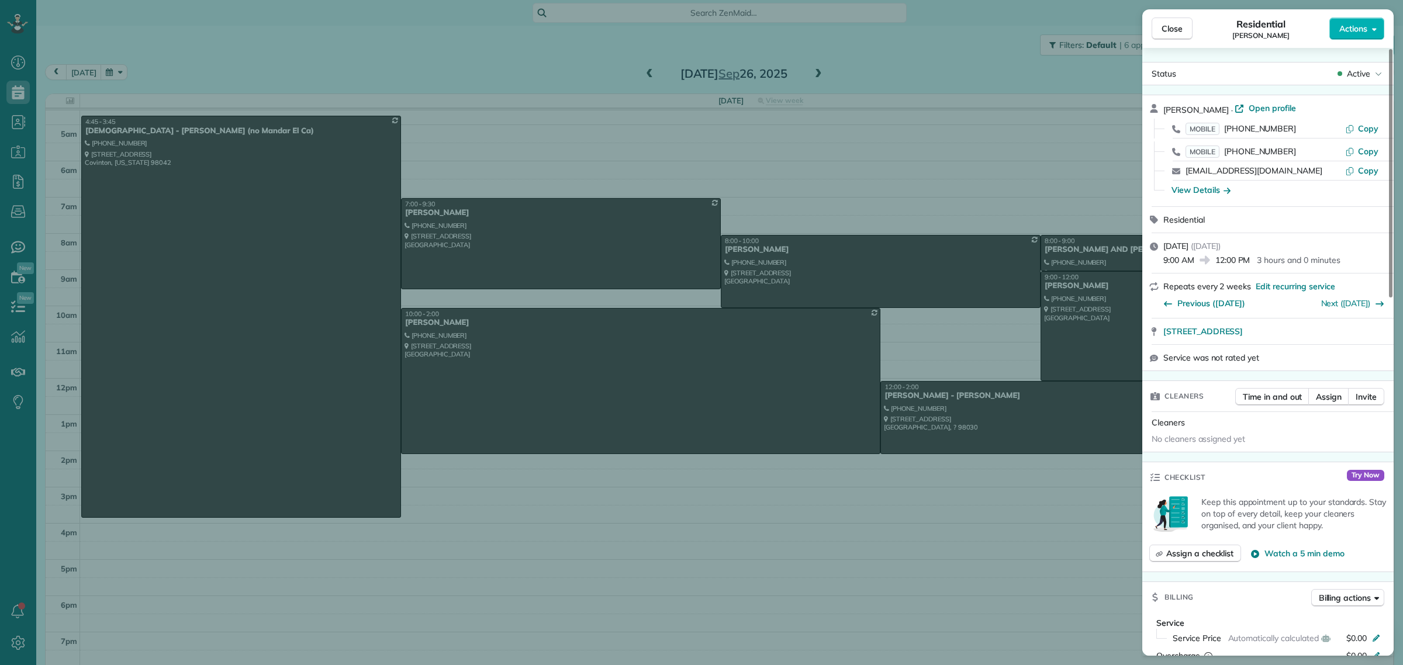
drag, startPoint x: 1230, startPoint y: 107, endPoint x: 1166, endPoint y: 107, distance: 64.3
click at [1166, 107] on span "[PERSON_NAME]" at bounding box center [1195, 110] width 65 height 11
drag, startPoint x: 1301, startPoint y: 126, endPoint x: 1225, endPoint y: 132, distance: 76.8
click at [1225, 132] on div "MOBILE [PHONE_NUMBER]" at bounding box center [1265, 129] width 160 height 12
drag, startPoint x: 1366, startPoint y: 316, endPoint x: 1336, endPoint y: 337, distance: 36.2
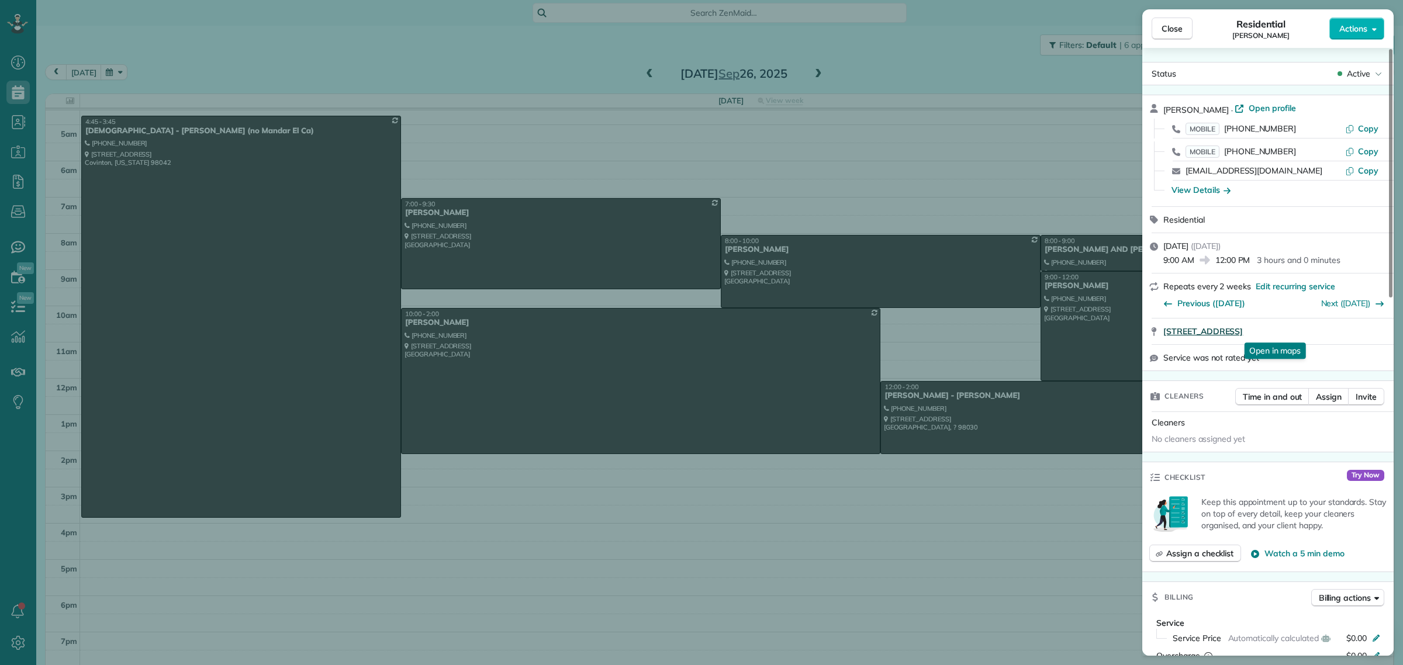
click at [1336, 337] on div "[PERSON_NAME] · Open profile MOBILE [PHONE_NUMBER] Copy MOBILE [PHONE_NUMBER] C…" at bounding box center [1267, 233] width 251 height 276
click at [1183, 33] on button "Close" at bounding box center [1172, 29] width 41 height 22
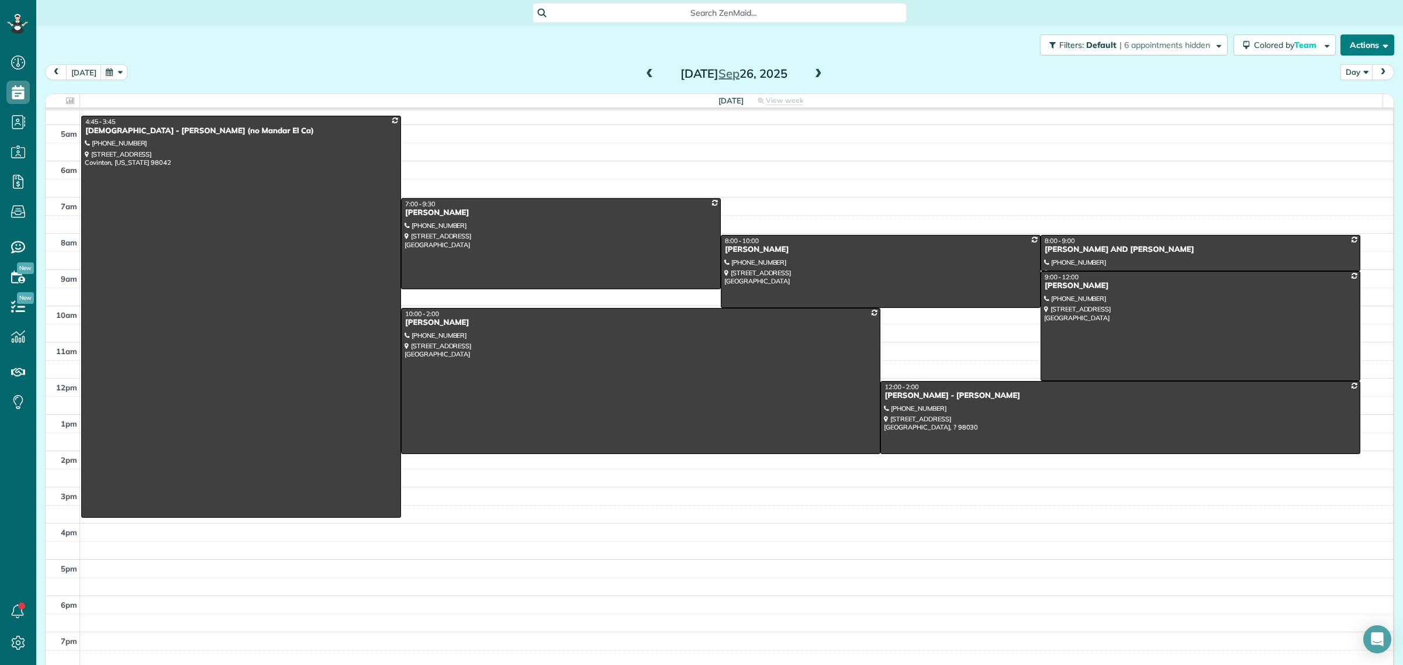
click at [1353, 42] on button "Actions" at bounding box center [1367, 44] width 54 height 21
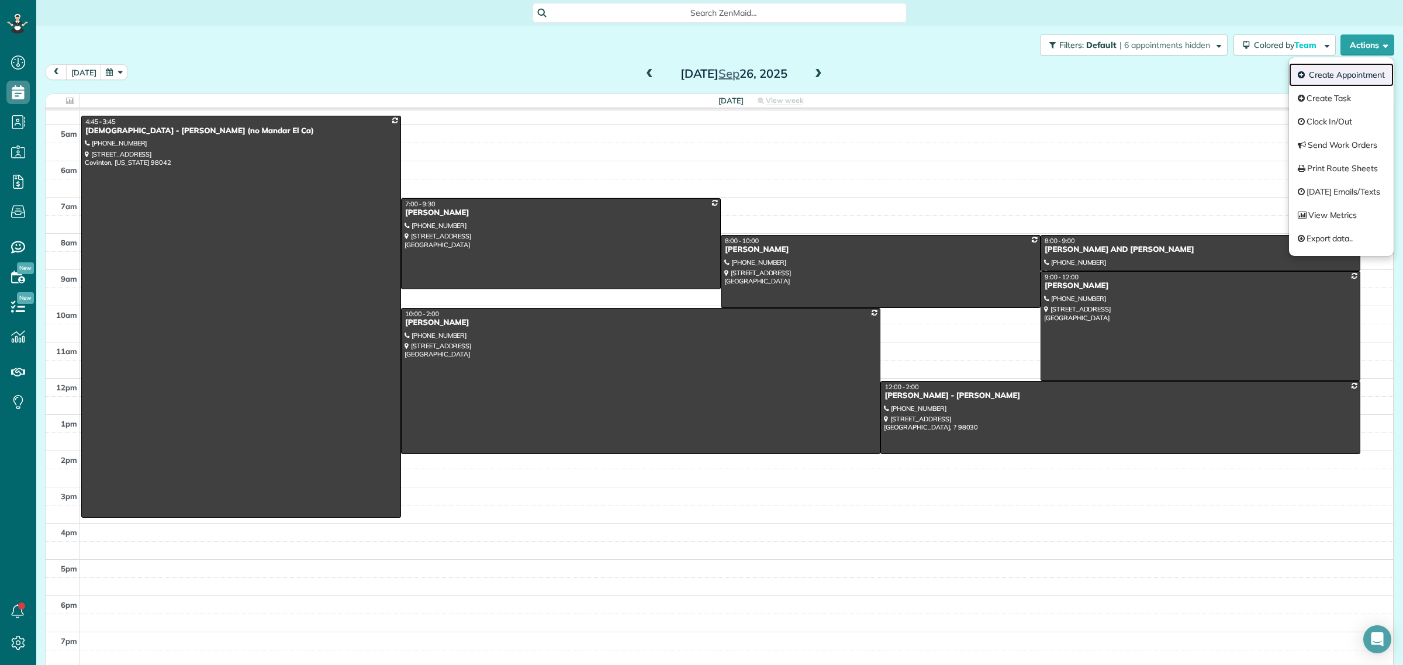
click at [1326, 73] on link "Create Appointment" at bounding box center [1341, 74] width 105 height 23
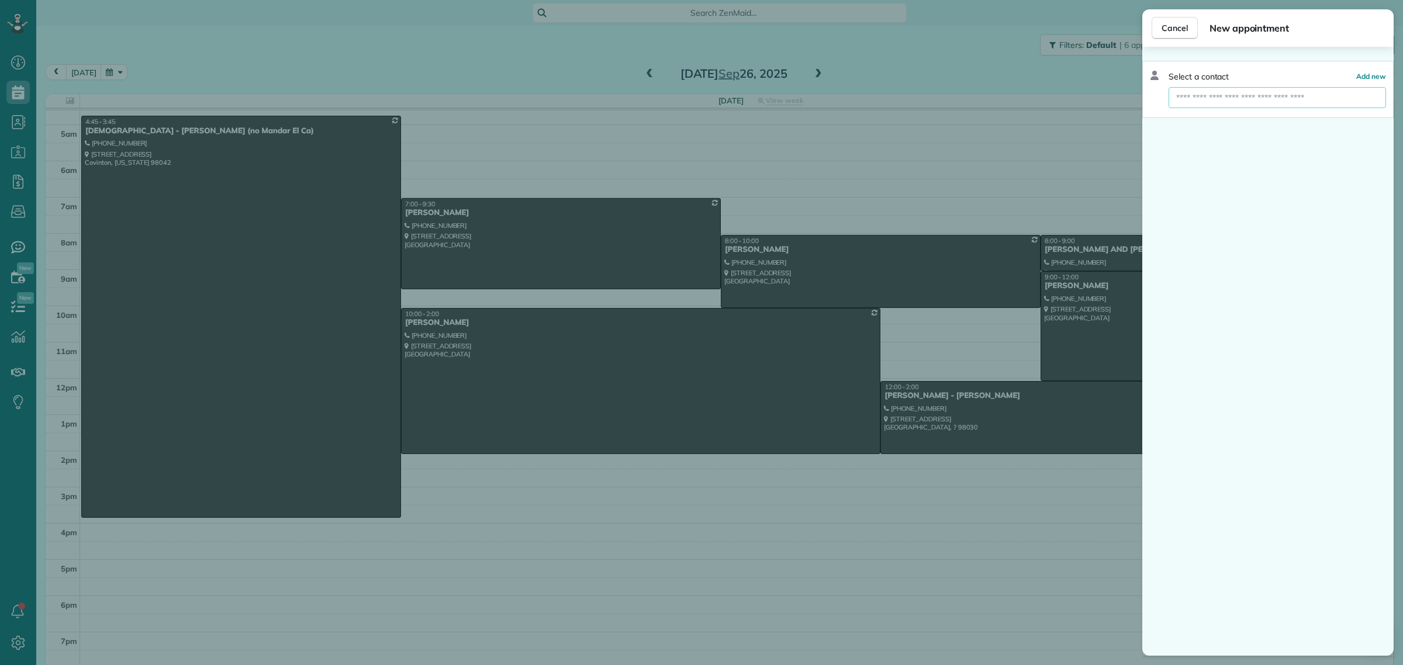
click at [1197, 97] on input "text" at bounding box center [1277, 97] width 217 height 21
type input "******"
click at [1245, 118] on span "[PERSON_NAME] SHOP [PERSON_NAME] Shop" at bounding box center [1285, 118] width 205 height 11
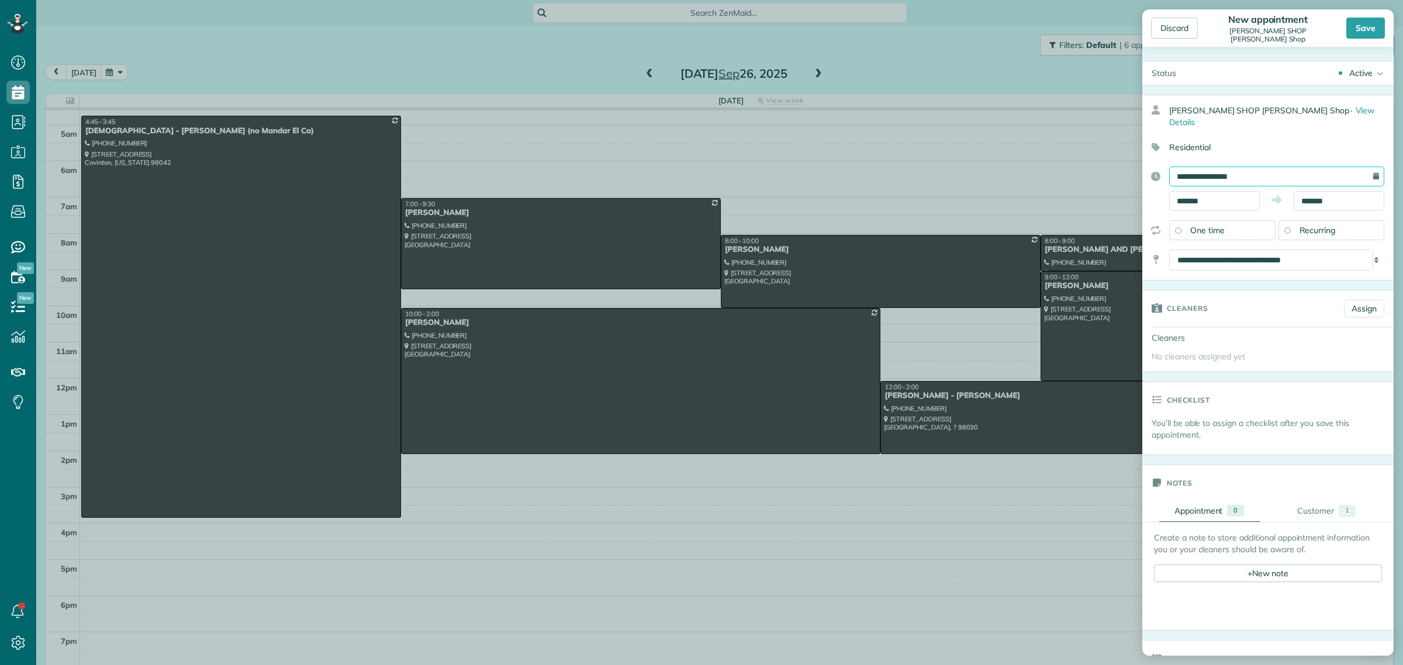
click at [1197, 167] on input "**********" at bounding box center [1276, 177] width 215 height 20
click at [1284, 281] on link "26" at bounding box center [1279, 280] width 19 height 19
click at [1187, 191] on input "*******" at bounding box center [1214, 201] width 91 height 20
type input "*******"
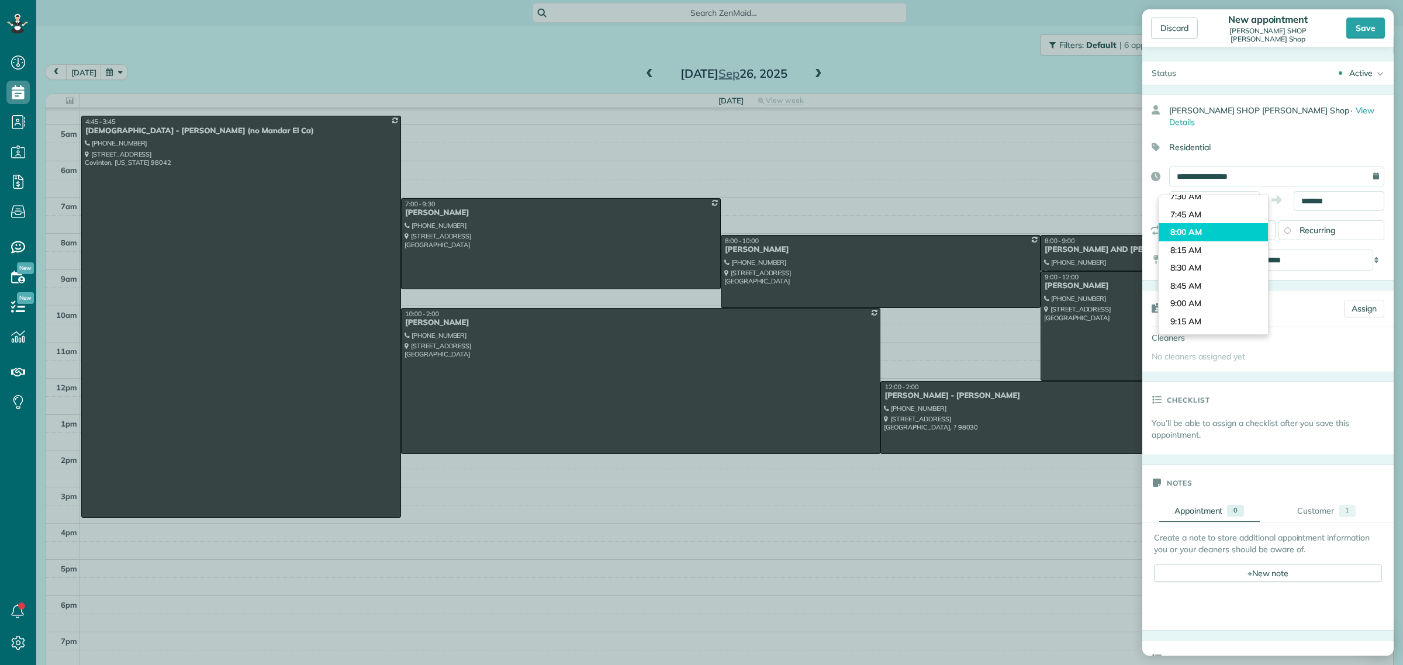
click at [1204, 232] on body "Dashboard Scheduling Calendar View List View Dispatch View - Weekly scheduling …" at bounding box center [701, 332] width 1403 height 665
click at [1302, 191] on input "*******" at bounding box center [1339, 201] width 91 height 20
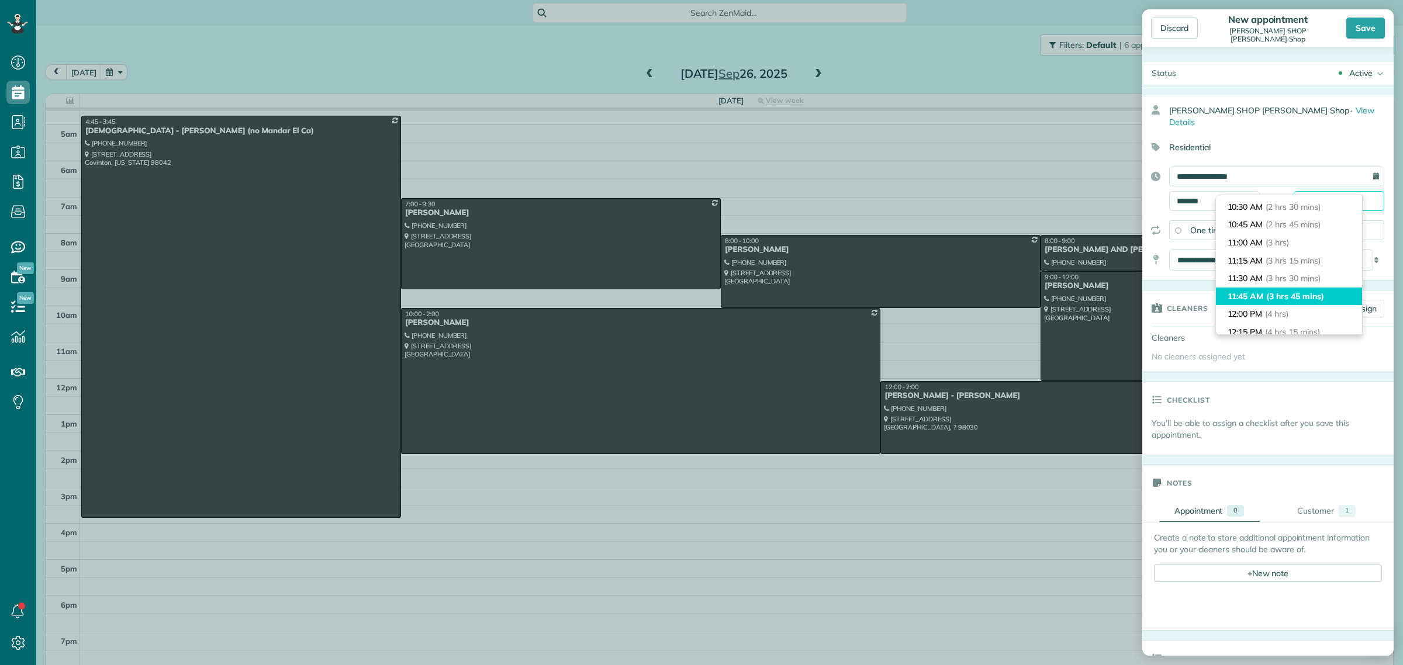
scroll to position [219, 0]
type input "********"
click at [1273, 273] on span "(4 hrs)" at bounding box center [1277, 270] width 25 height 11
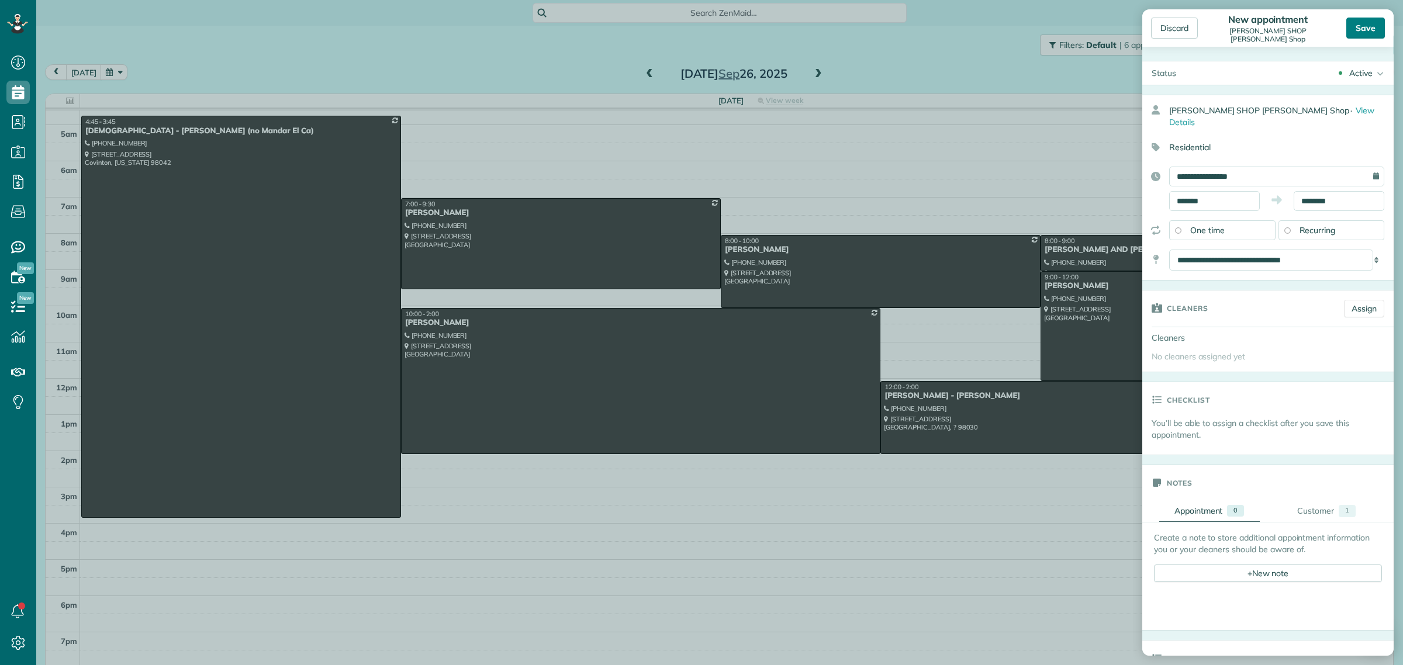
click at [1360, 25] on div "Save" at bounding box center [1365, 28] width 39 height 21
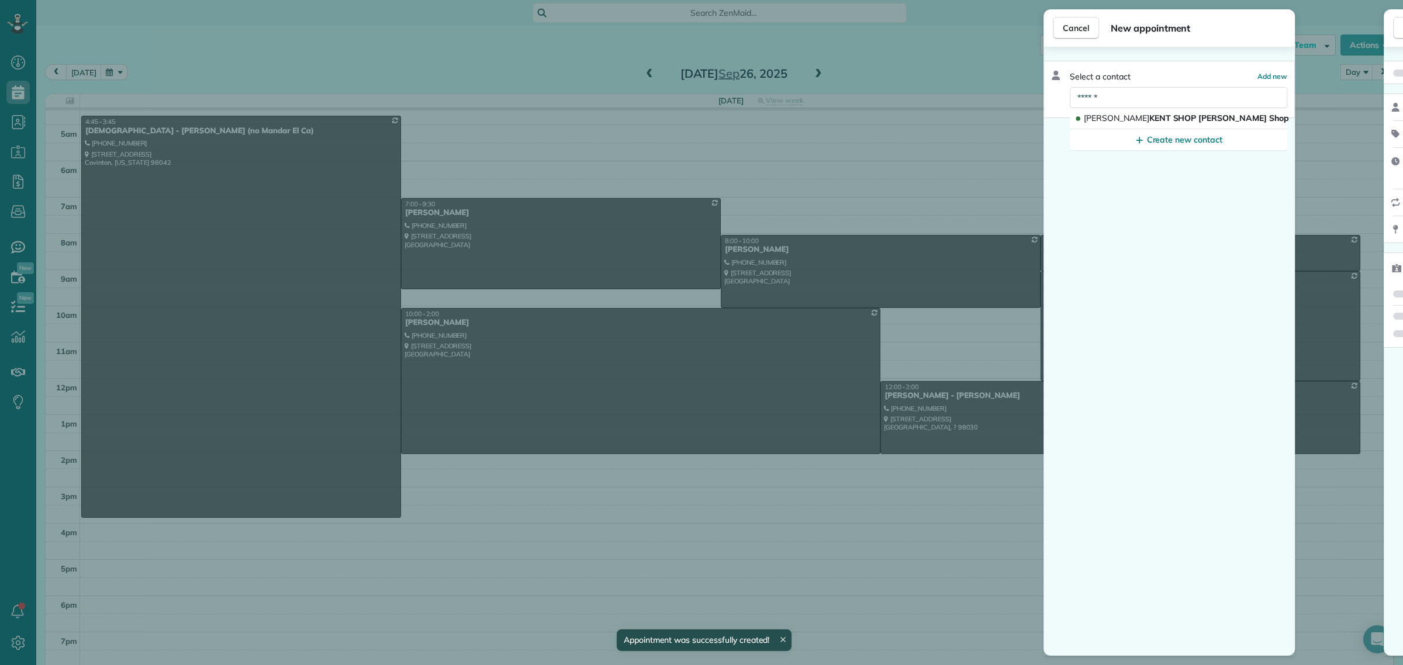
scroll to position [15, 0]
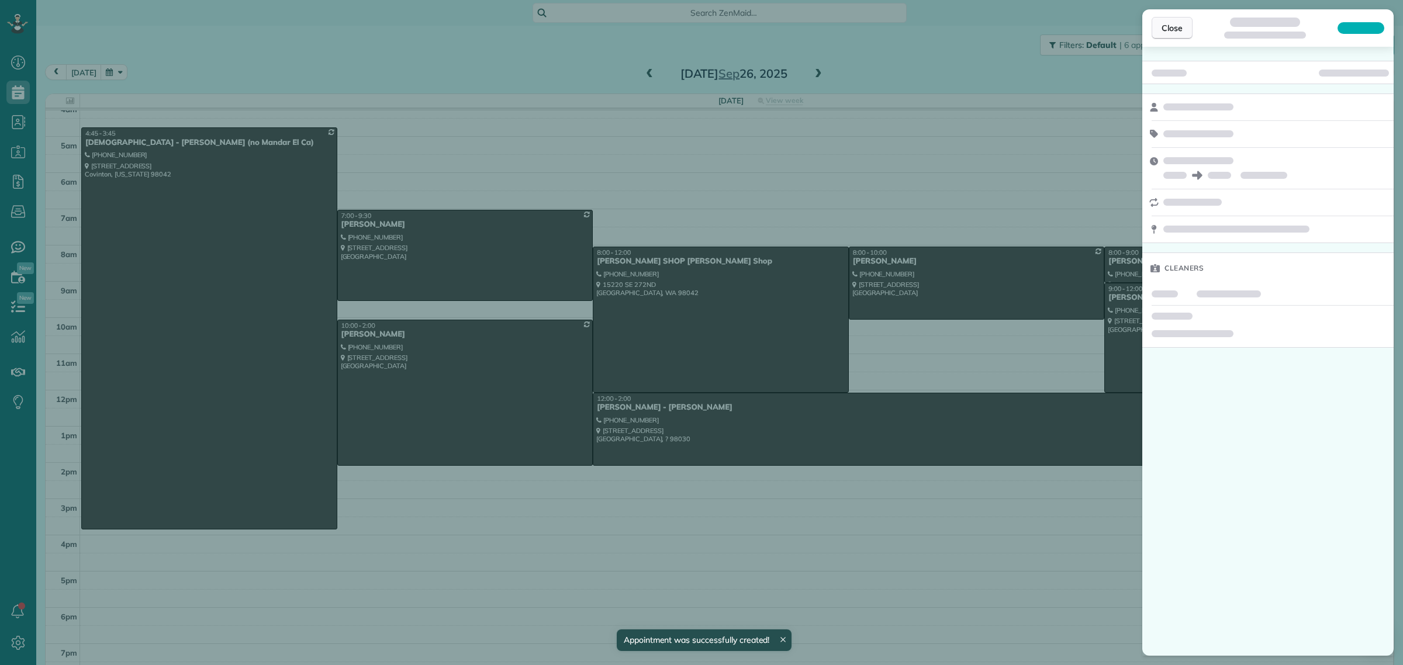
click at [1167, 28] on span "Close" at bounding box center [1172, 28] width 21 height 12
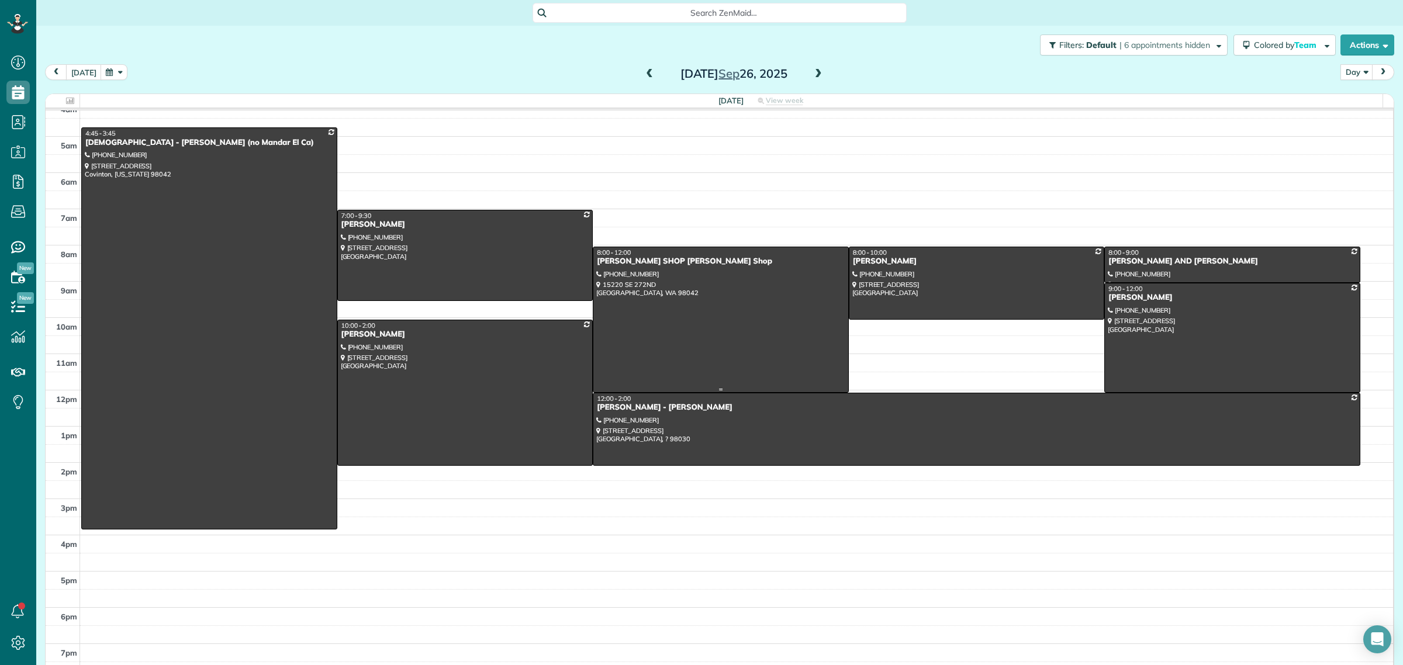
click at [656, 313] on div at bounding box center [720, 319] width 255 height 145
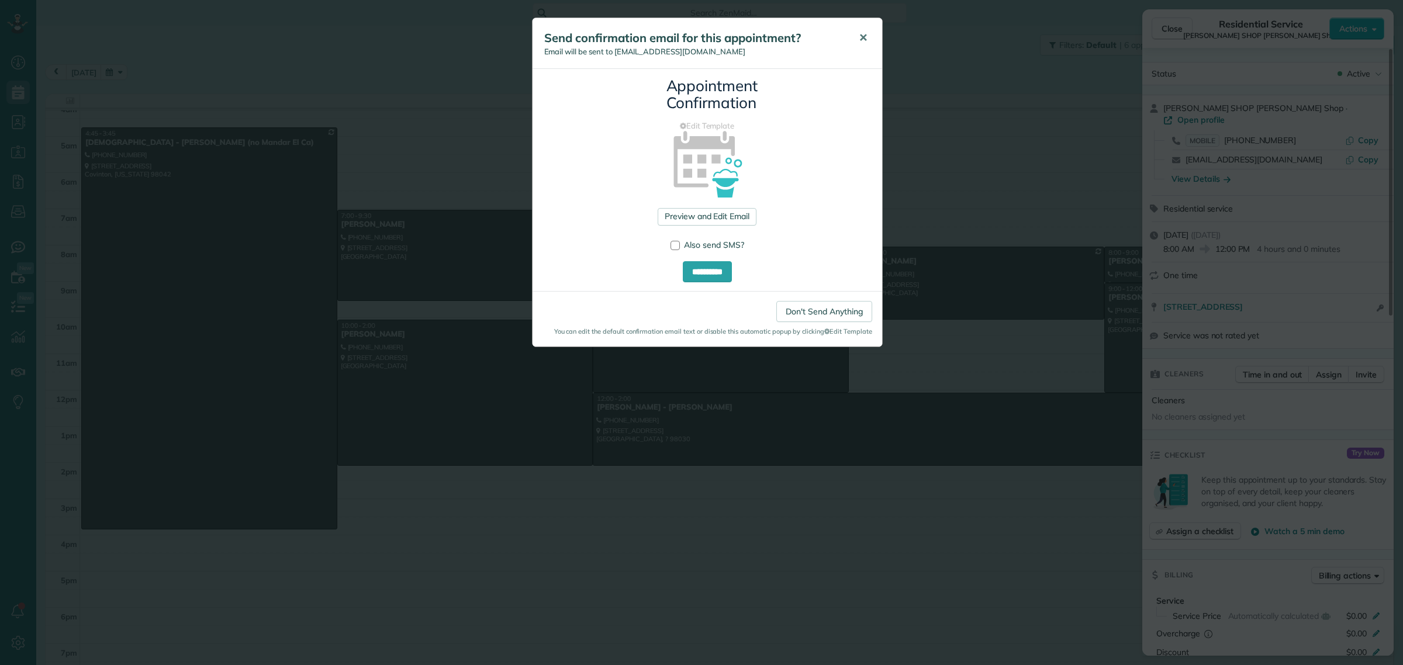
click at [862, 39] on span "✕" at bounding box center [863, 37] width 9 height 13
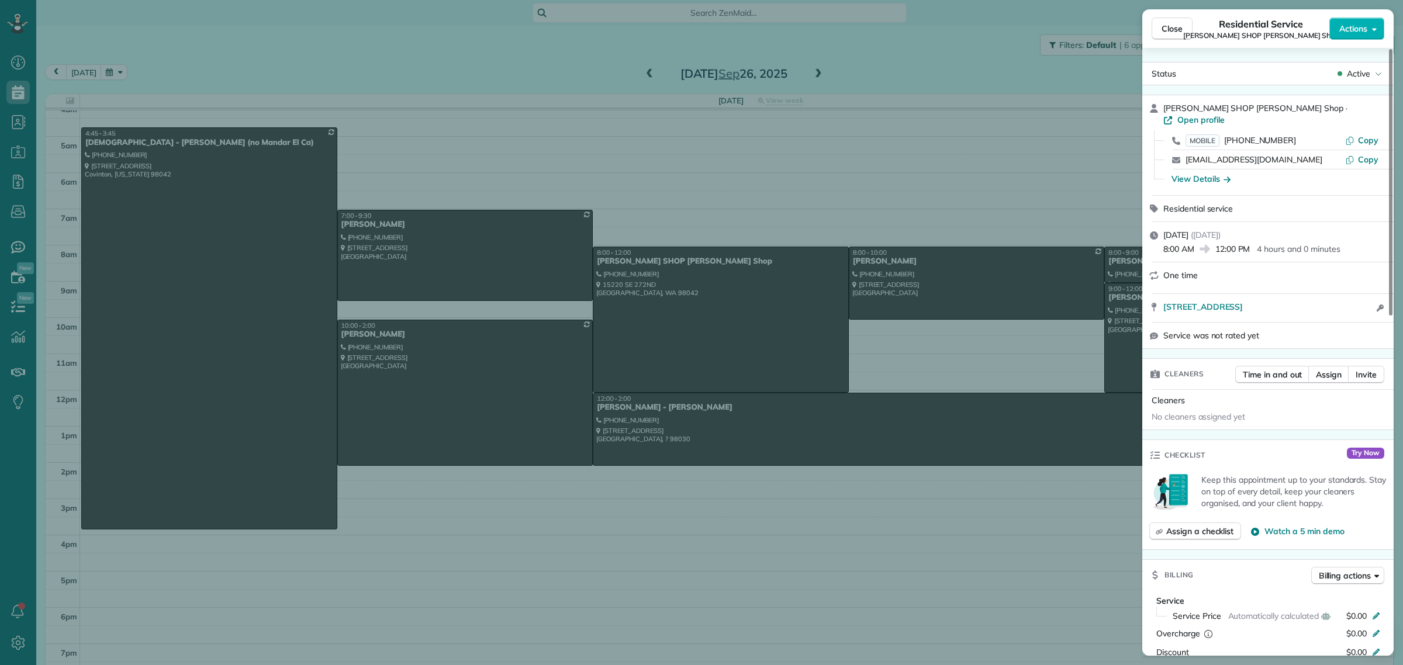
drag, startPoint x: 1284, startPoint y: 111, endPoint x: 1156, endPoint y: 115, distance: 128.6
click at [1156, 115] on div "[PERSON_NAME] SHOP [PERSON_NAME] Shop · Open profile MOBILE [PHONE_NUMBER] Copy…" at bounding box center [1267, 145] width 251 height 100
drag, startPoint x: 1304, startPoint y: 129, endPoint x: 1222, endPoint y: 133, distance: 81.4
click at [1222, 134] on div "MOBILE [PHONE_NUMBER]" at bounding box center [1265, 140] width 160 height 12
drag, startPoint x: 1360, startPoint y: 284, endPoint x: 1163, endPoint y: 306, distance: 197.7
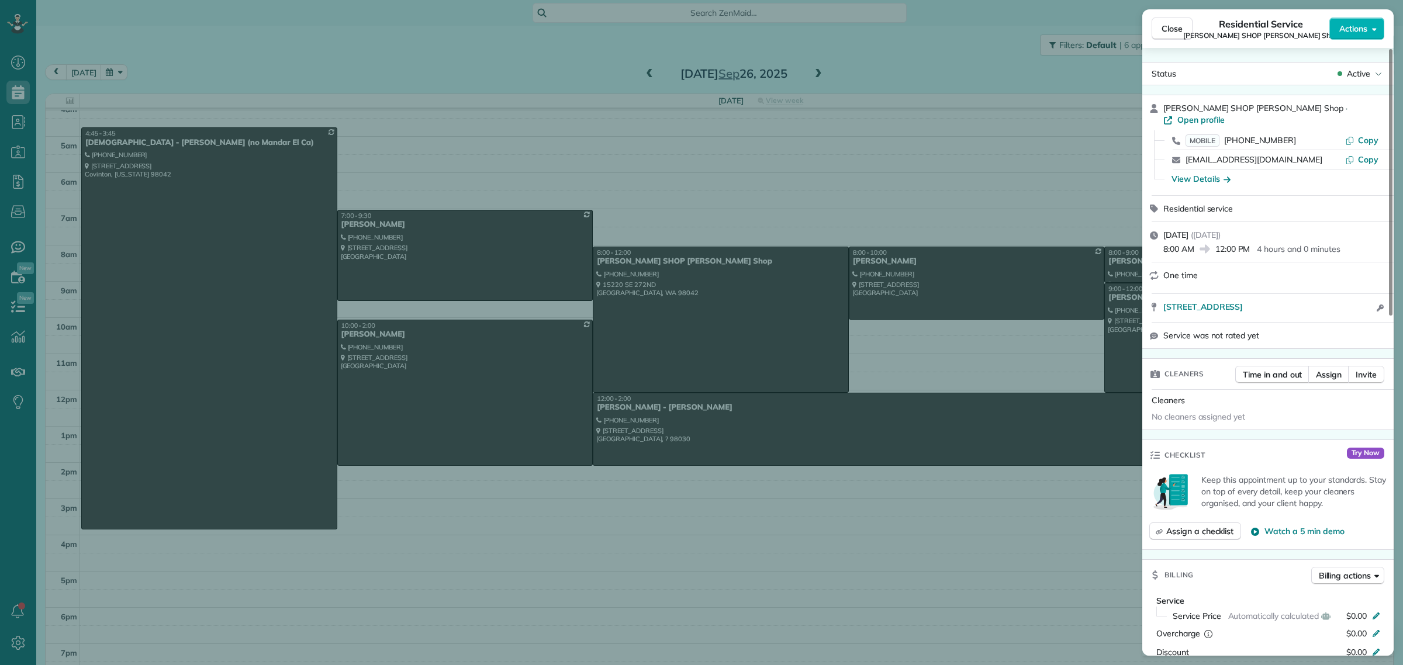
click at [1163, 306] on div "[STREET_ADDRESS] Open access information" at bounding box center [1267, 308] width 251 height 28
click at [1179, 28] on span "Close" at bounding box center [1172, 29] width 21 height 12
